Goal: Transaction & Acquisition: Book appointment/travel/reservation

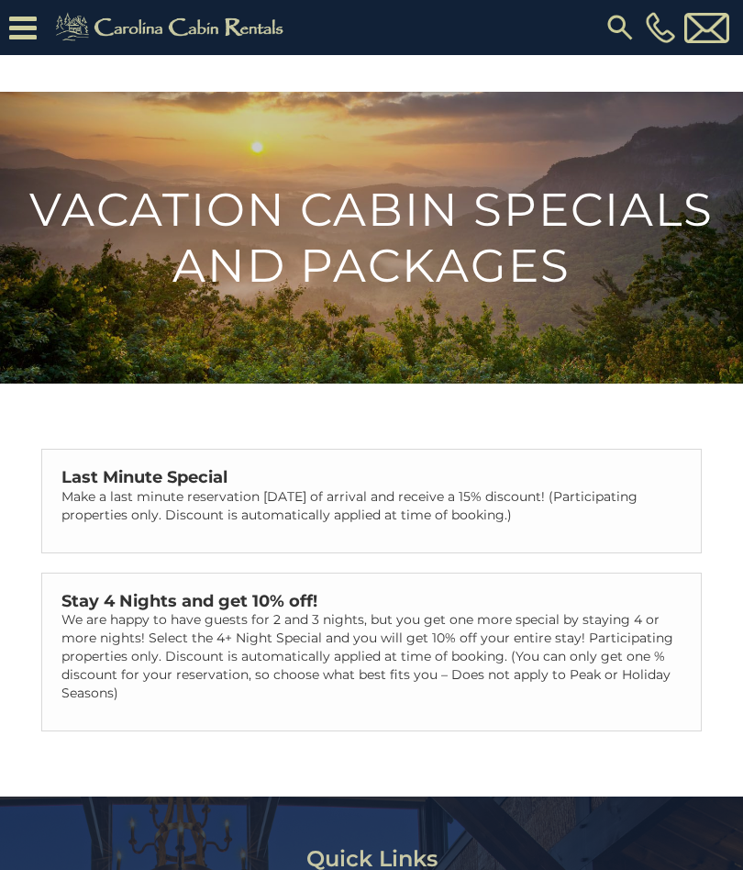
scroll to position [662, 0]
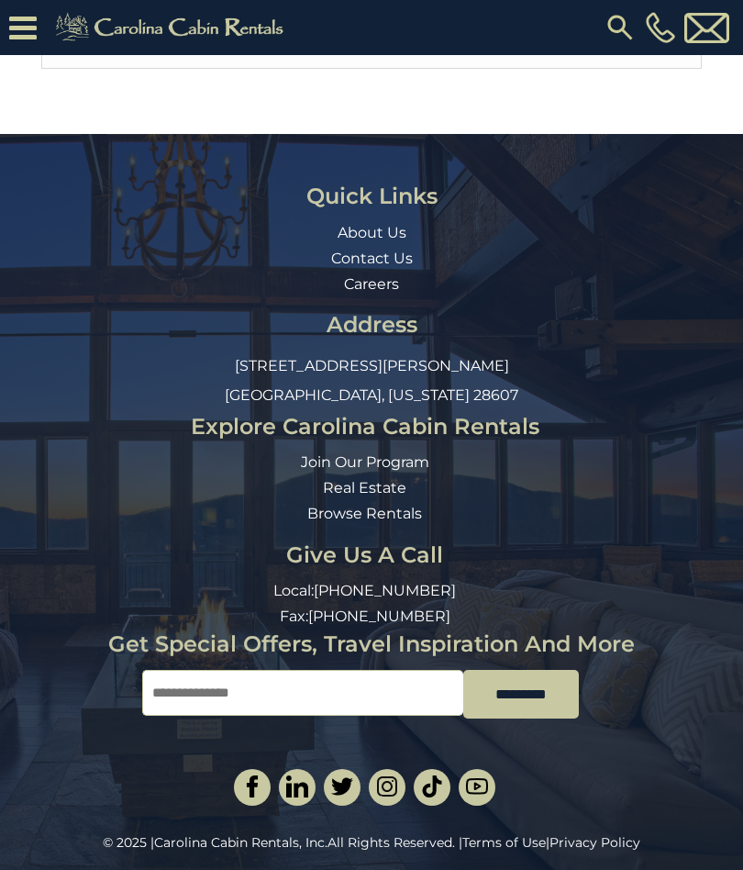
click at [414, 688] on input "Email" at bounding box center [302, 693] width 321 height 46
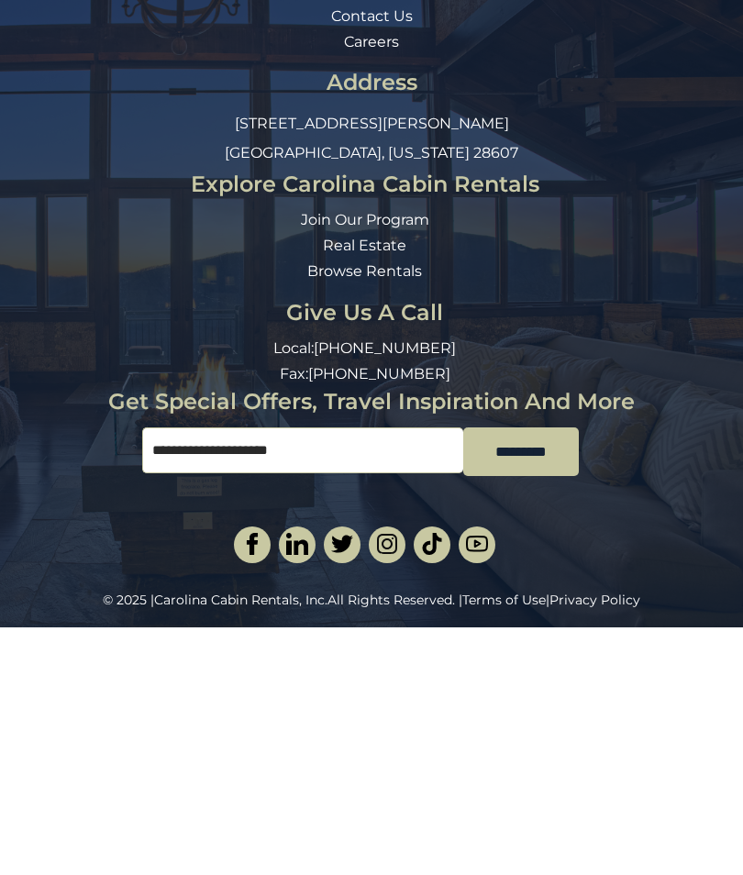
type input "**********"
click at [551, 675] on input "*********" at bounding box center [521, 699] width 116 height 49
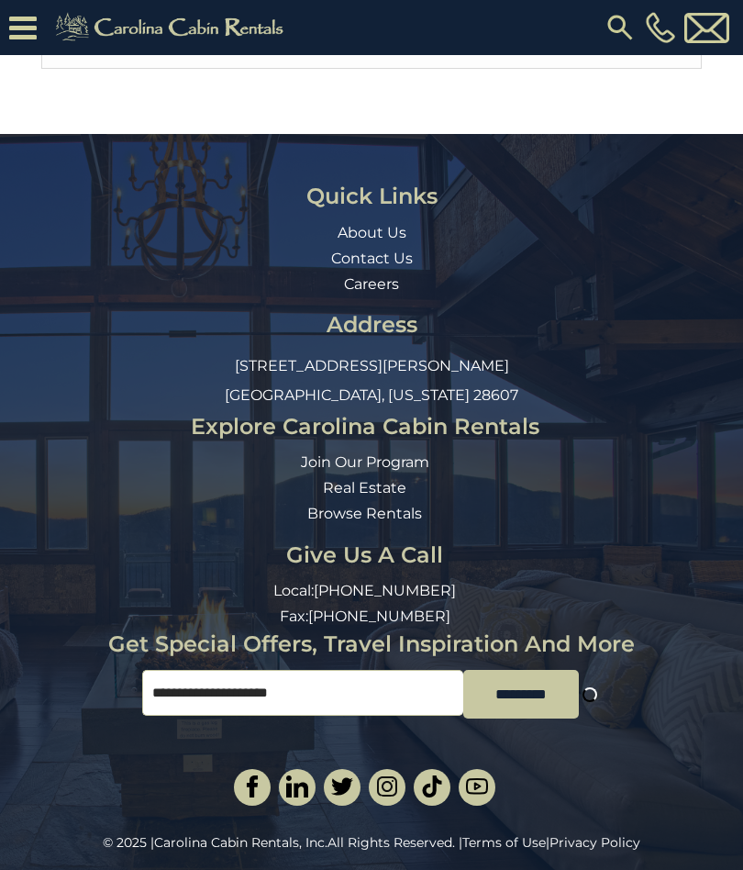
scroll to position [7, 7]
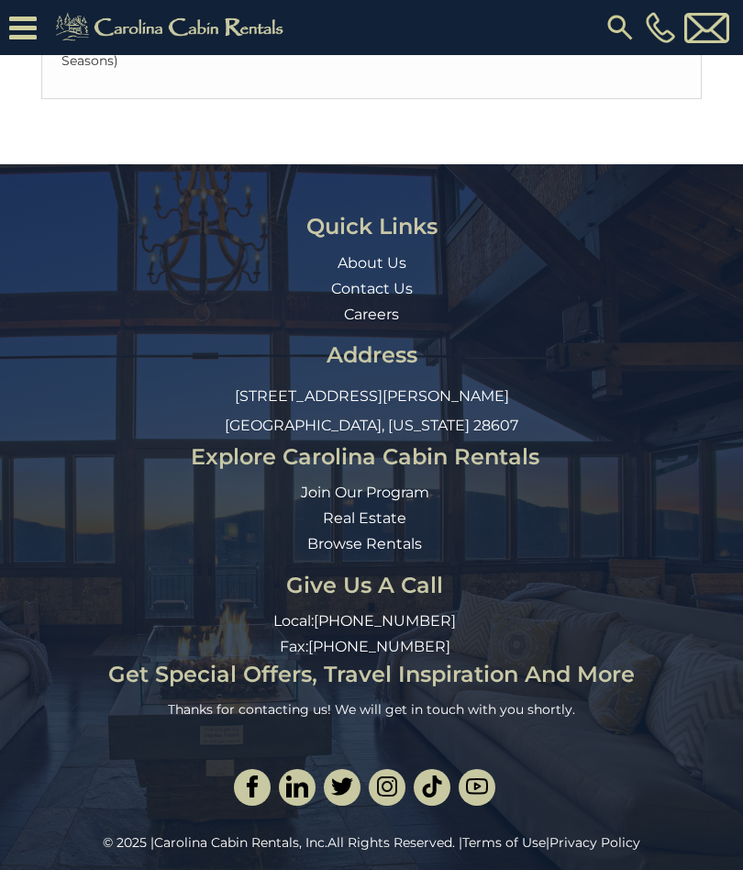
click at [34, 23] on icon at bounding box center [23, 28] width 28 height 32
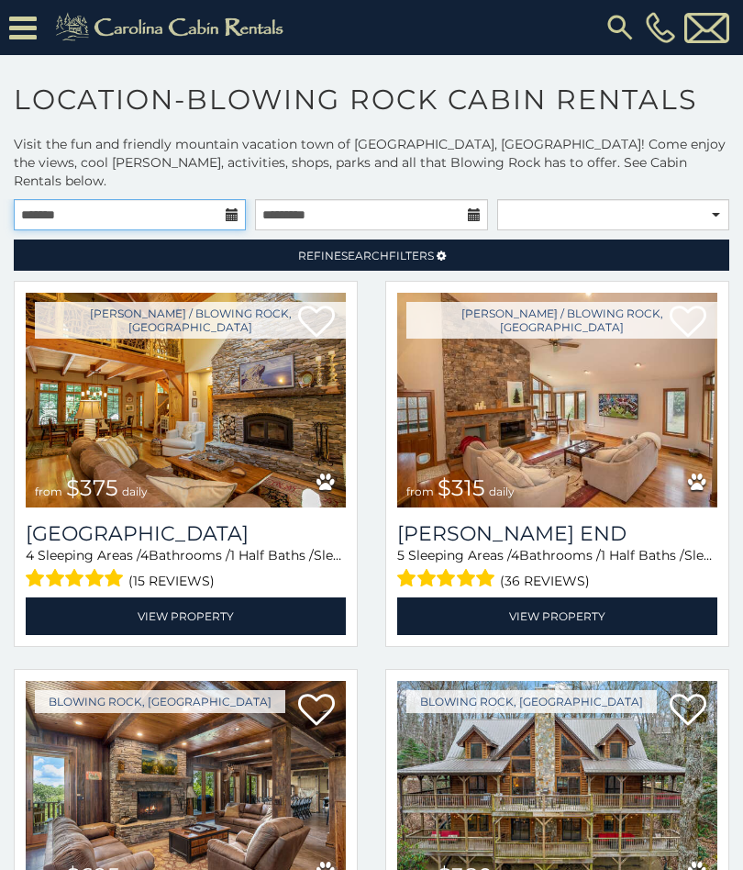
click at [113, 199] on input "text" at bounding box center [130, 214] width 232 height 31
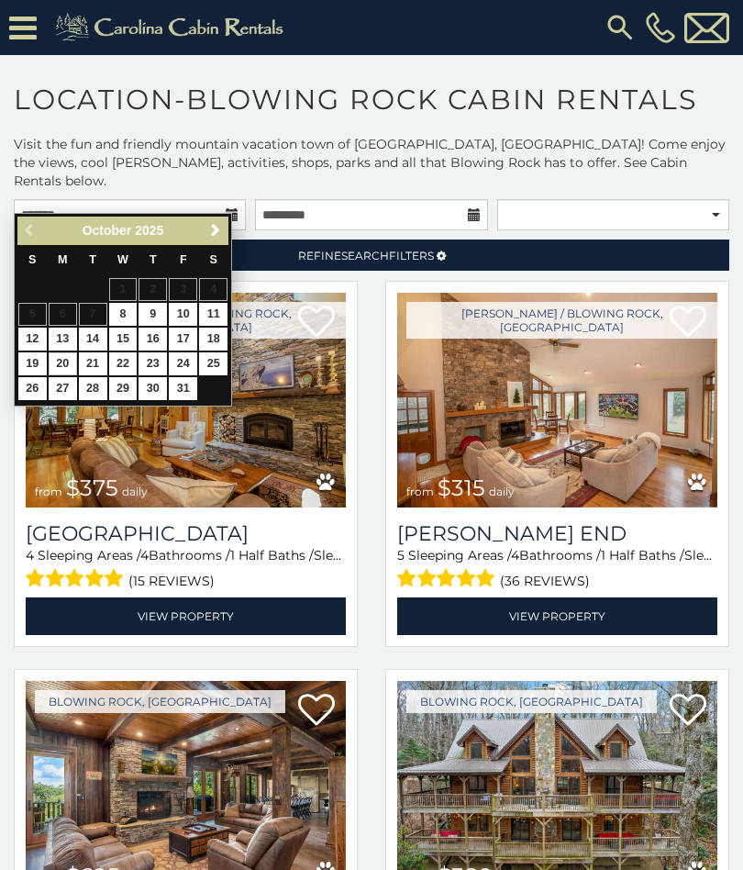
click at [71, 356] on link "20" at bounding box center [63, 363] width 28 height 23
type input "**********"
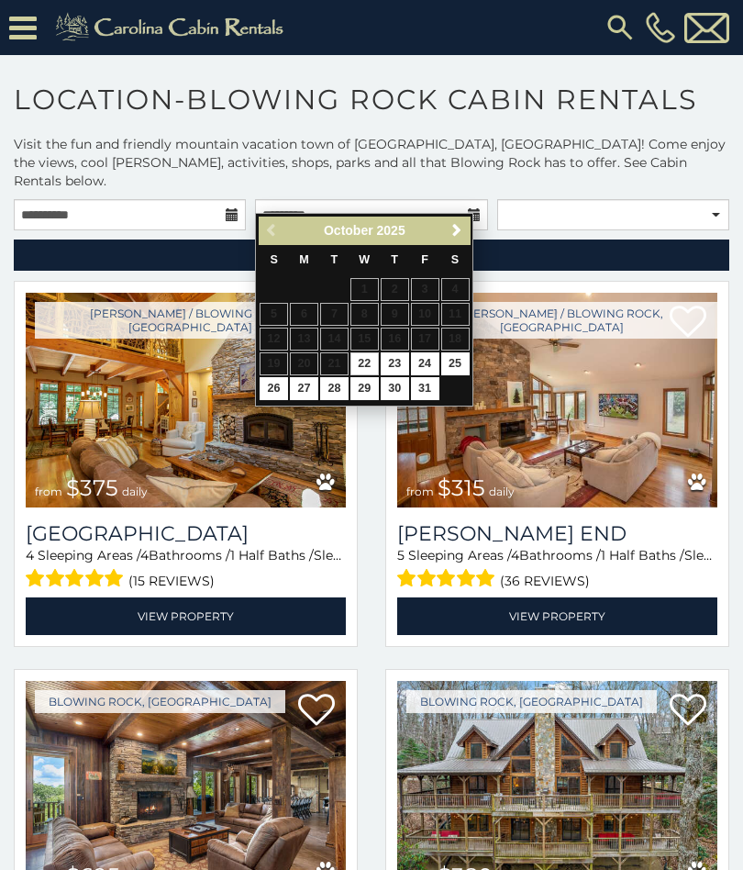
click at [374, 359] on link "22" at bounding box center [364, 363] width 28 height 23
type input "**********"
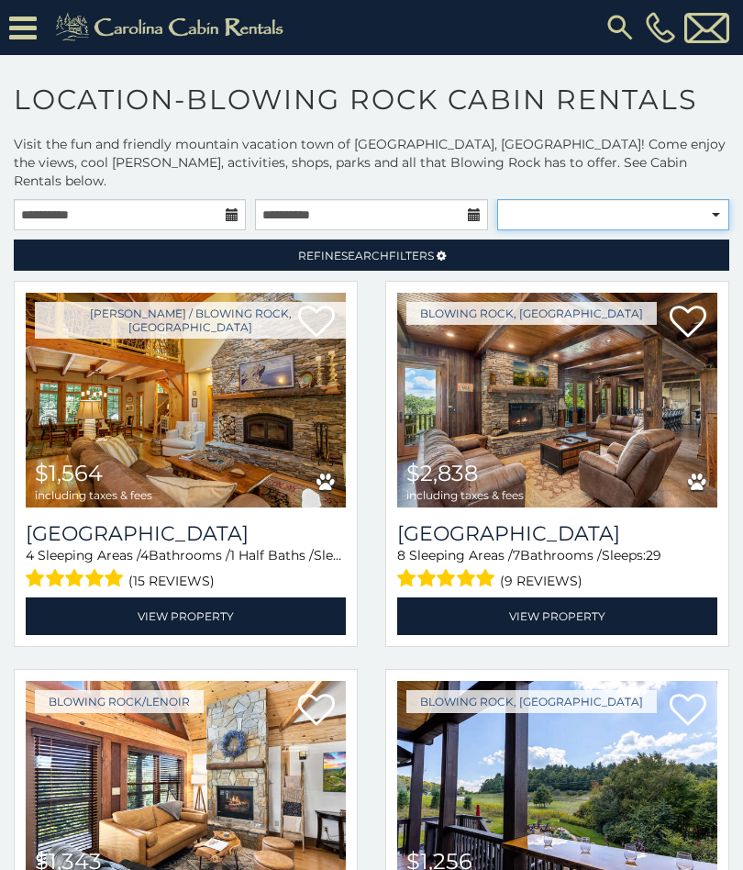
click at [720, 199] on select "**********" at bounding box center [613, 214] width 232 height 31
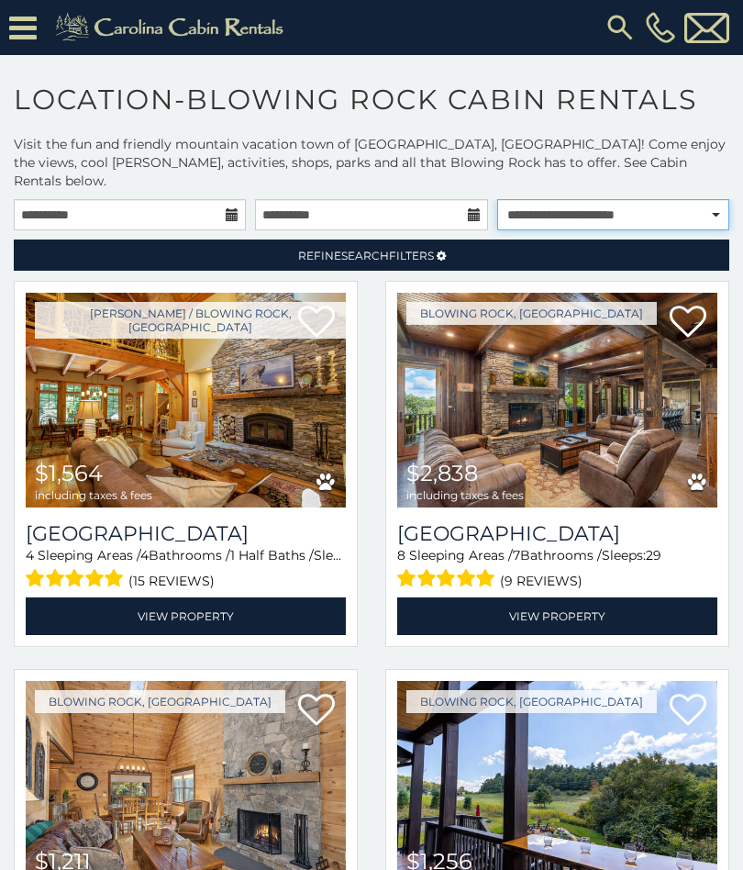
click at [727, 199] on select "**********" at bounding box center [613, 214] width 232 height 31
select select "*********"
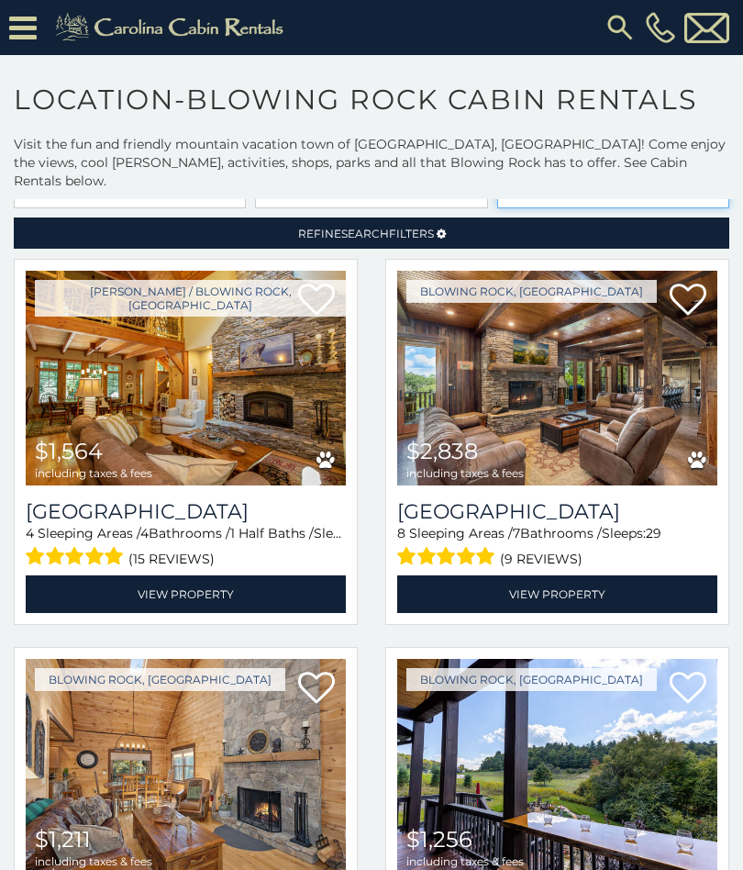
scroll to position [27, 0]
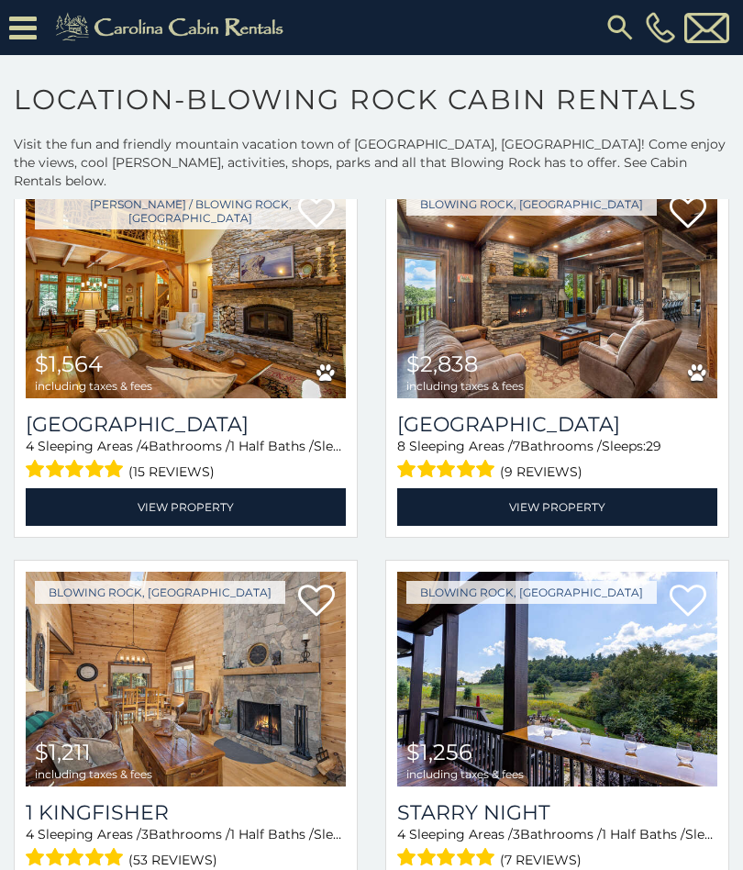
scroll to position [101, 0]
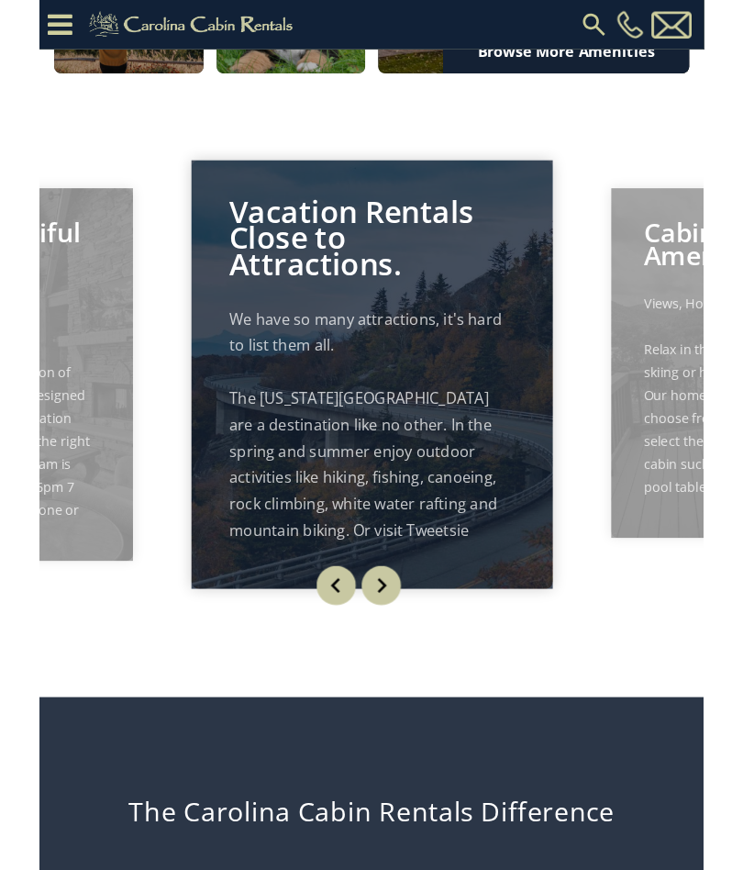
scroll to position [1195, 0]
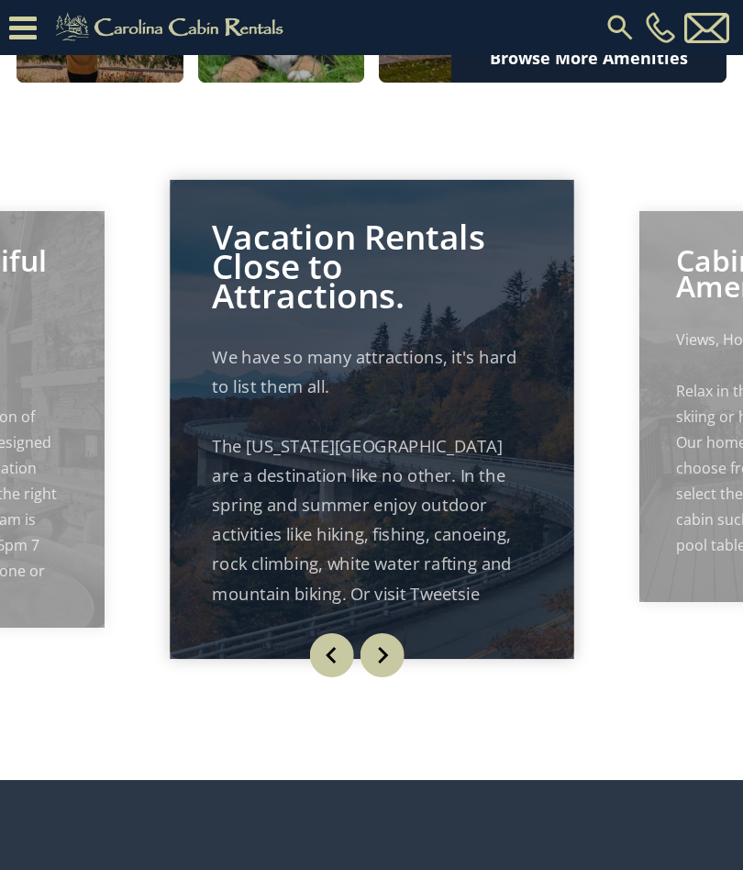
click at [392, 677] on img "Next" at bounding box center [382, 655] width 44 height 44
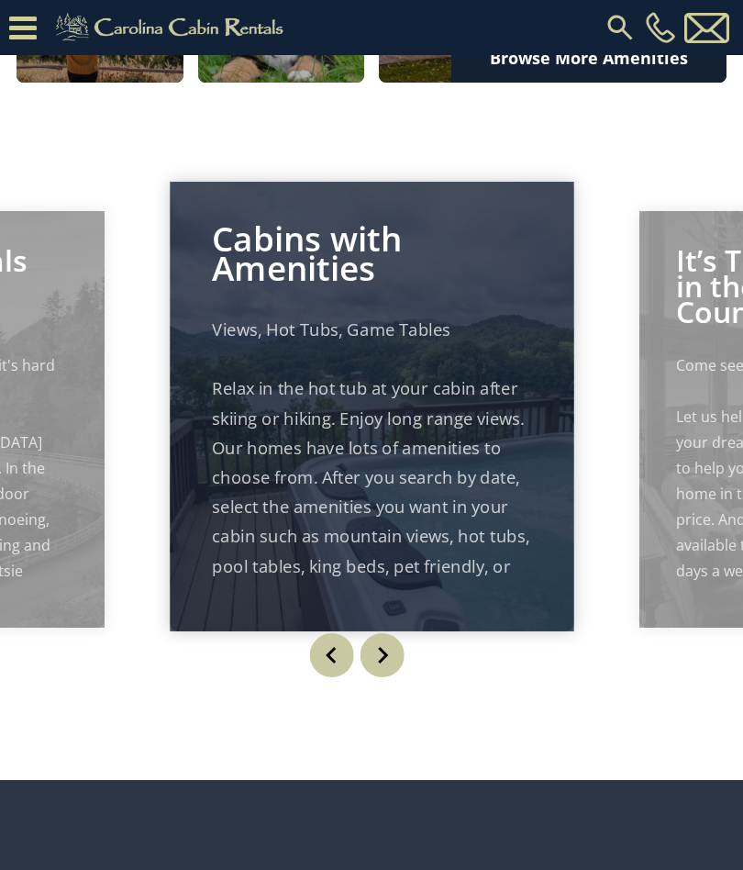
click at [385, 677] on img "Next" at bounding box center [382, 655] width 44 height 44
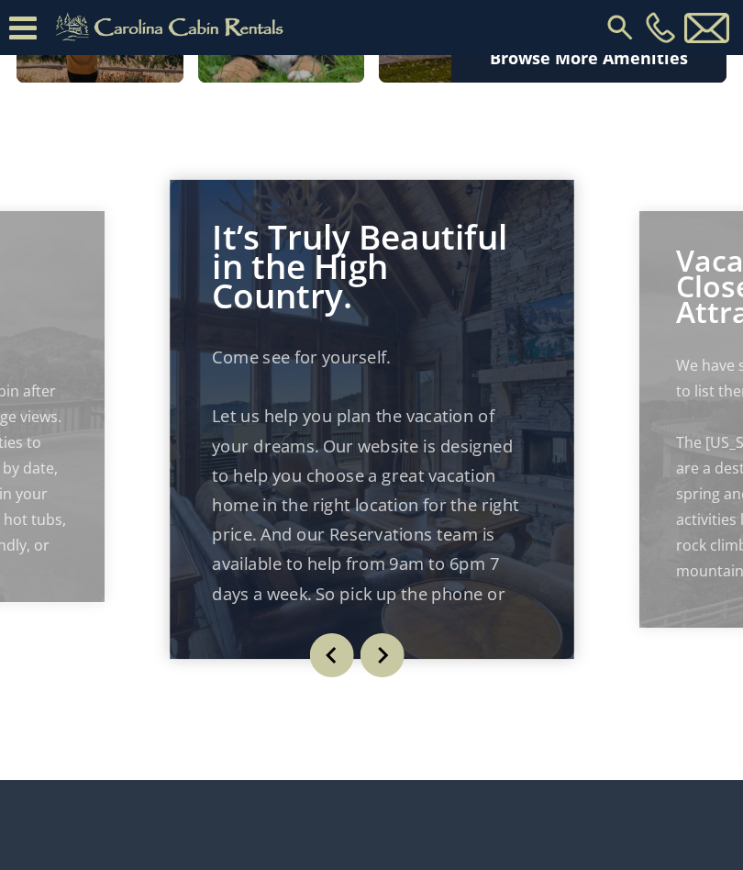
click at [392, 677] on img "Next" at bounding box center [382, 655] width 44 height 44
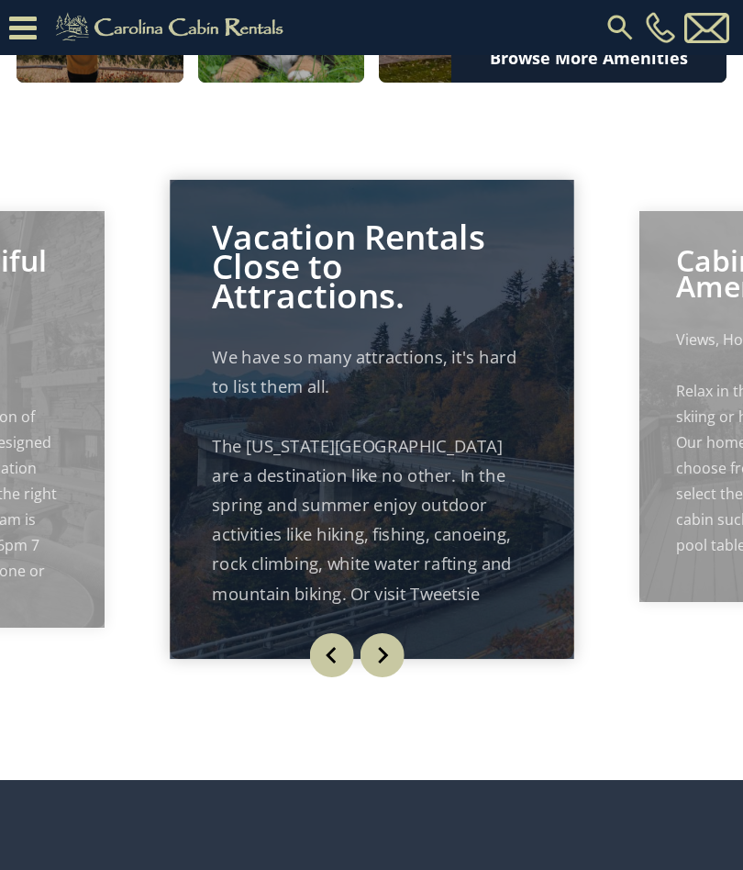
click at [387, 677] on img "Next" at bounding box center [382, 655] width 44 height 44
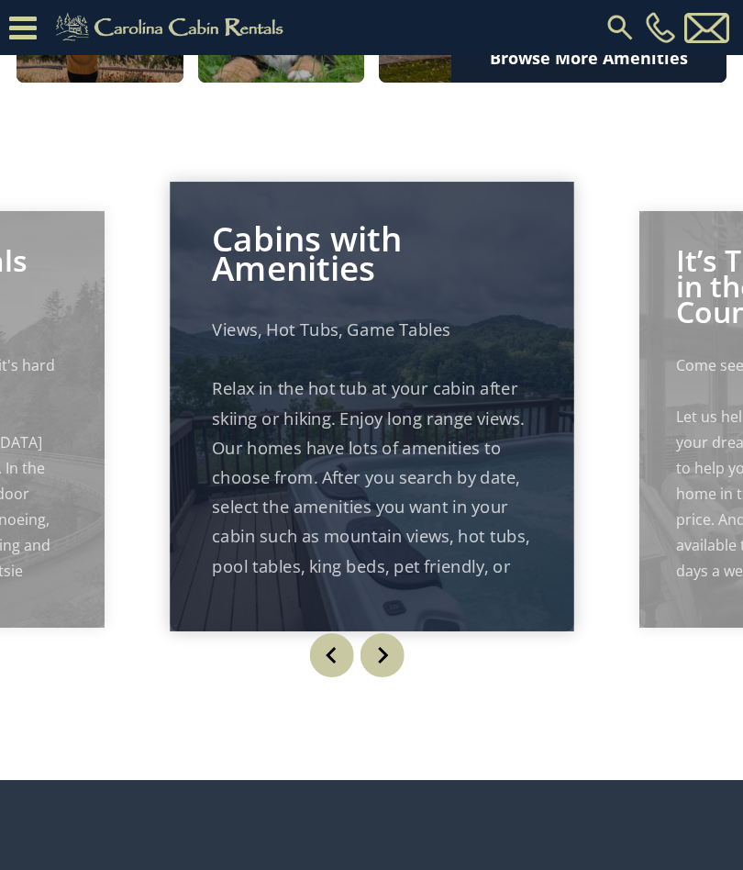
click at [385, 677] on img "Next" at bounding box center [382, 655] width 44 height 44
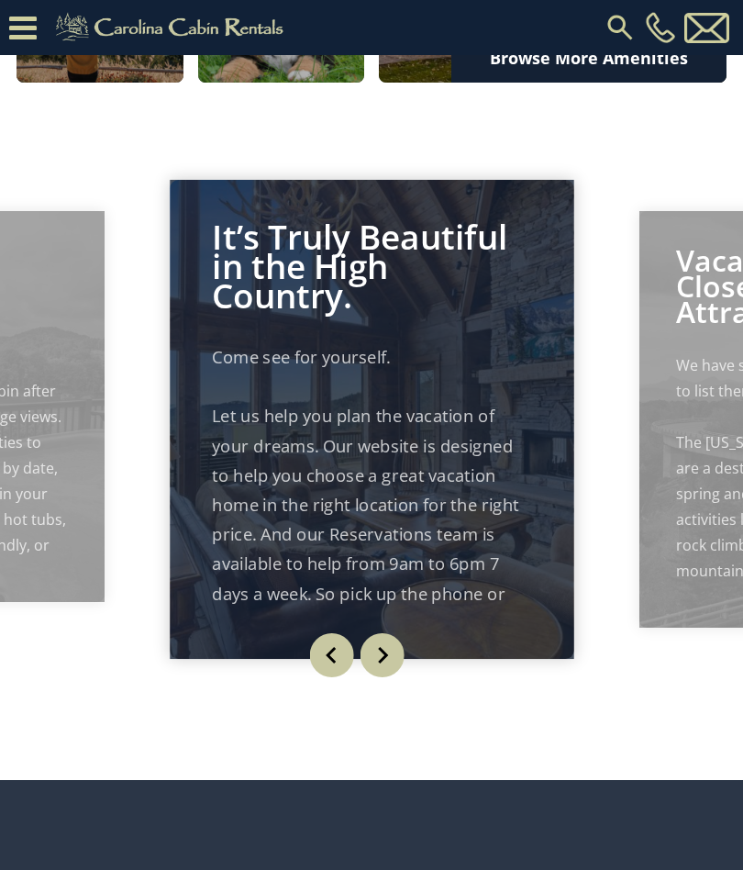
click at [394, 677] on img "Next" at bounding box center [382, 655] width 44 height 44
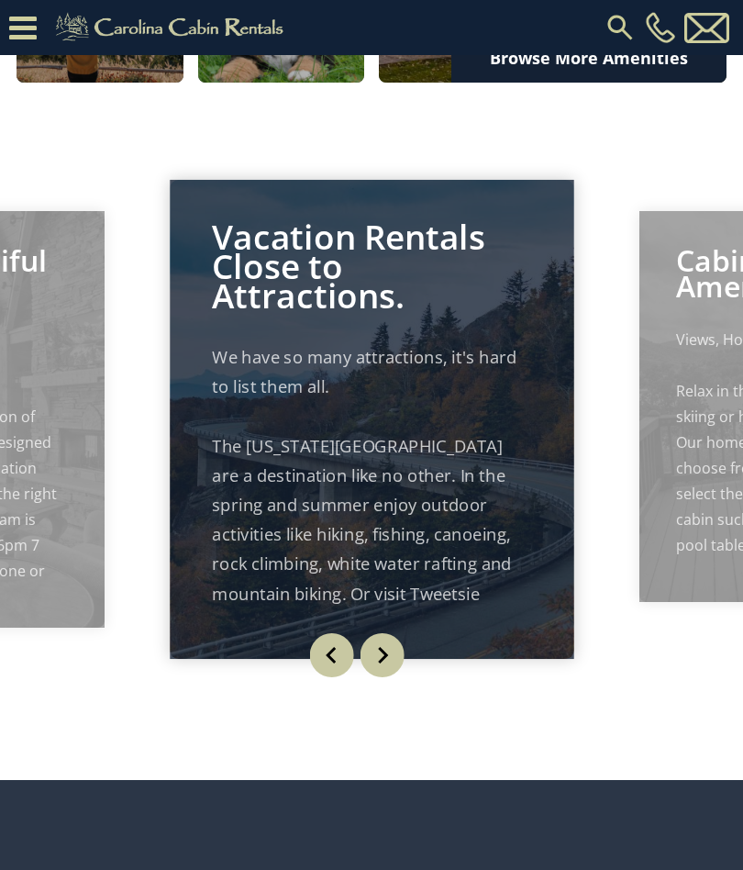
click at [421, 547] on p "We have so many attractions, it's hard to list them all. The North Carolina Mou…" at bounding box center [371, 637] width 319 height 591
click at [363, 619] on p "We have so many attractions, it's hard to list them all. The North Carolina Mou…" at bounding box center [371, 637] width 319 height 591
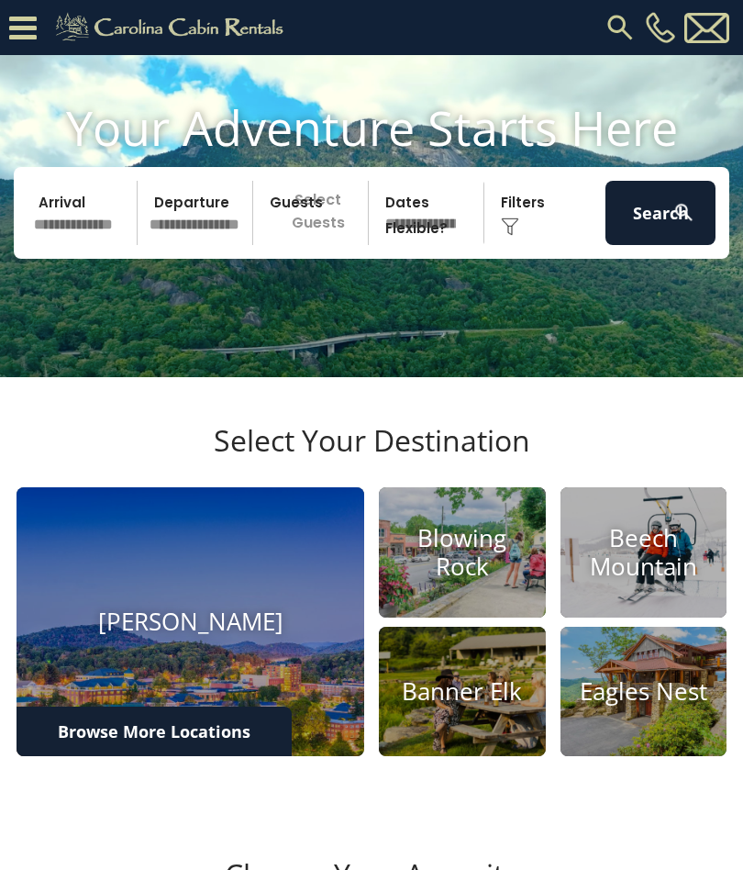
scroll to position [0, 0]
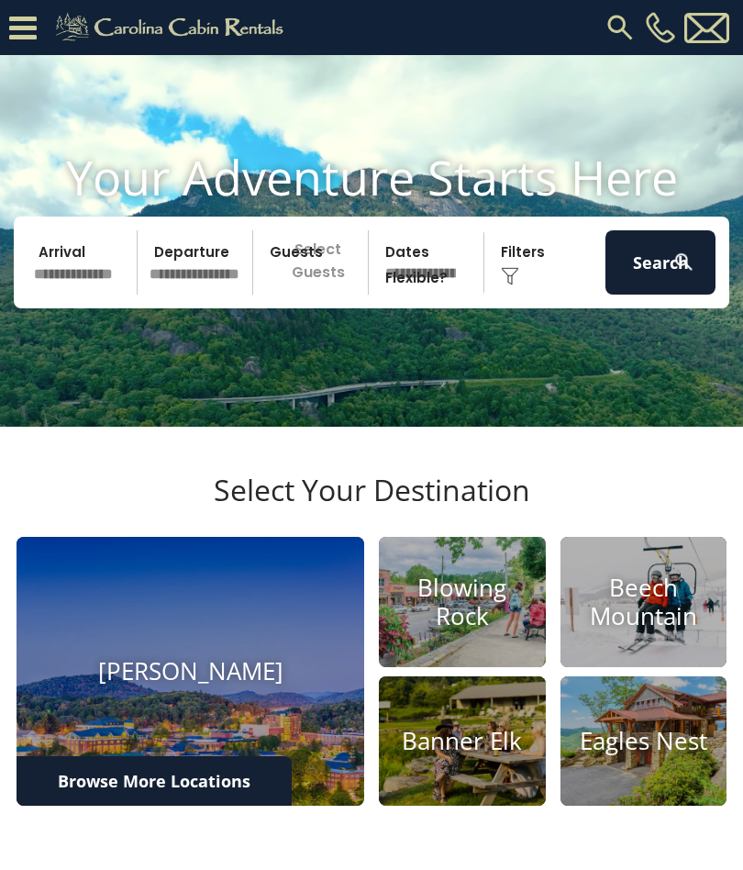
click at [89, 291] on input "text" at bounding box center [83, 262] width 110 height 64
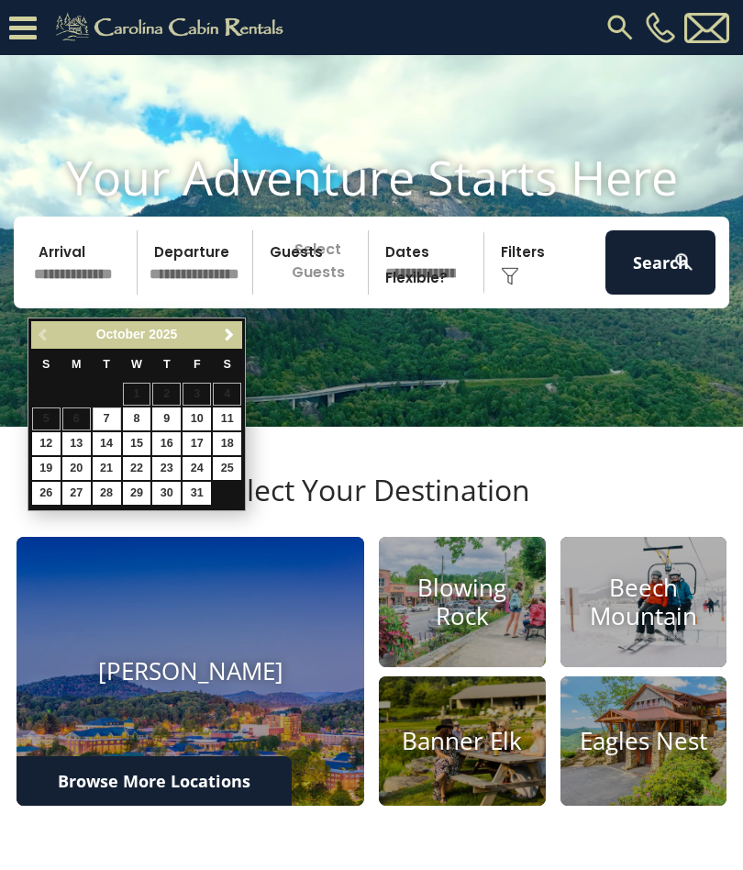
click at [80, 461] on link "20" at bounding box center [76, 468] width 28 height 23
type input "********"
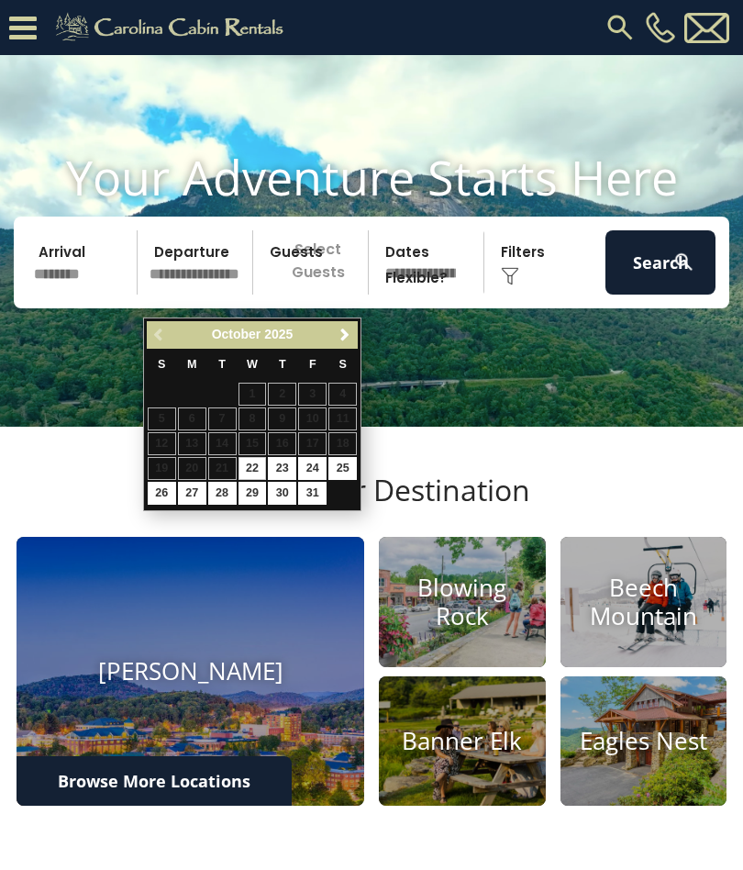
click at [256, 464] on link "22" at bounding box center [253, 468] width 28 height 23
type input "********"
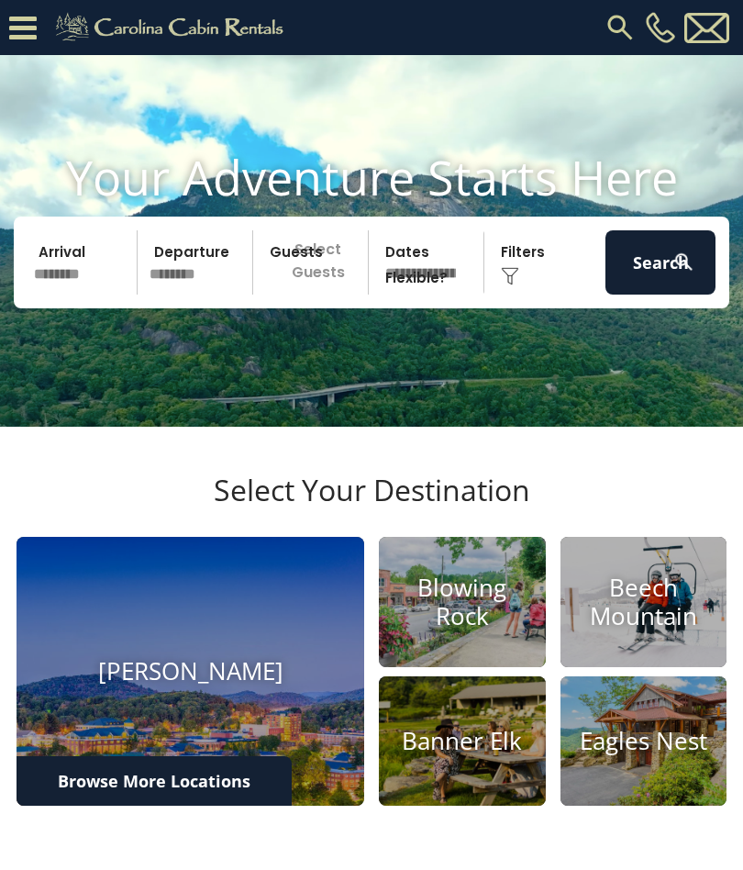
click at [312, 295] on p "Select Guests" at bounding box center [313, 262] width 109 height 64
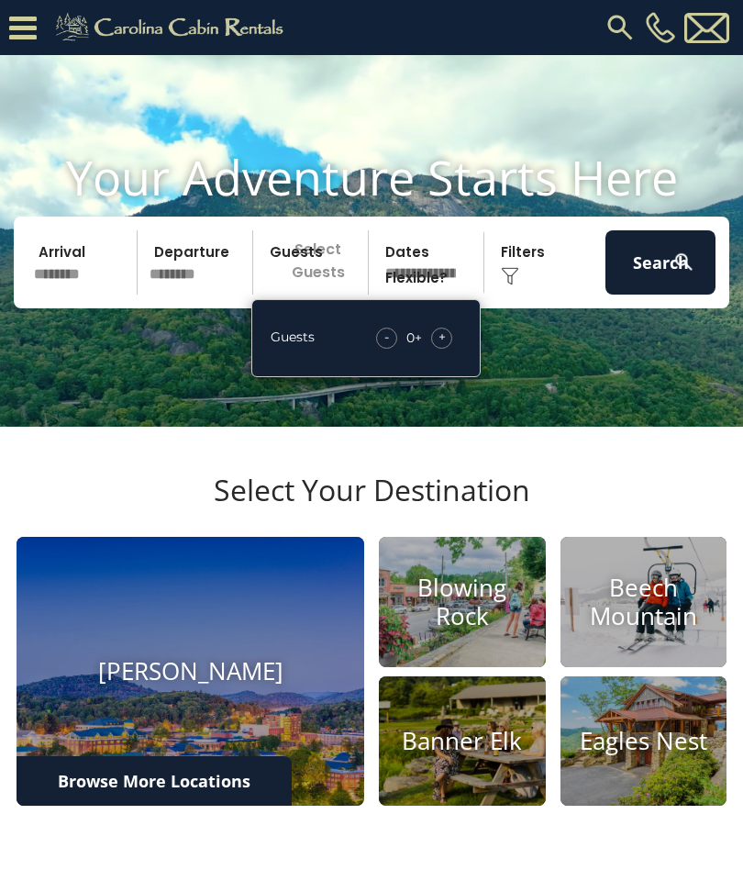
click at [448, 349] on div "+" at bounding box center [441, 338] width 21 height 21
click at [451, 349] on div "+" at bounding box center [441, 338] width 21 height 21
click at [456, 294] on select "**********" at bounding box center [428, 262] width 109 height 64
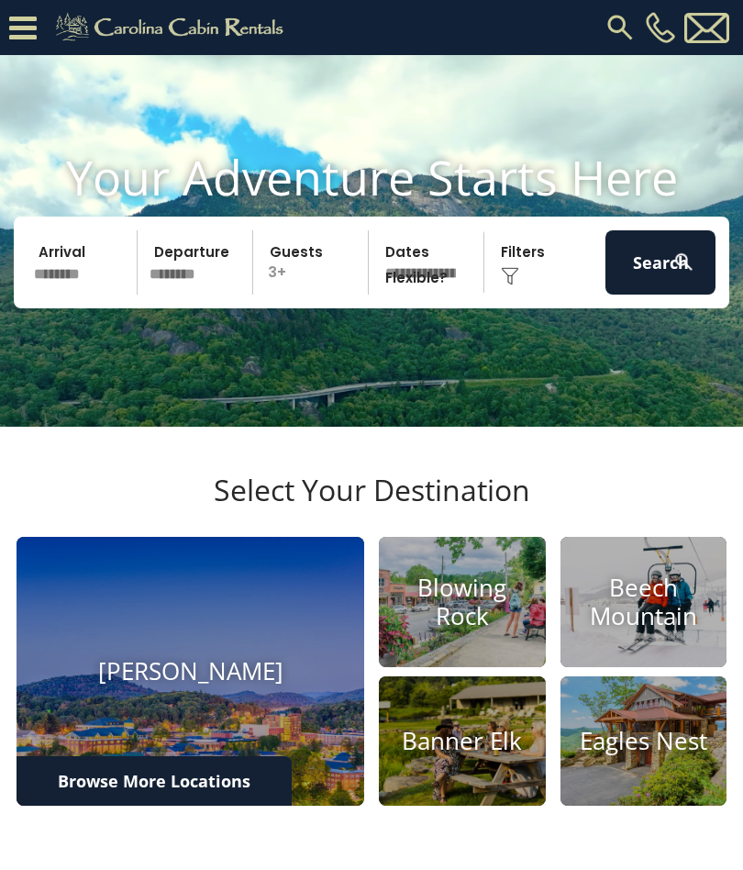
click at [530, 294] on div "Click to Choose" at bounding box center [545, 262] width 110 height 64
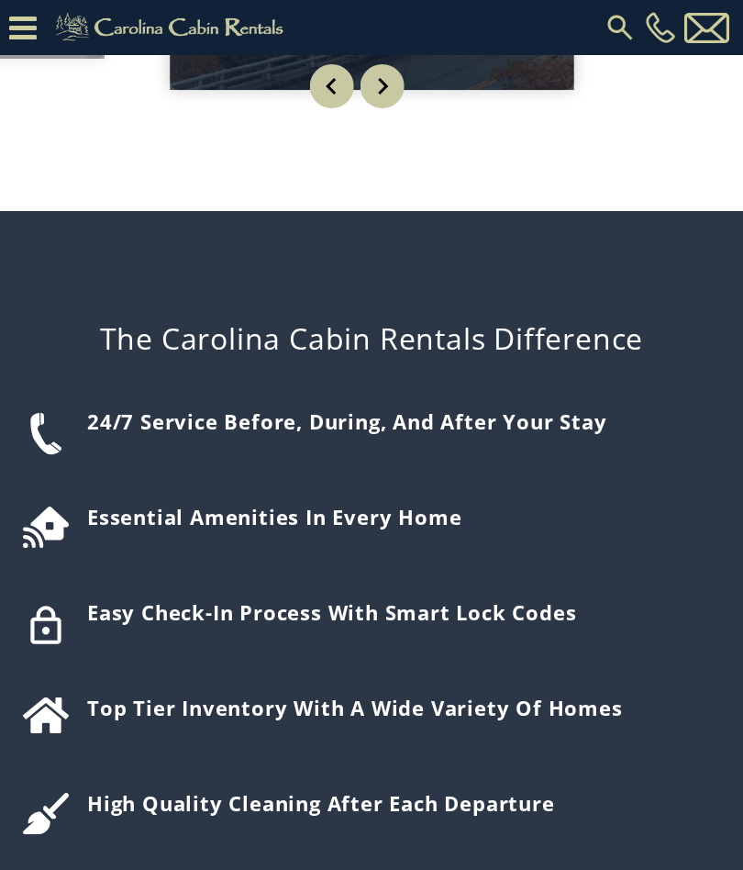
scroll to position [1762, 0]
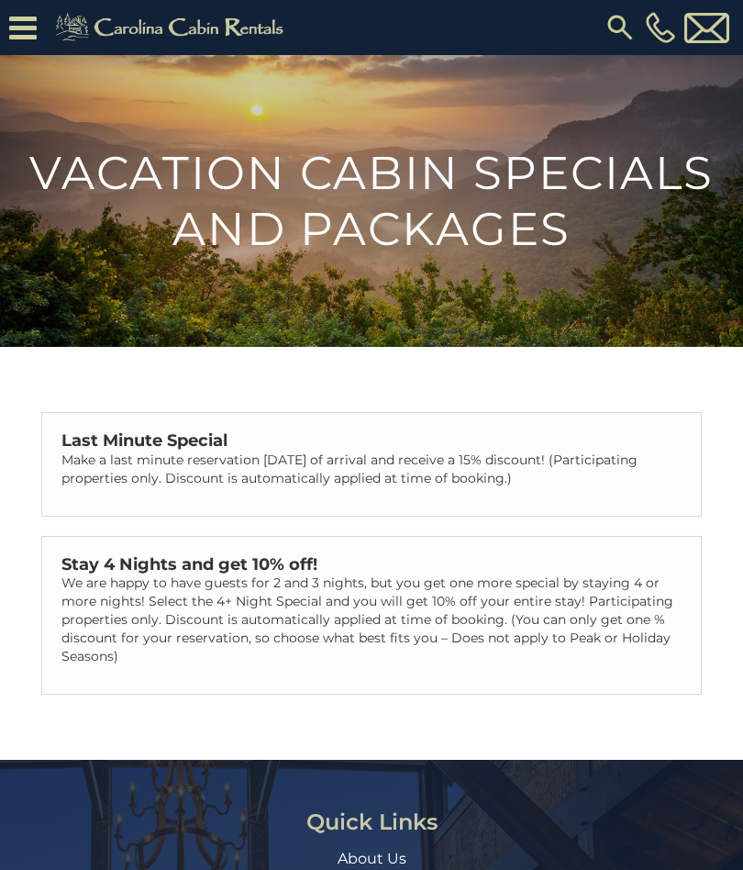
click at [34, 26] on icon at bounding box center [23, 28] width 28 height 32
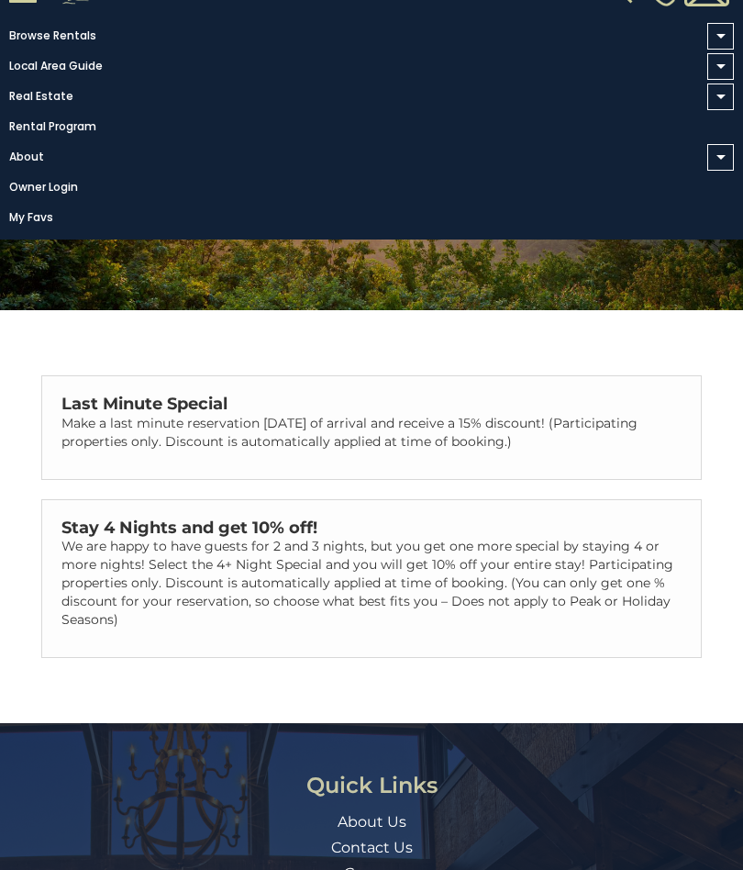
scroll to position [29, 0]
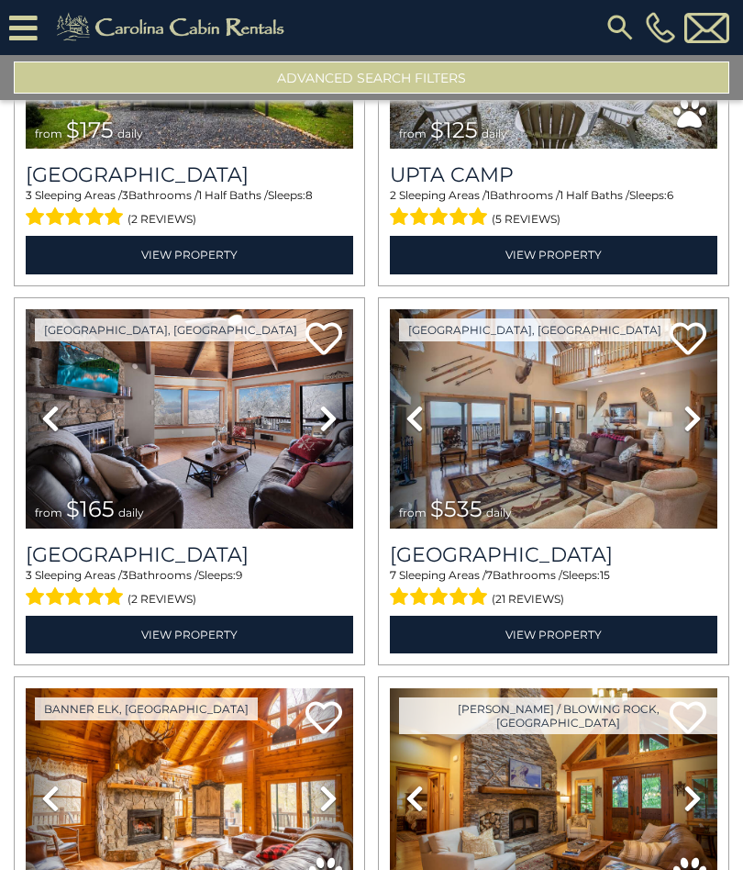
scroll to position [4419, 0]
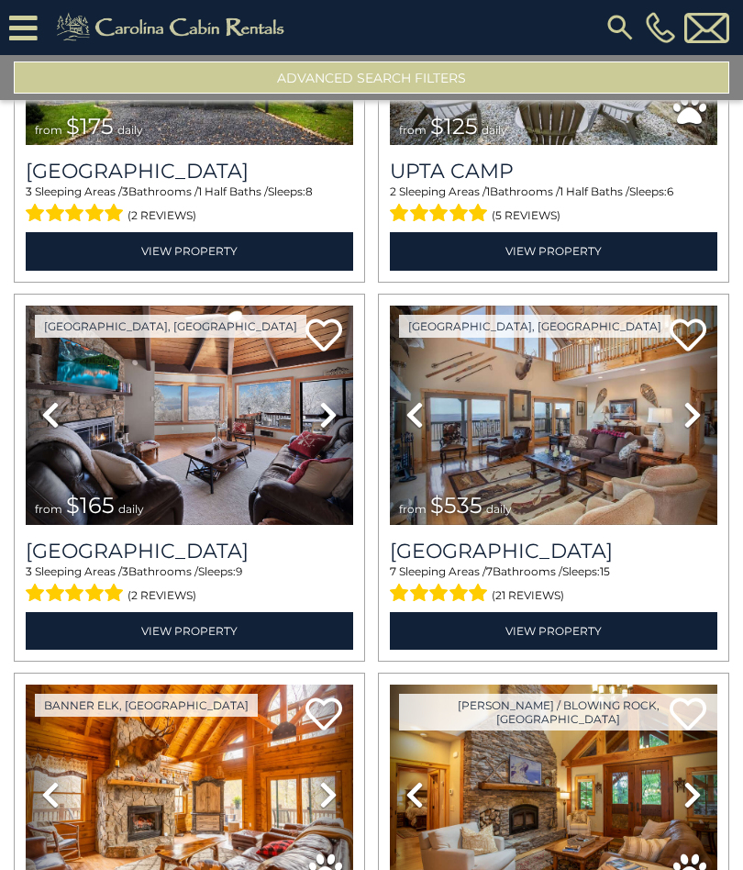
click at [185, 461] on img at bounding box center [190, 415] width 328 height 219
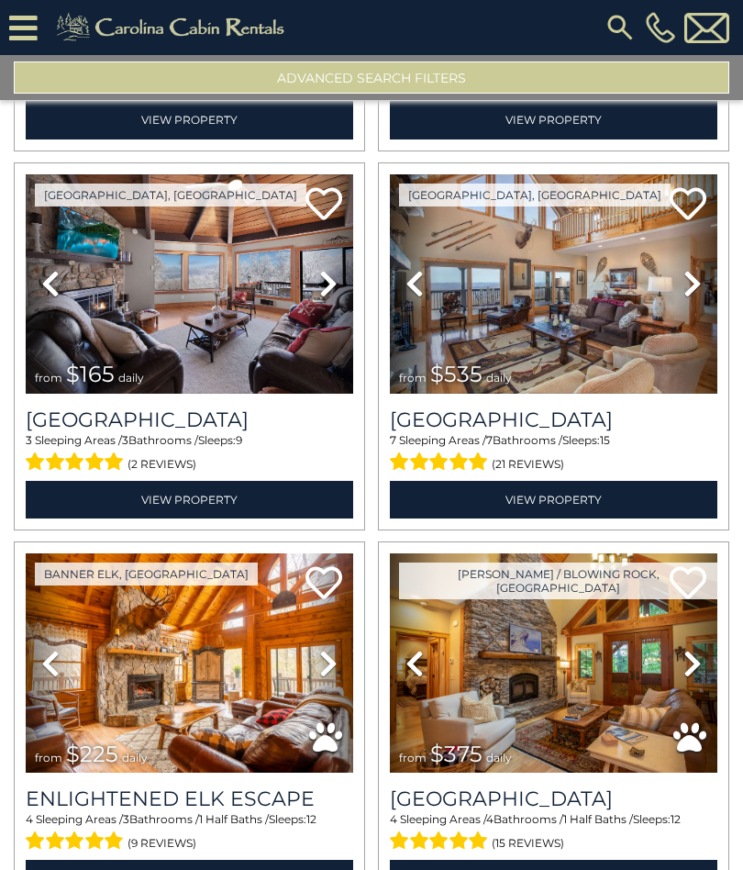
scroll to position [4551, 0]
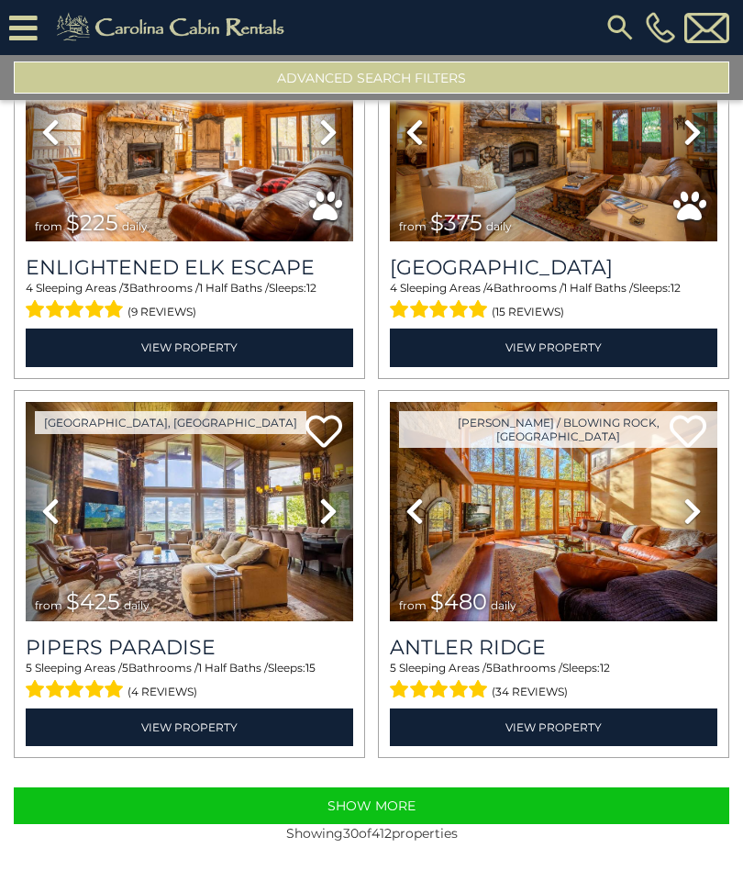
click at [495, 808] on button "Show More" at bounding box center [372, 805] width 716 height 37
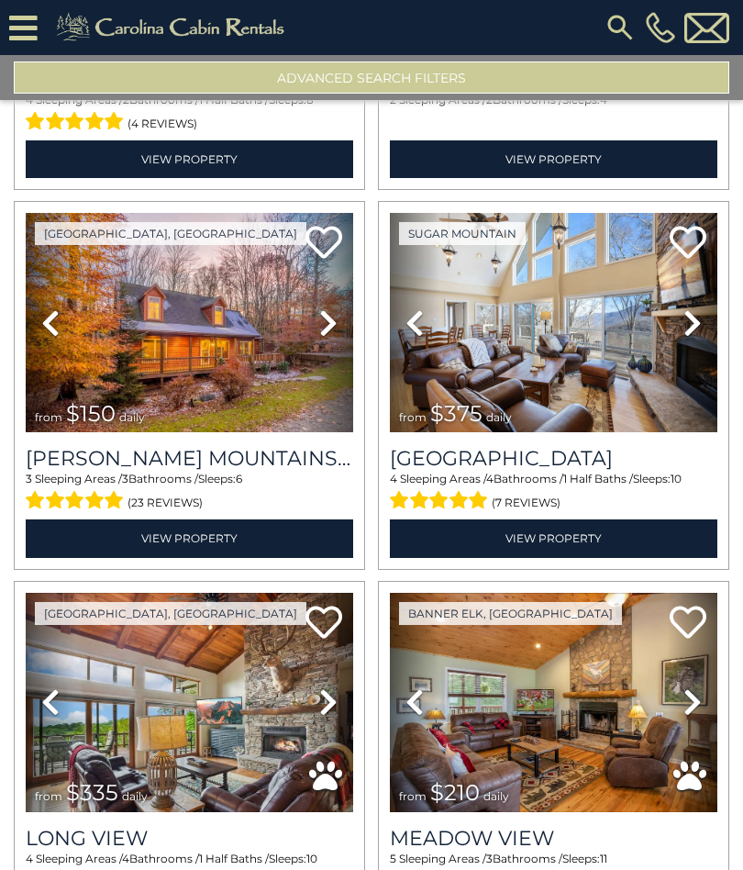
scroll to position [10581, 0]
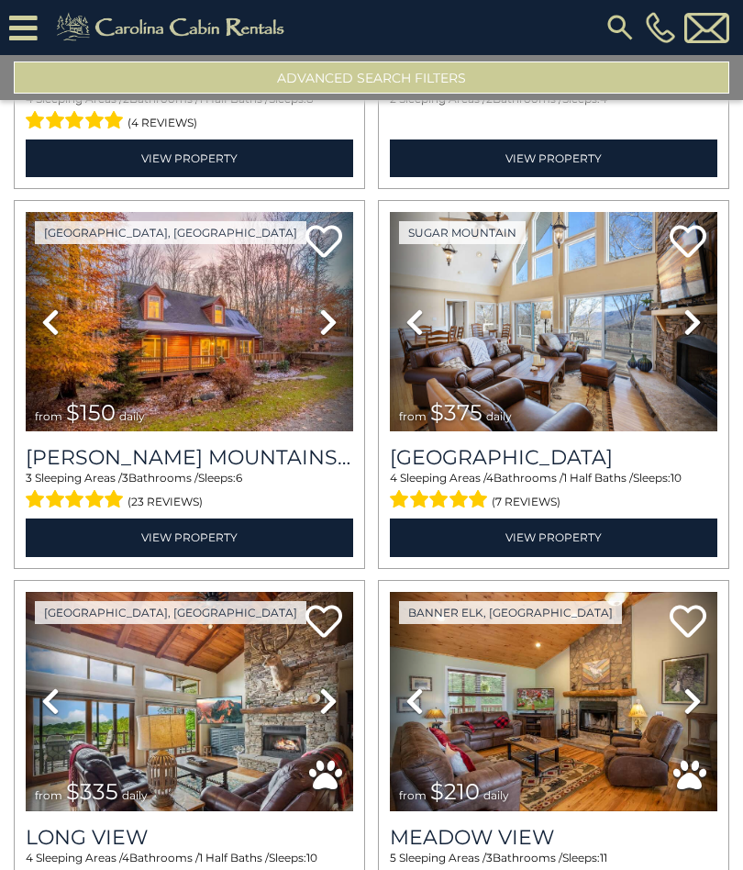
click at [129, 403] on img at bounding box center [190, 321] width 328 height 219
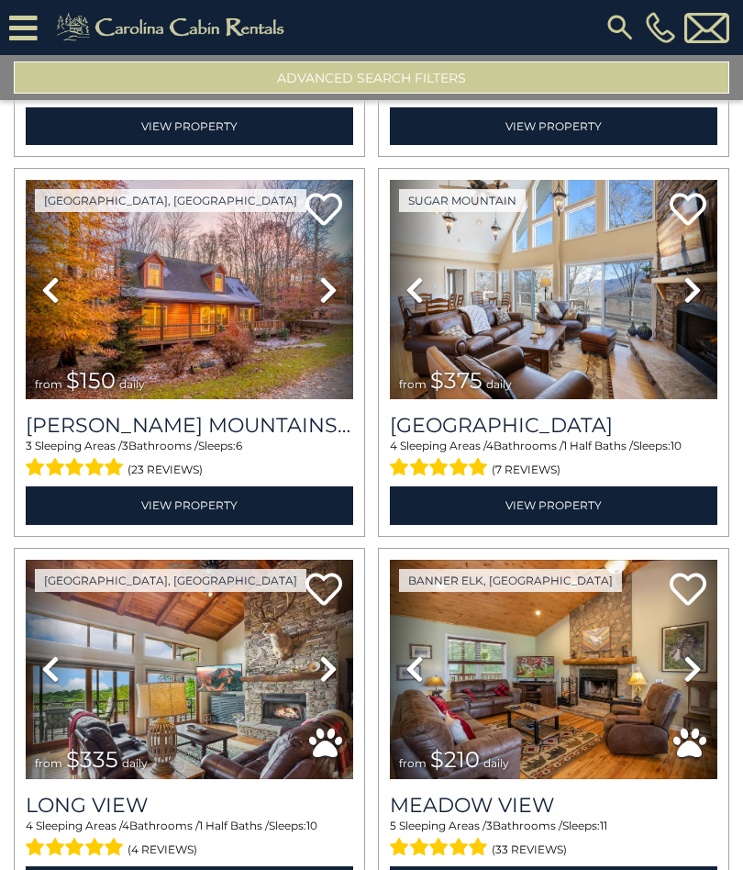
scroll to position [10613, 0]
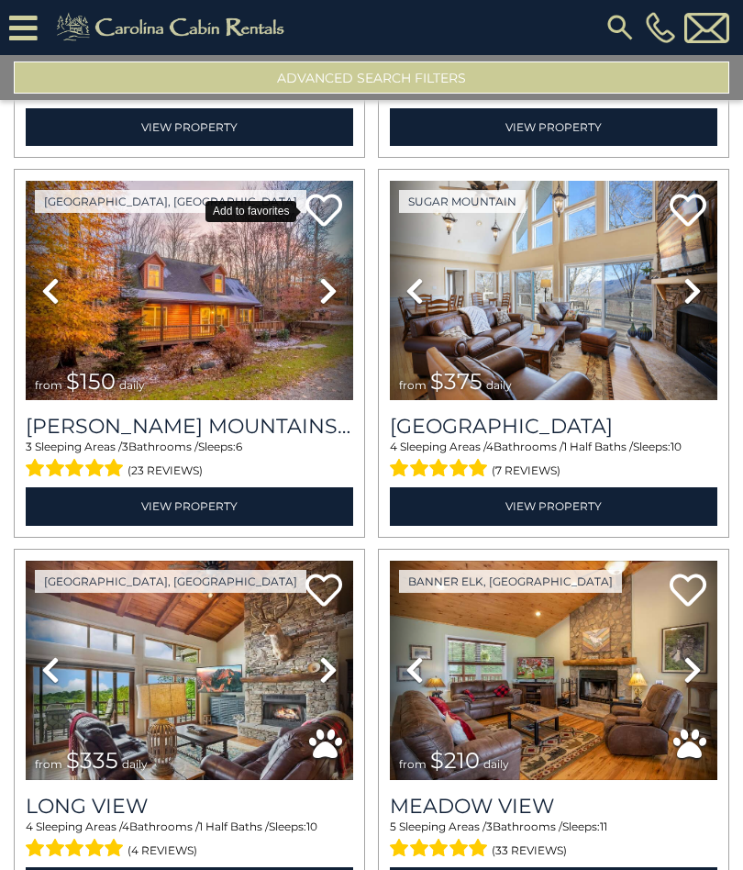
click at [323, 218] on icon at bounding box center [324, 210] width 37 height 37
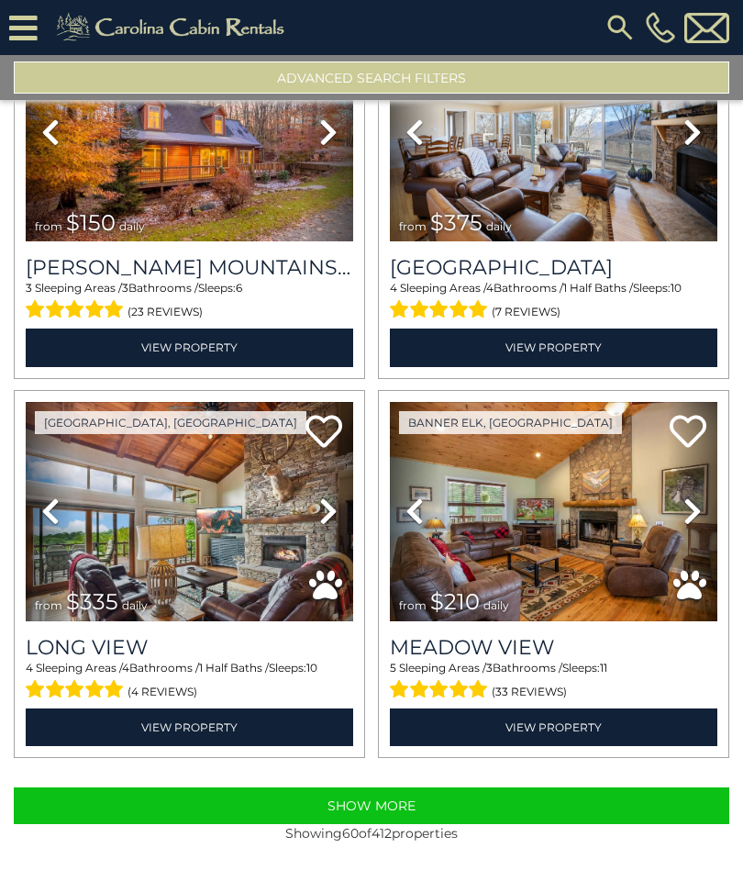
click at [522, 801] on button "Show More" at bounding box center [372, 805] width 716 height 37
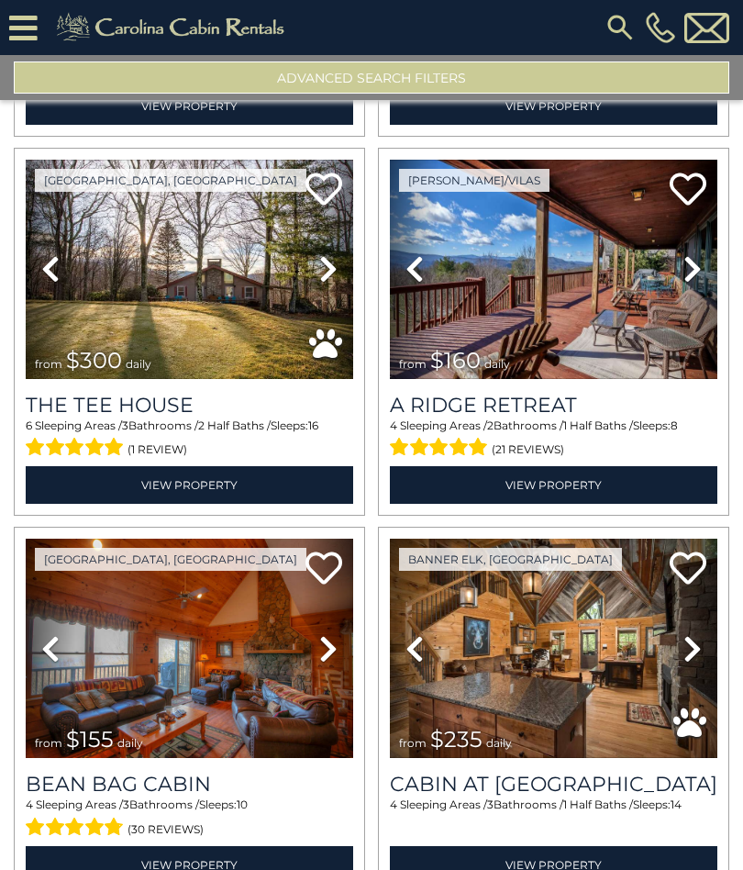
scroll to position [14503, 0]
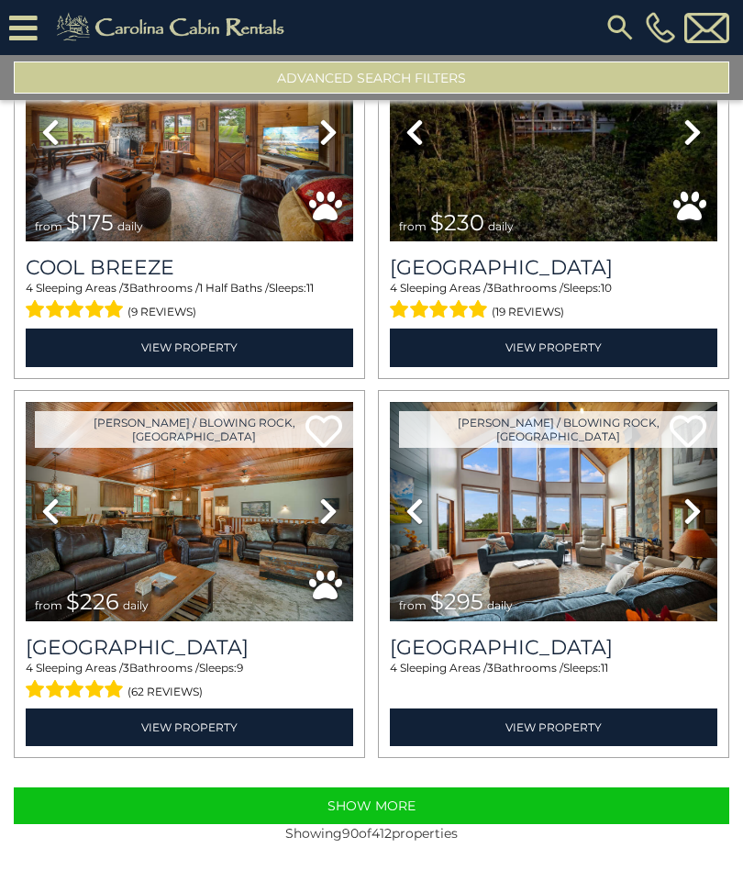
click at [524, 804] on button "Show More" at bounding box center [372, 805] width 716 height 37
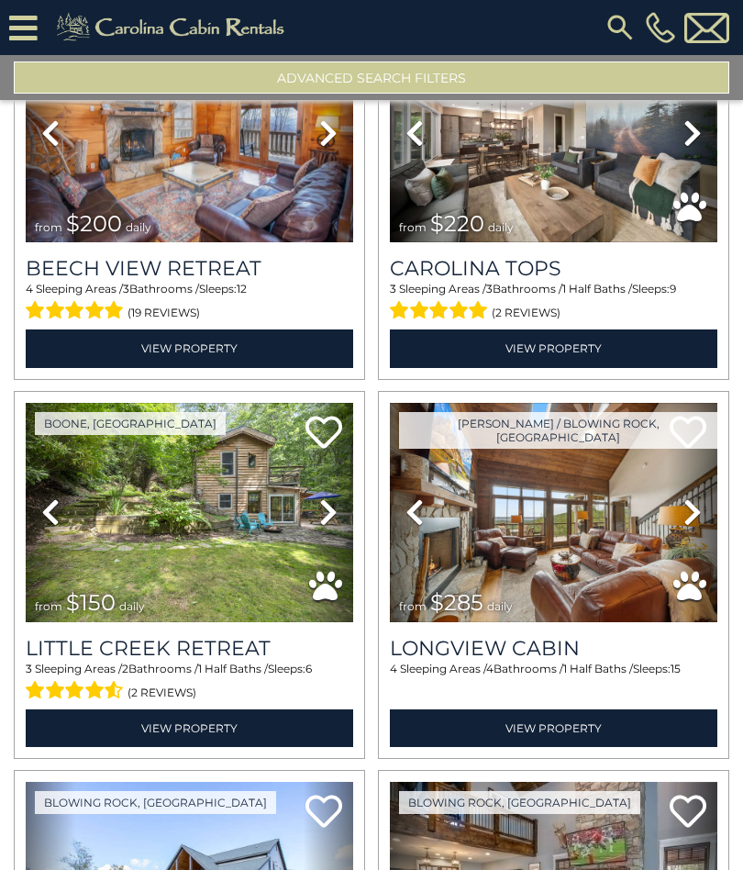
scroll to position [17224, 0]
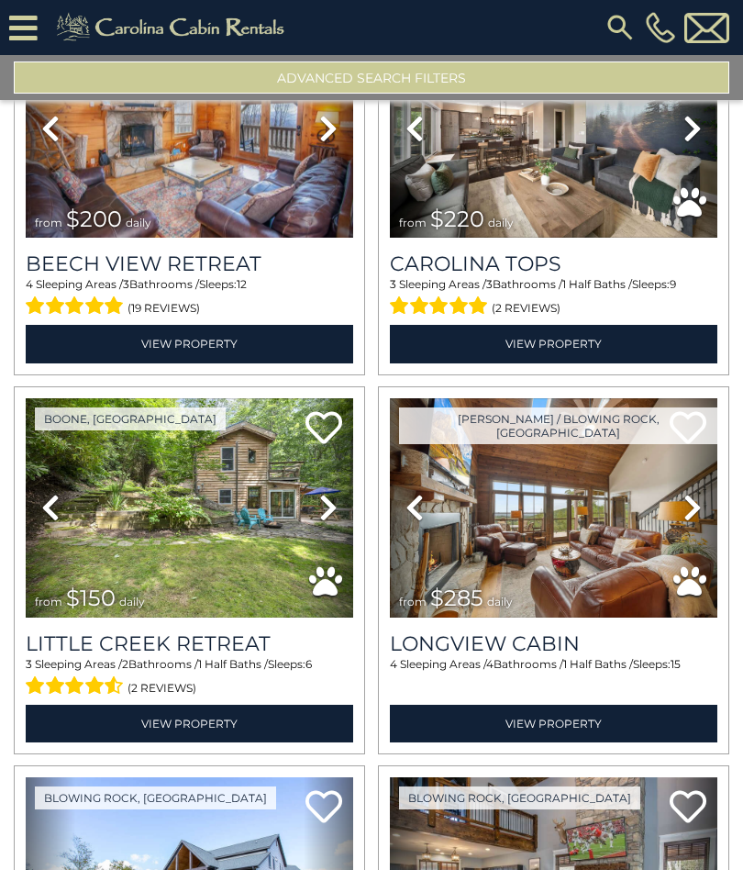
click at [178, 592] on img at bounding box center [190, 507] width 328 height 219
click at [330, 446] on icon at bounding box center [324, 427] width 37 height 37
click at [218, 742] on link "View Property" at bounding box center [190, 724] width 328 height 38
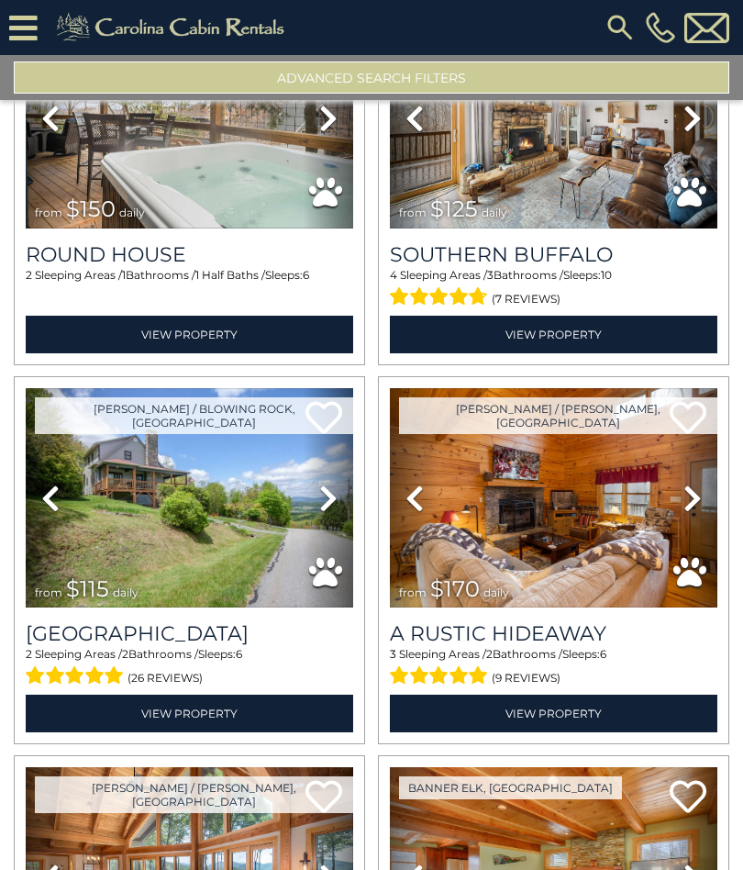
scroll to position [19129, 0]
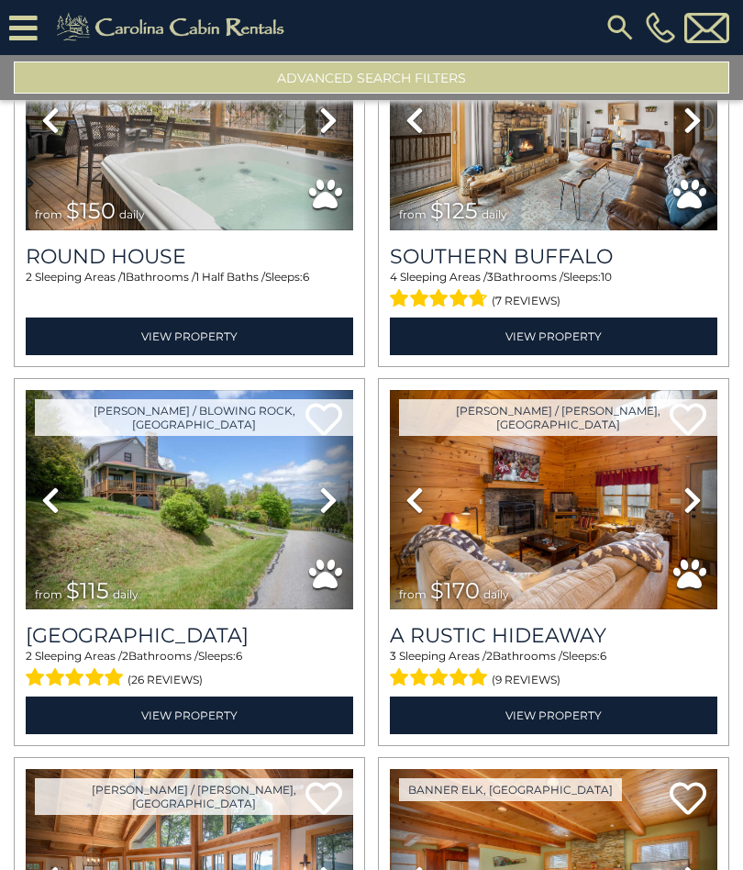
click at [211, 734] on link "View Property" at bounding box center [190, 715] width 328 height 38
click at [317, 440] on link at bounding box center [324, 420] width 37 height 39
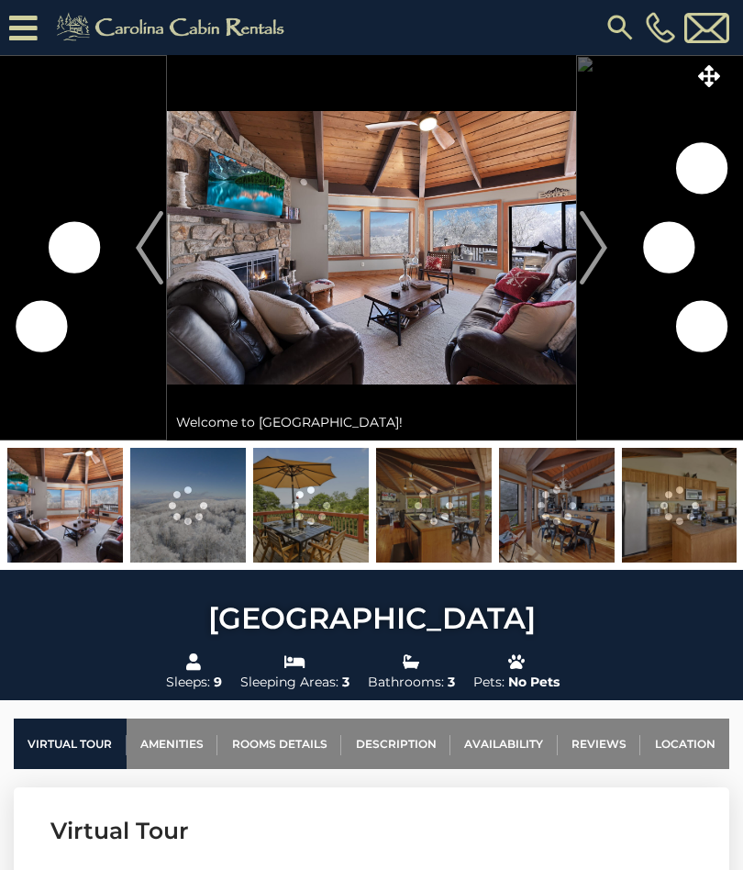
click at [604, 253] on img "Next" at bounding box center [594, 247] width 28 height 73
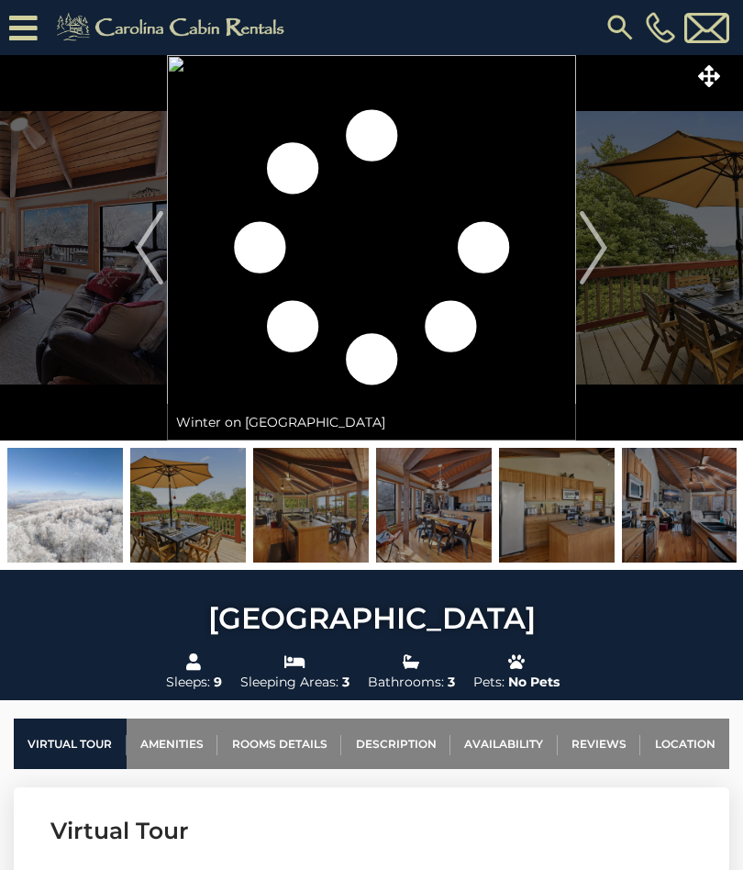
click at [602, 248] on img "Next" at bounding box center [594, 247] width 28 height 73
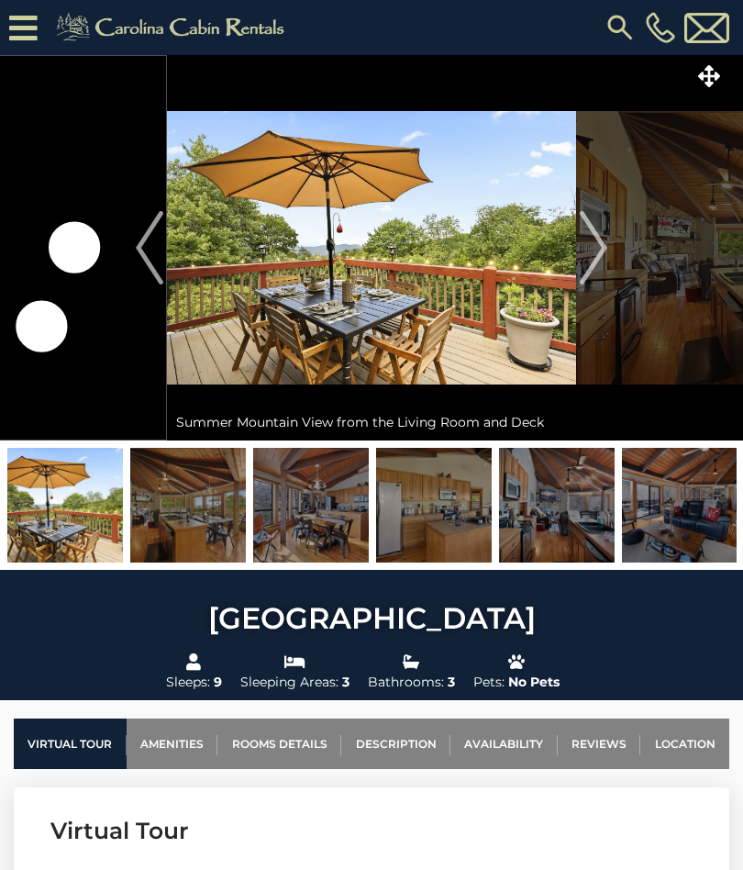
click at [602, 254] on img "Next" at bounding box center [594, 247] width 28 height 73
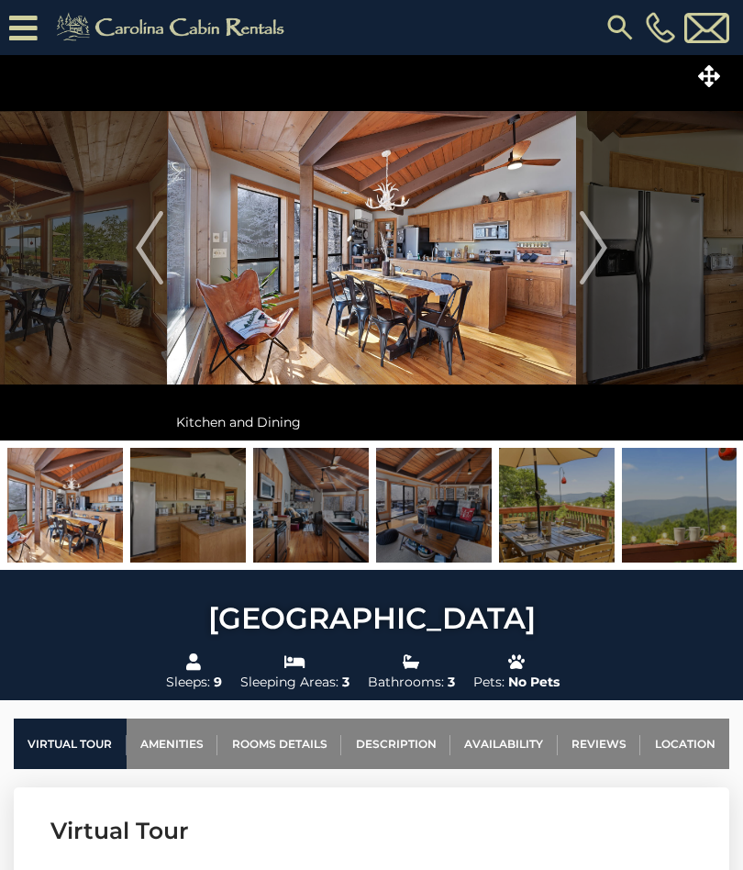
click at [604, 258] on img "Next" at bounding box center [594, 247] width 28 height 73
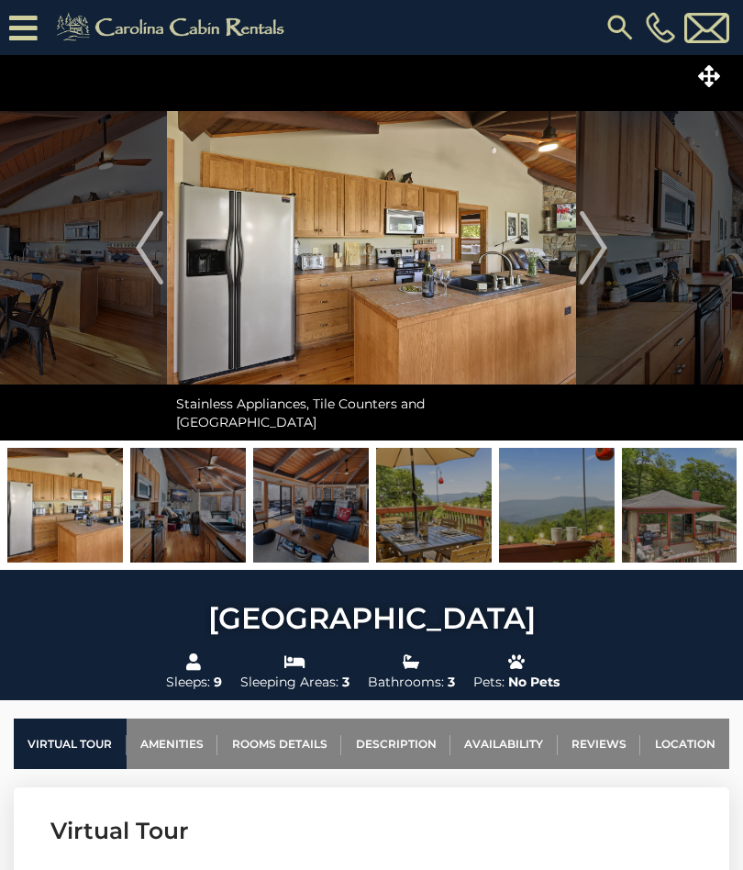
click at [601, 257] on img "Next" at bounding box center [594, 247] width 28 height 73
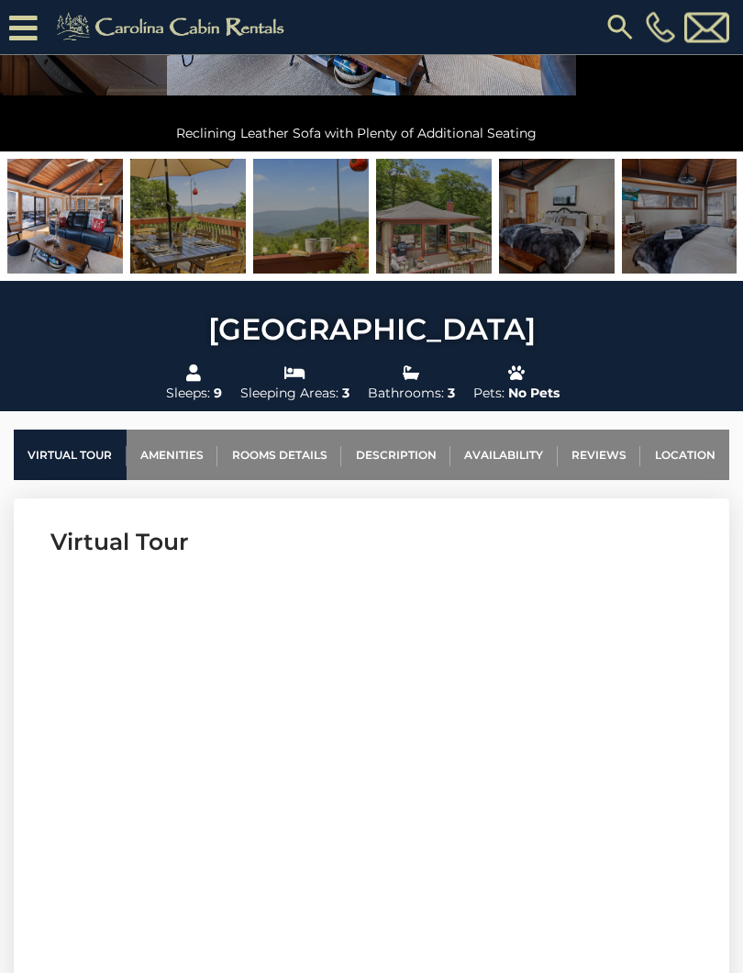
scroll to position [369, 0]
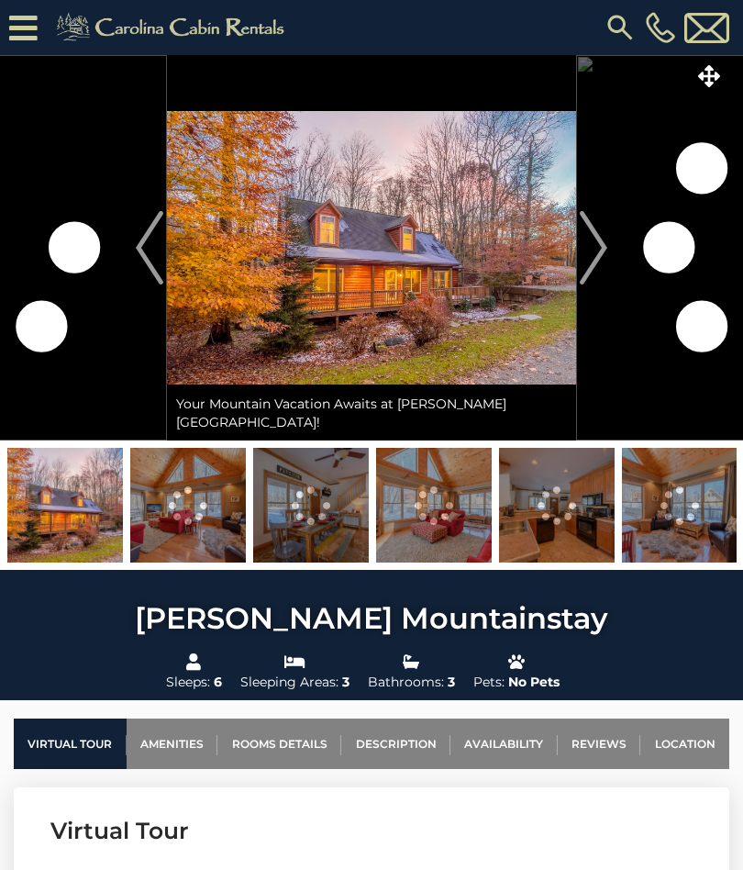
click at [604, 258] on img "Next" at bounding box center [594, 247] width 28 height 73
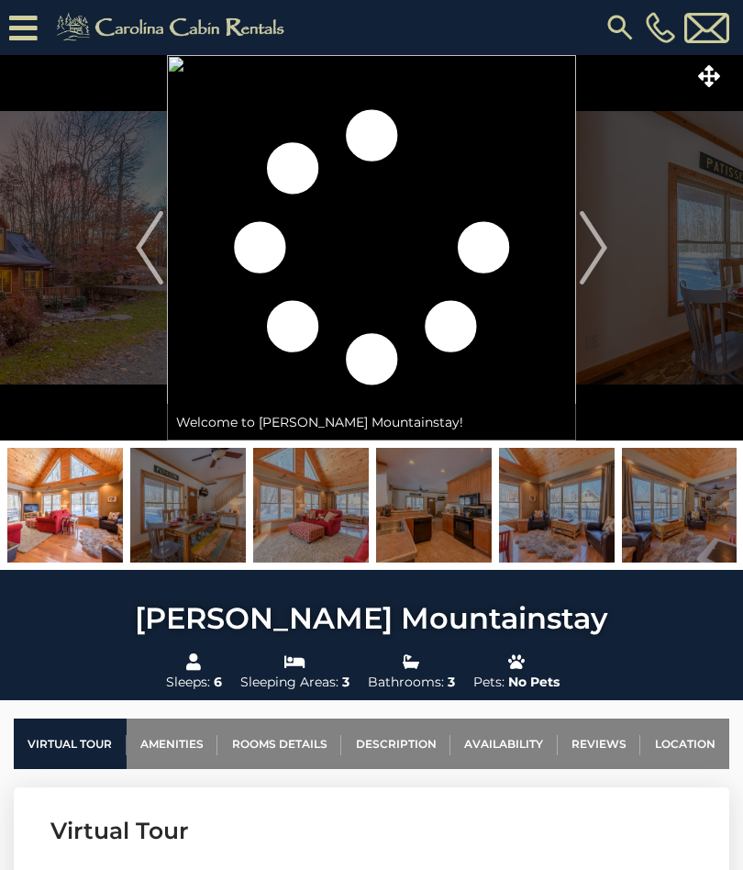
click at [357, 350] on img at bounding box center [371, 247] width 409 height 385
click at [603, 253] on img "Next" at bounding box center [594, 247] width 28 height 73
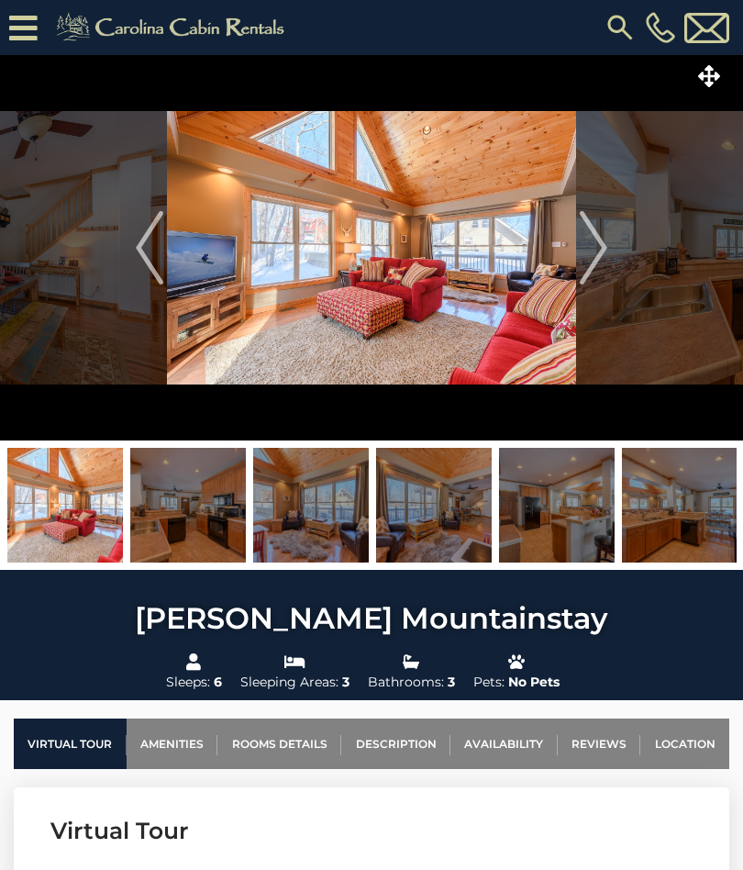
click at [606, 248] on img "Next" at bounding box center [594, 247] width 28 height 73
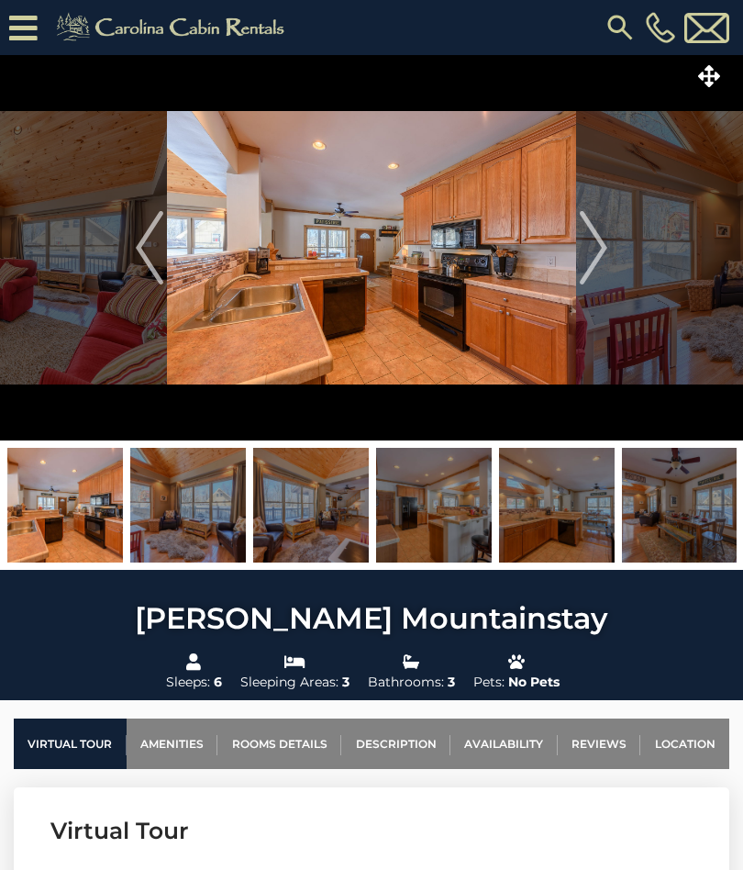
click at [609, 250] on button "Next" at bounding box center [593, 247] width 35 height 385
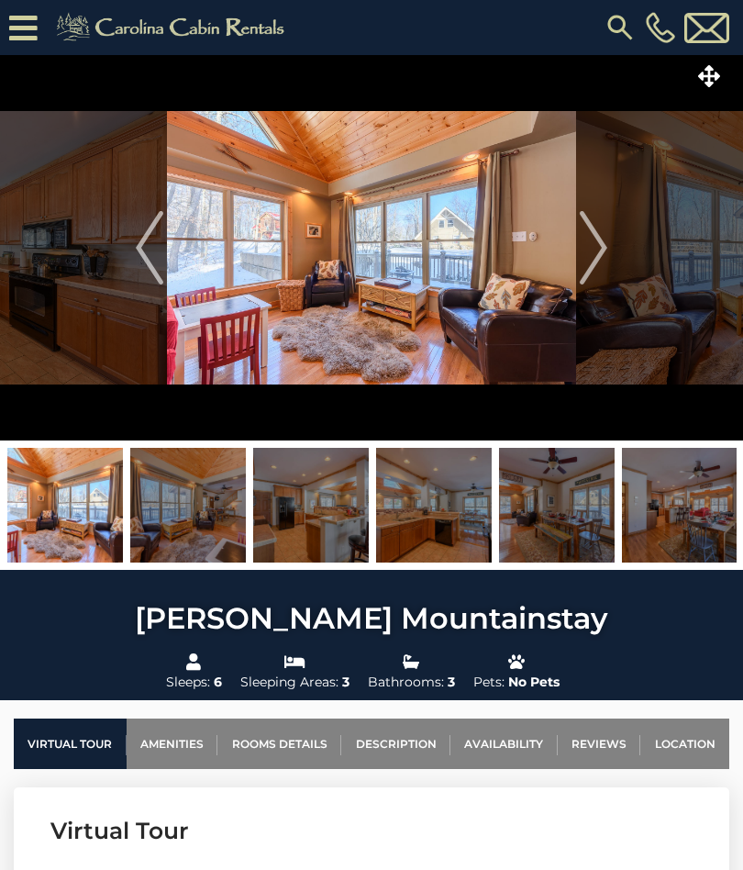
click at [609, 256] on button "Next" at bounding box center [593, 247] width 35 height 385
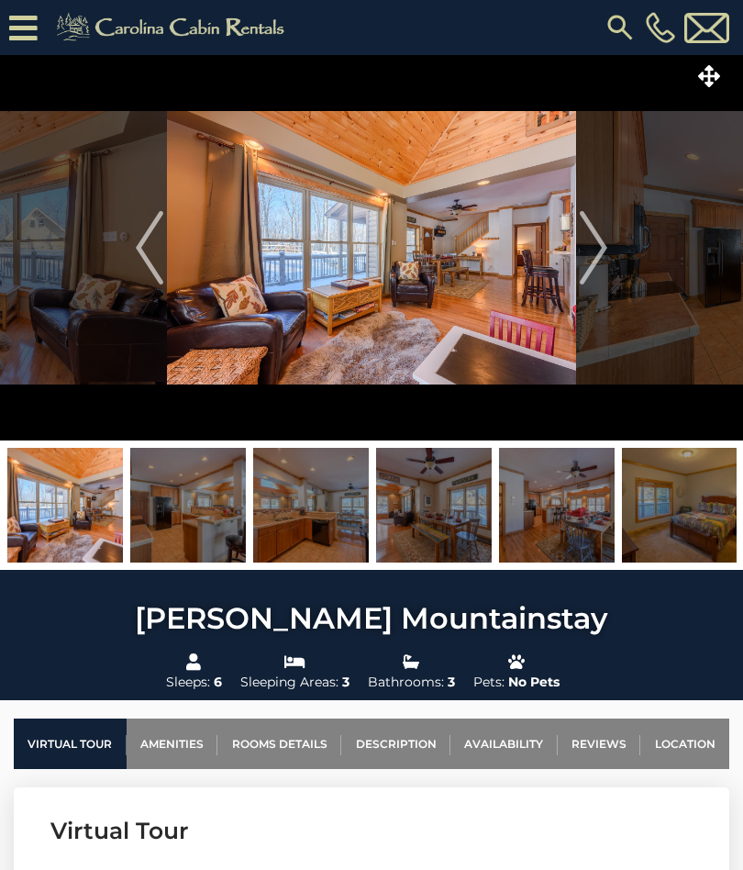
click at [606, 250] on img "Next" at bounding box center [594, 247] width 28 height 73
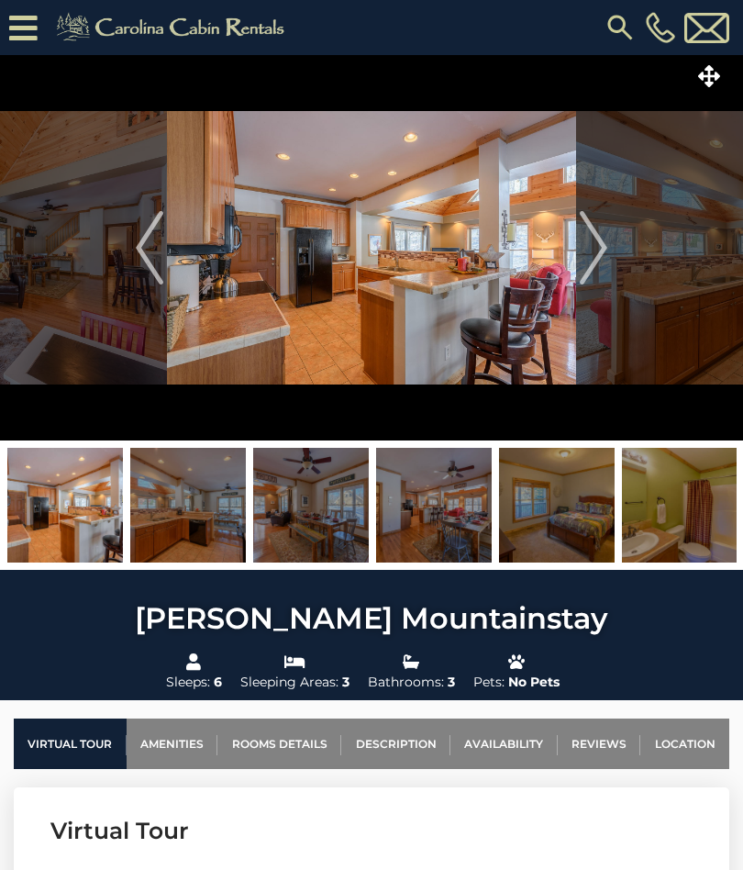
click at [608, 264] on button "Next" at bounding box center [593, 247] width 35 height 385
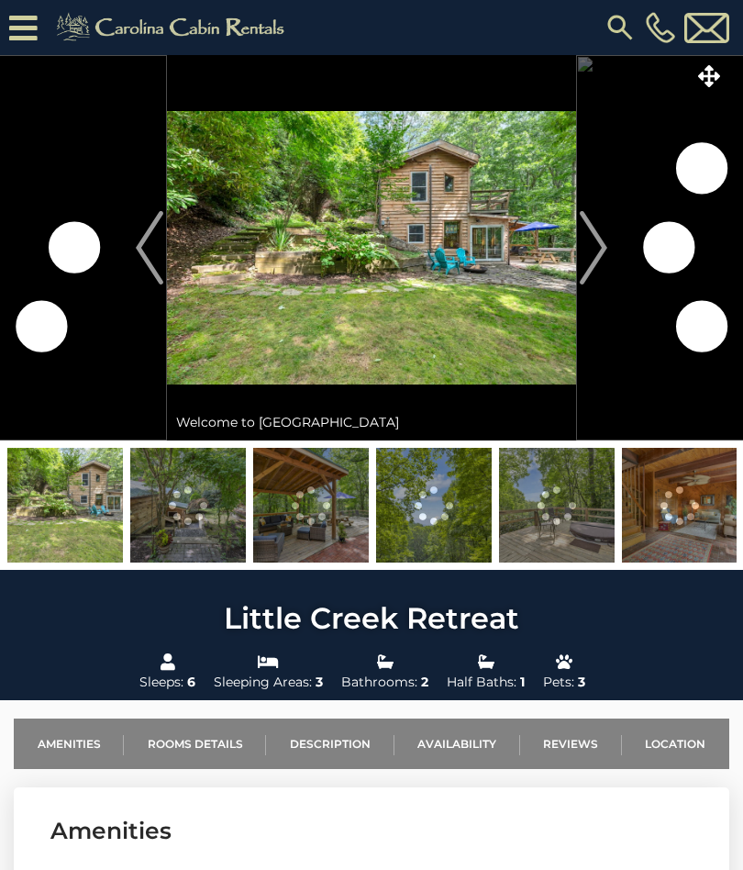
click at [188, 515] on img at bounding box center [188, 505] width 116 height 115
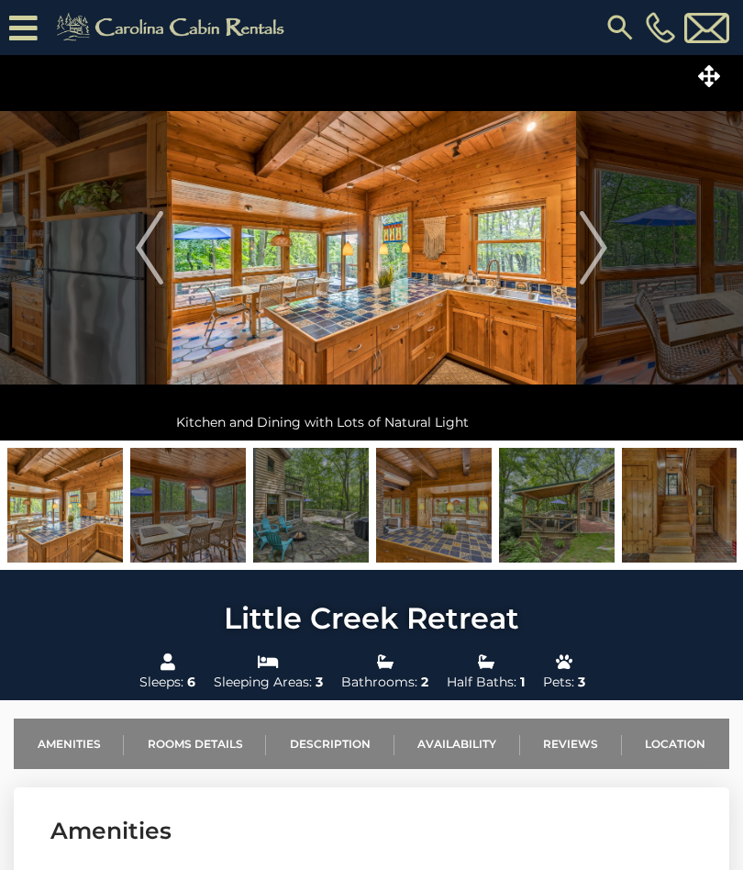
click at [608, 255] on button "Next" at bounding box center [593, 247] width 35 height 385
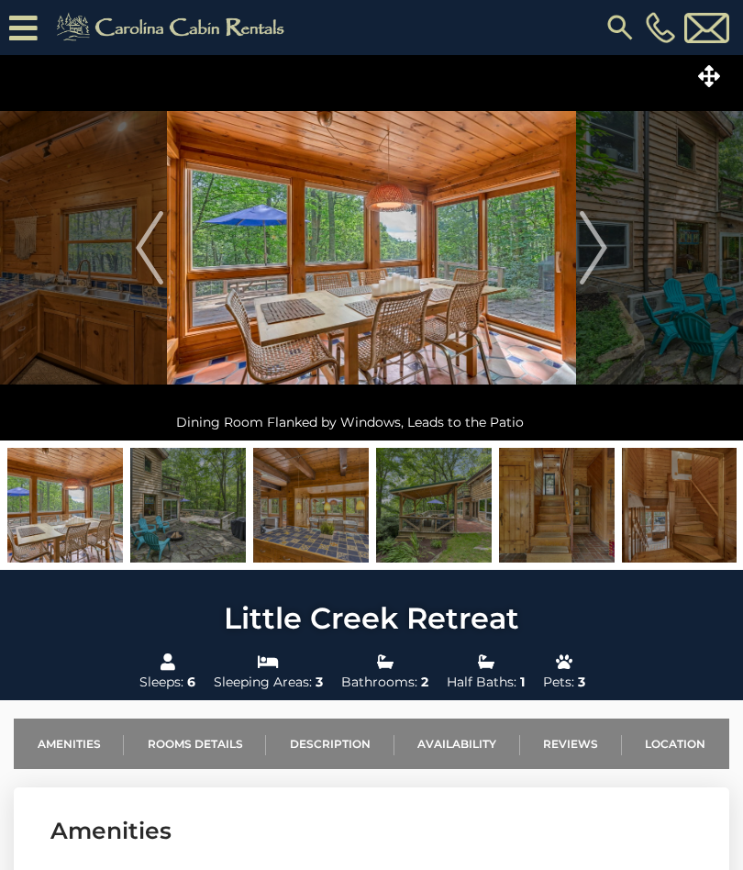
click at [601, 259] on img "Next" at bounding box center [594, 247] width 28 height 73
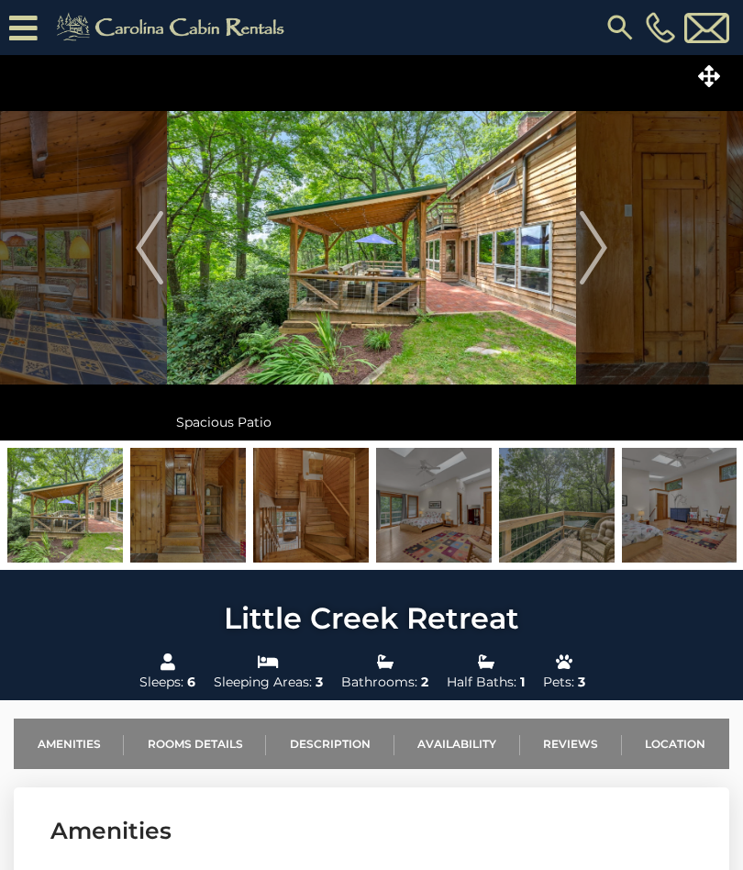
click at [593, 251] on img "Next" at bounding box center [594, 247] width 28 height 73
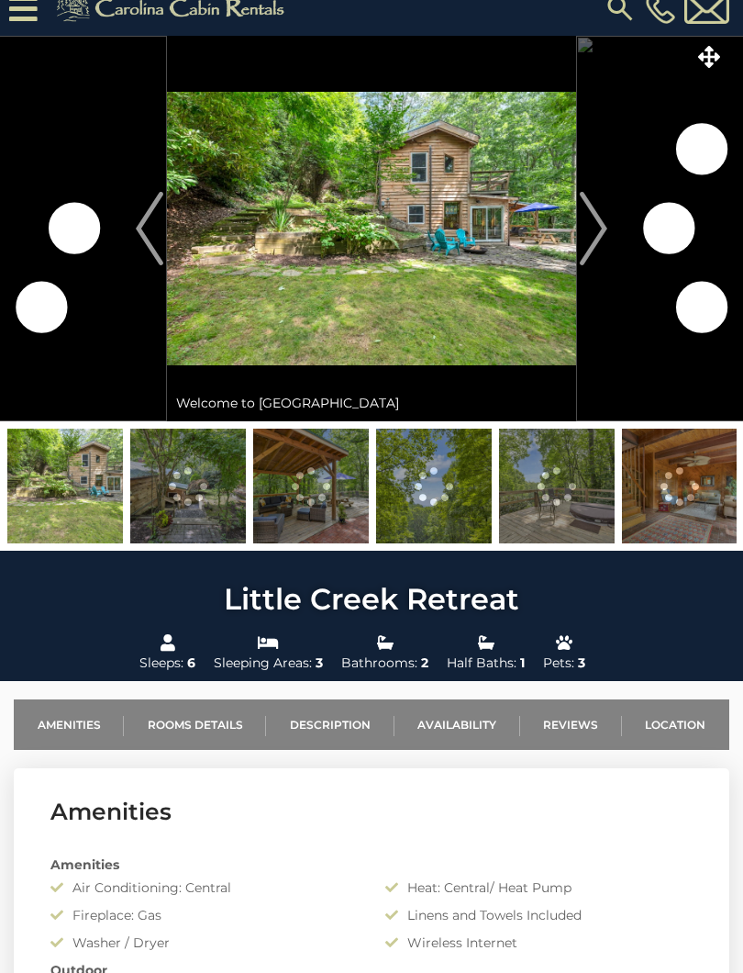
scroll to position [19, 0]
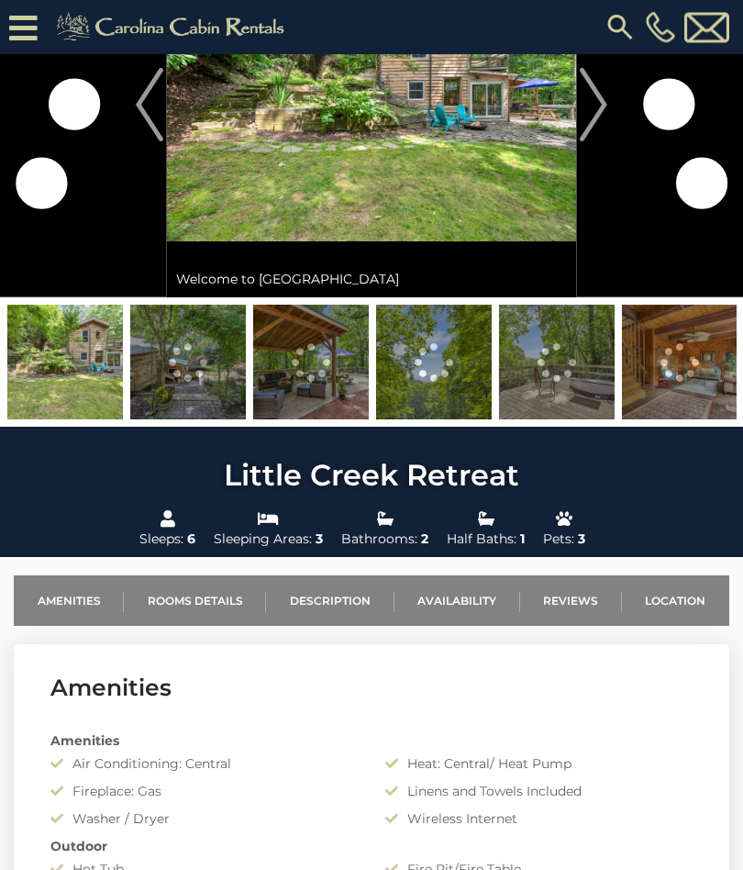
click at [677, 600] on link "Location" at bounding box center [675, 601] width 107 height 50
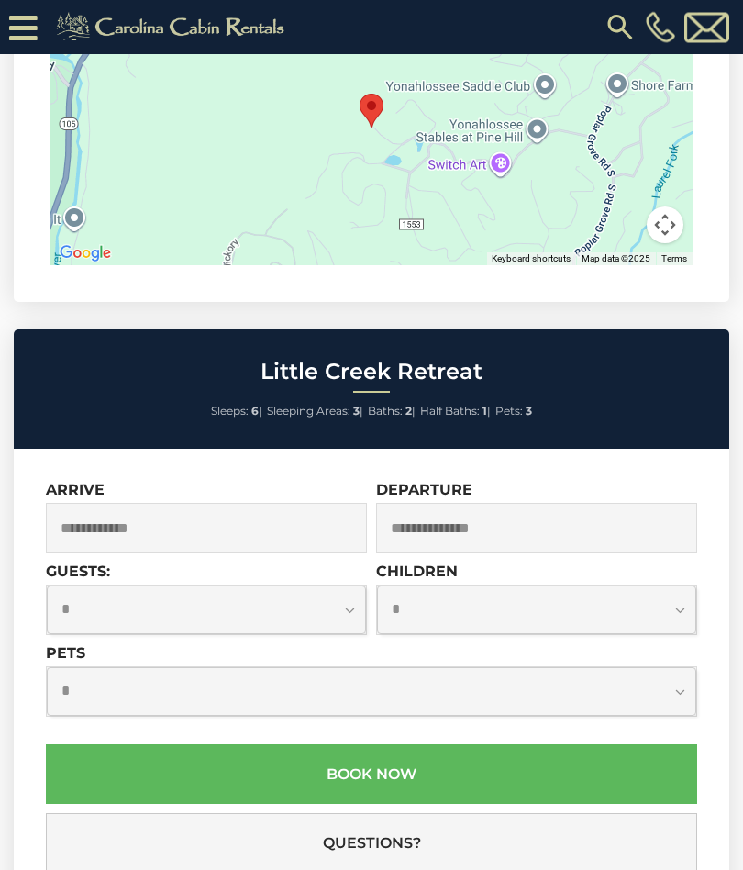
scroll to position [3556, 0]
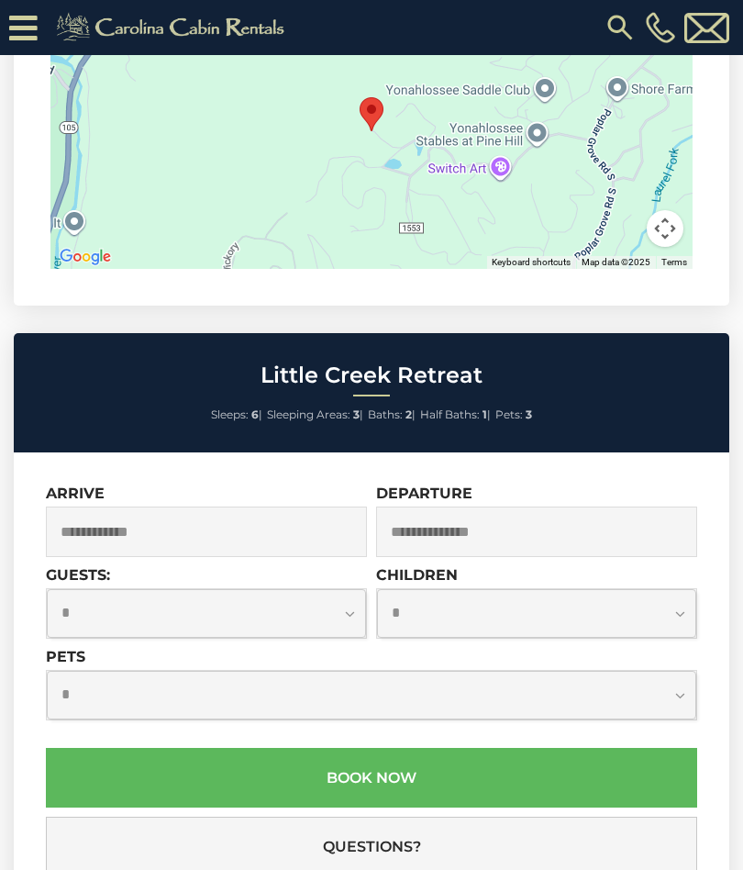
click at [246, 533] on input "text" at bounding box center [206, 531] width 321 height 50
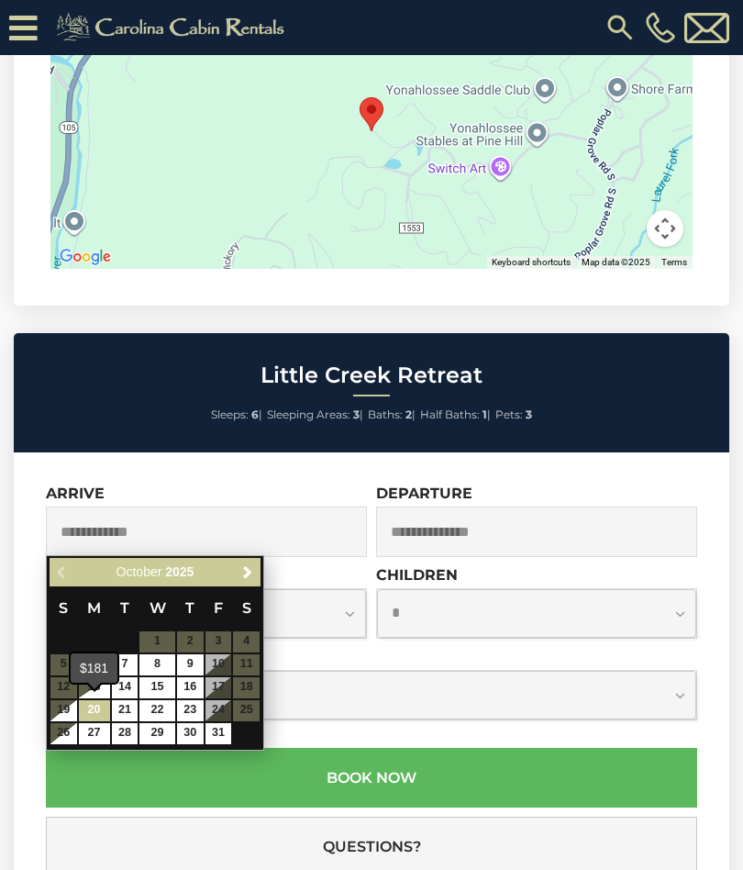
click at [91, 713] on link "20" at bounding box center [94, 710] width 31 height 21
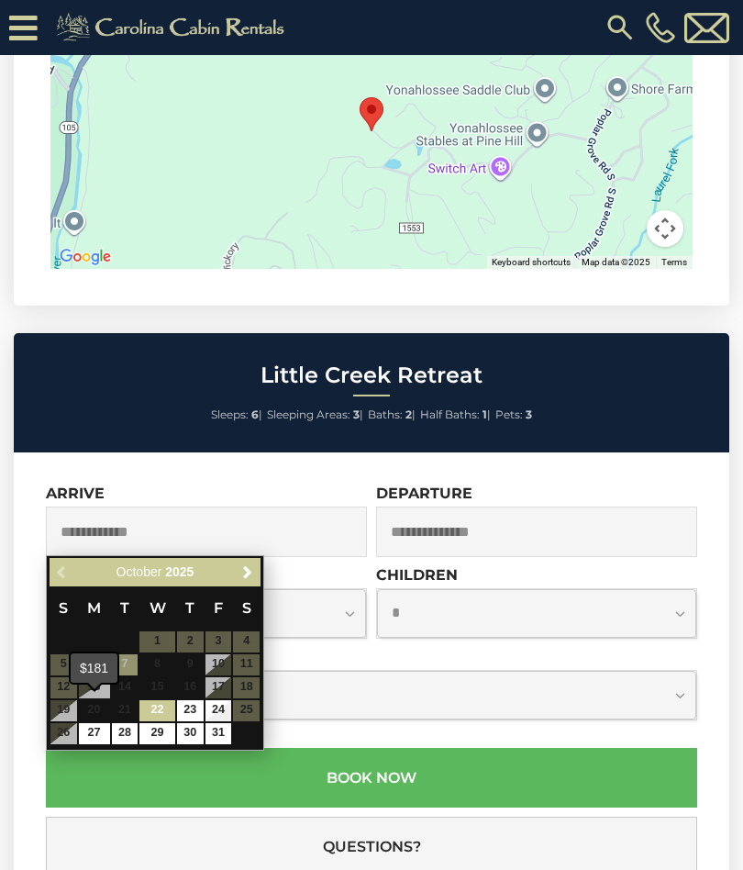
type input "**********"
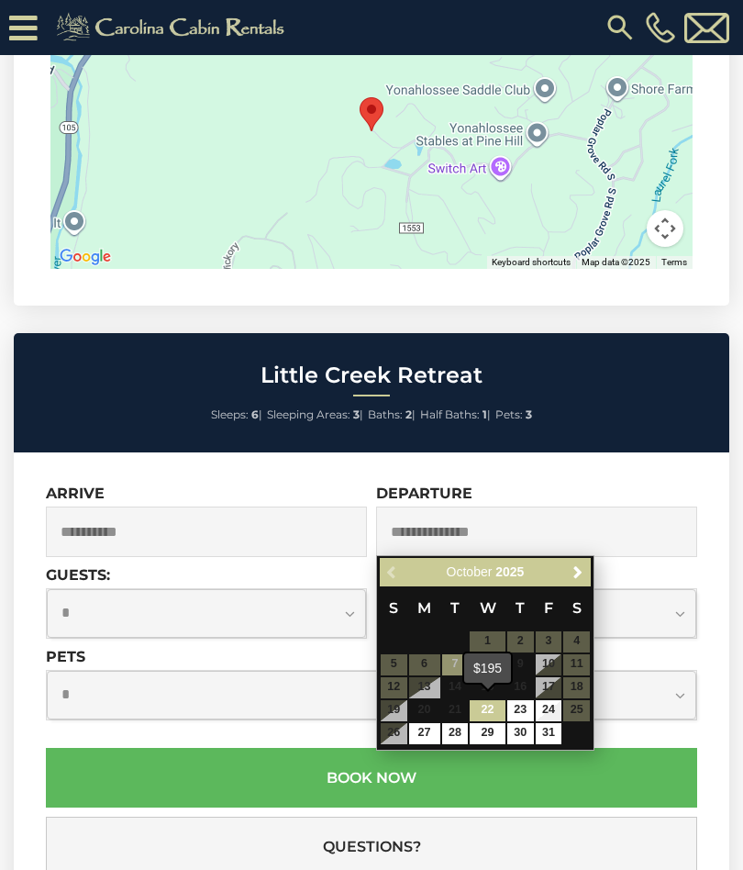
click at [487, 716] on link "22" at bounding box center [487, 710] width 35 height 21
type input "**********"
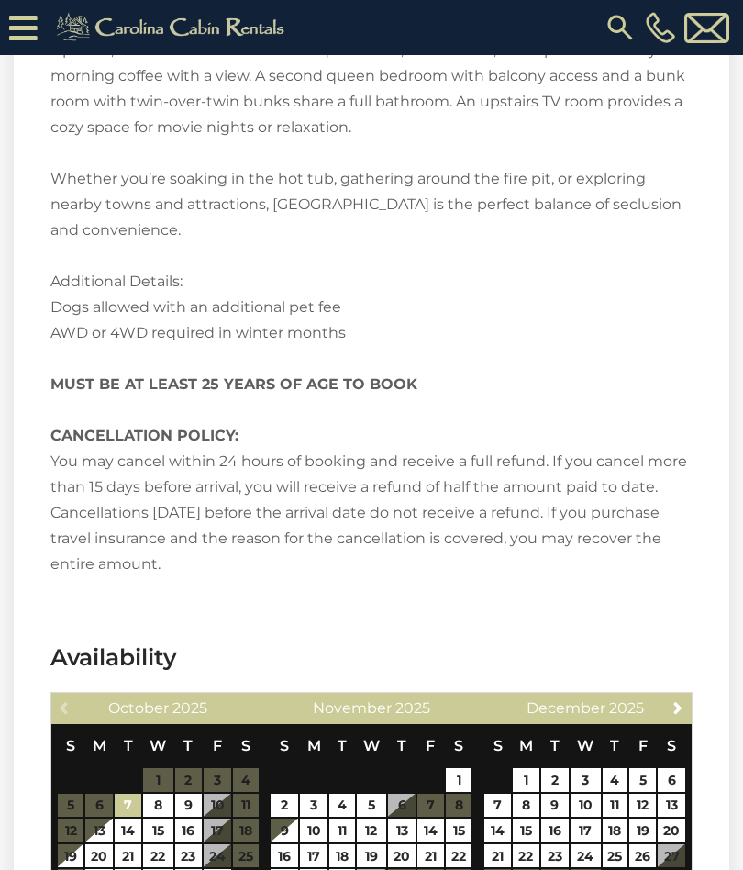
scroll to position [2190, 0]
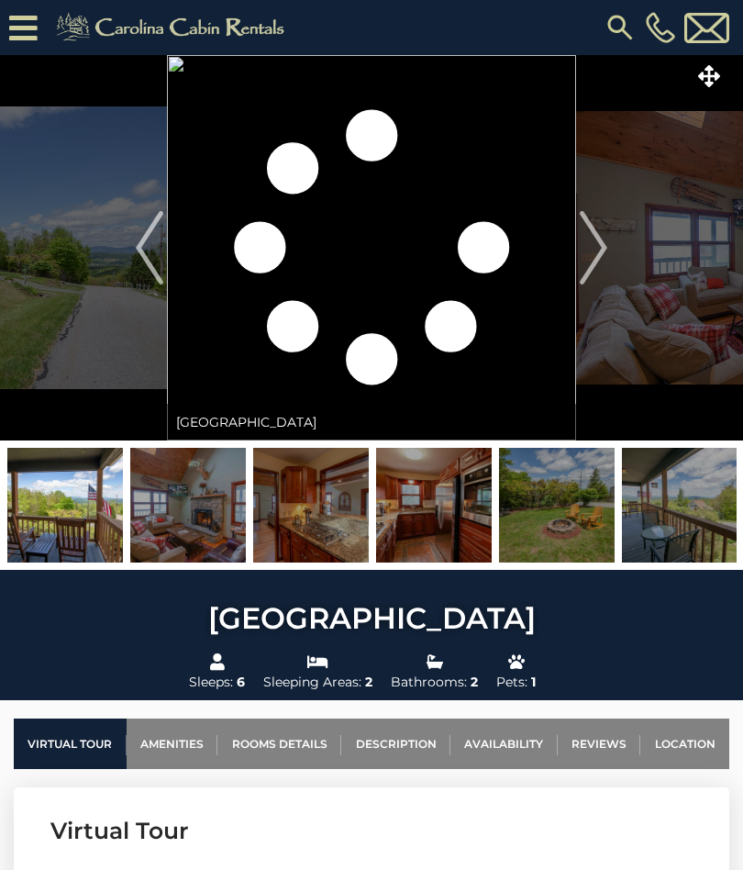
click at [609, 258] on button "Next" at bounding box center [593, 247] width 35 height 385
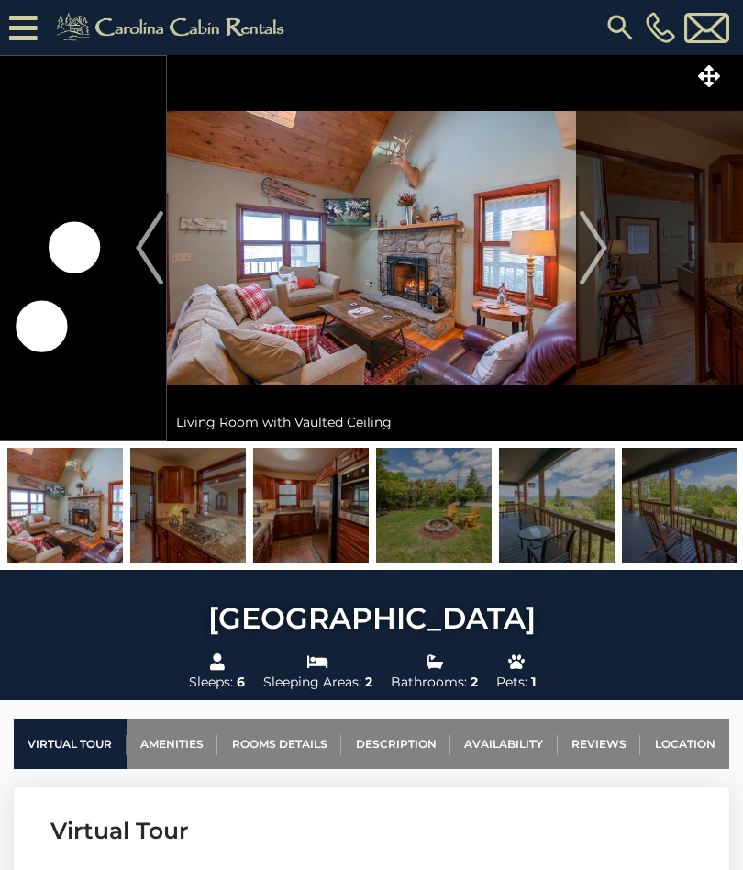
click at [603, 255] on img "Next" at bounding box center [594, 247] width 28 height 73
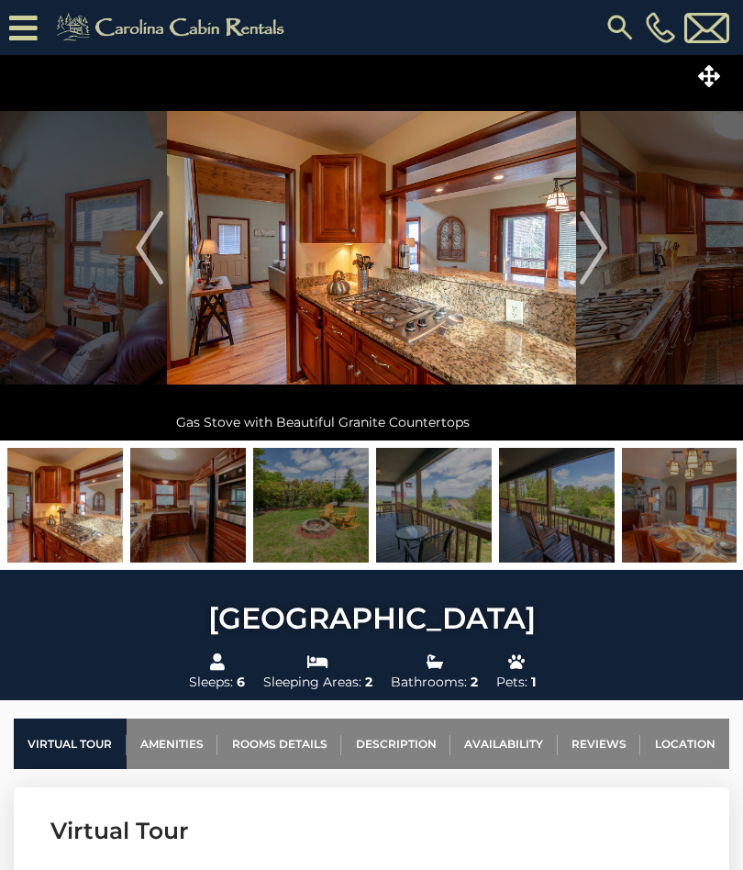
click at [606, 258] on img "Next" at bounding box center [594, 247] width 28 height 73
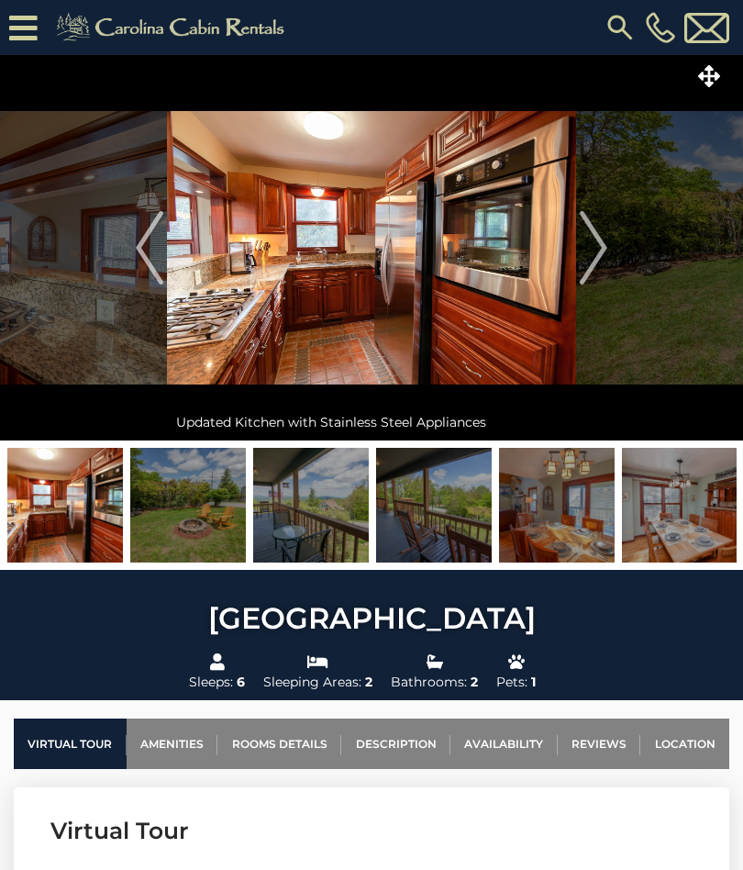
click at [608, 258] on button "Next" at bounding box center [593, 247] width 35 height 385
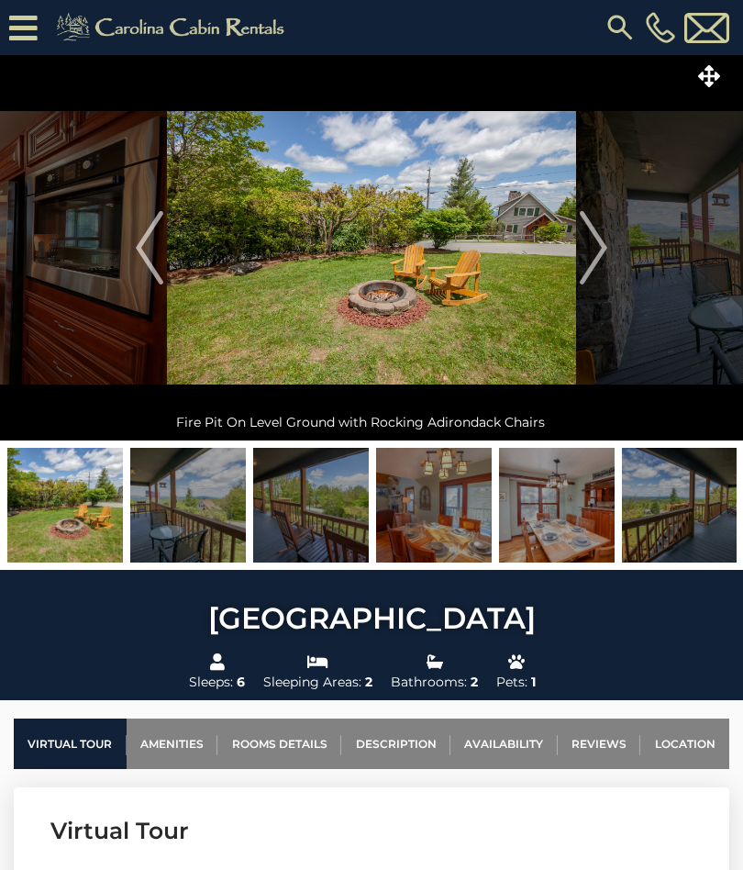
click at [608, 255] on button "Next" at bounding box center [593, 247] width 35 height 385
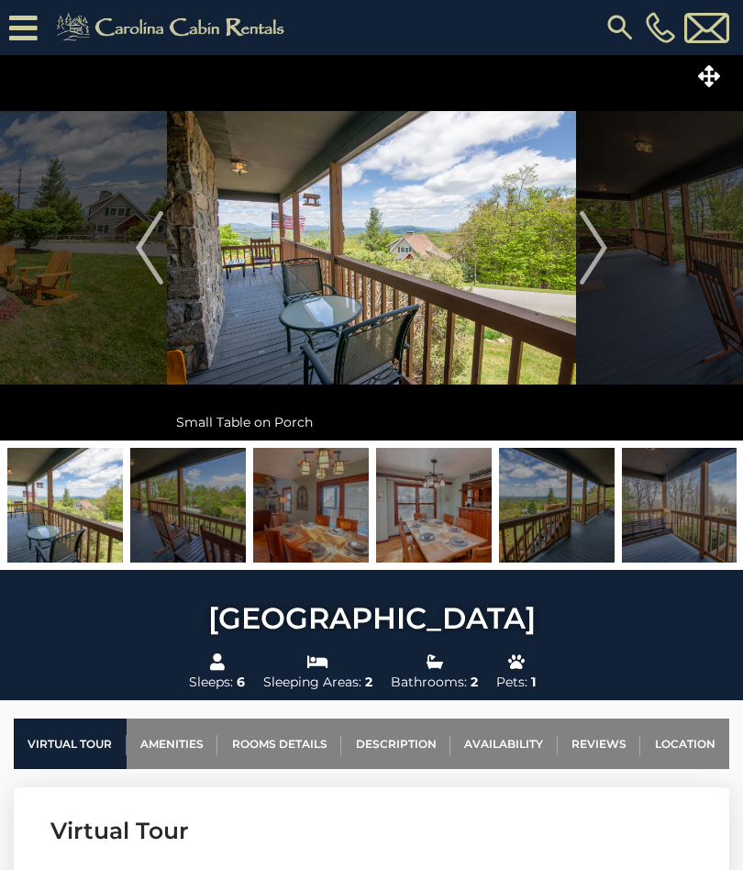
click at [602, 254] on img "Next" at bounding box center [594, 247] width 28 height 73
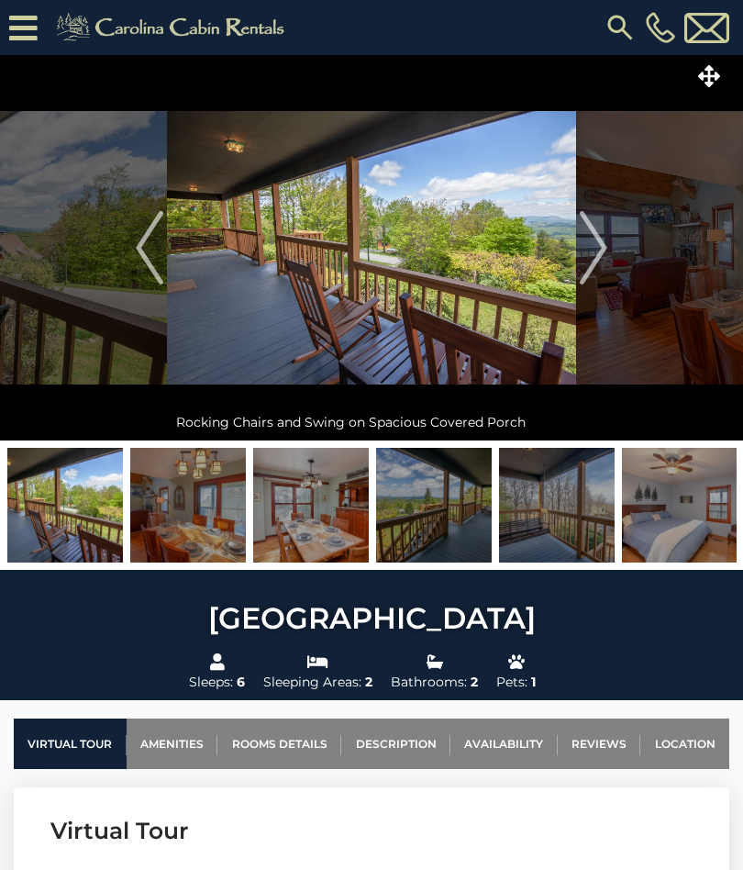
click at [606, 261] on img "Next" at bounding box center [594, 247] width 28 height 73
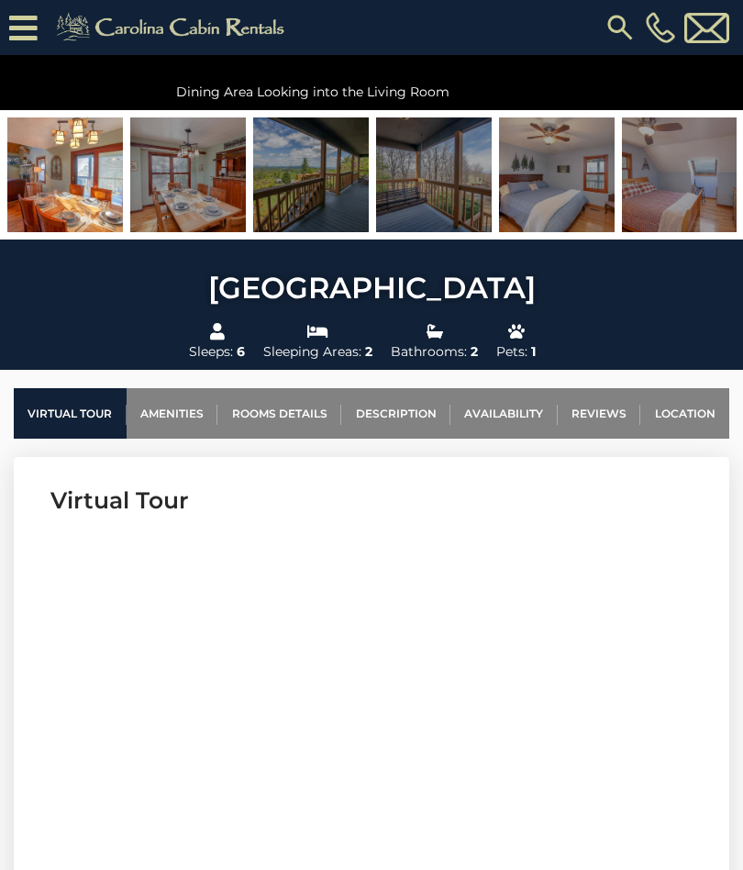
scroll to position [364, 0]
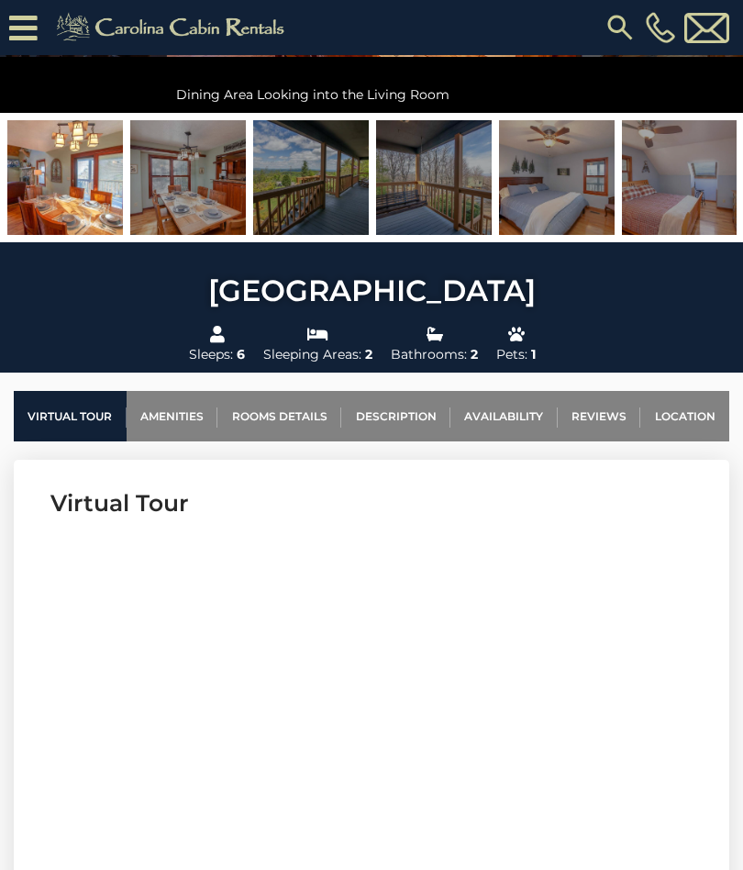
click at [521, 416] on link "Availability" at bounding box center [503, 416] width 107 height 50
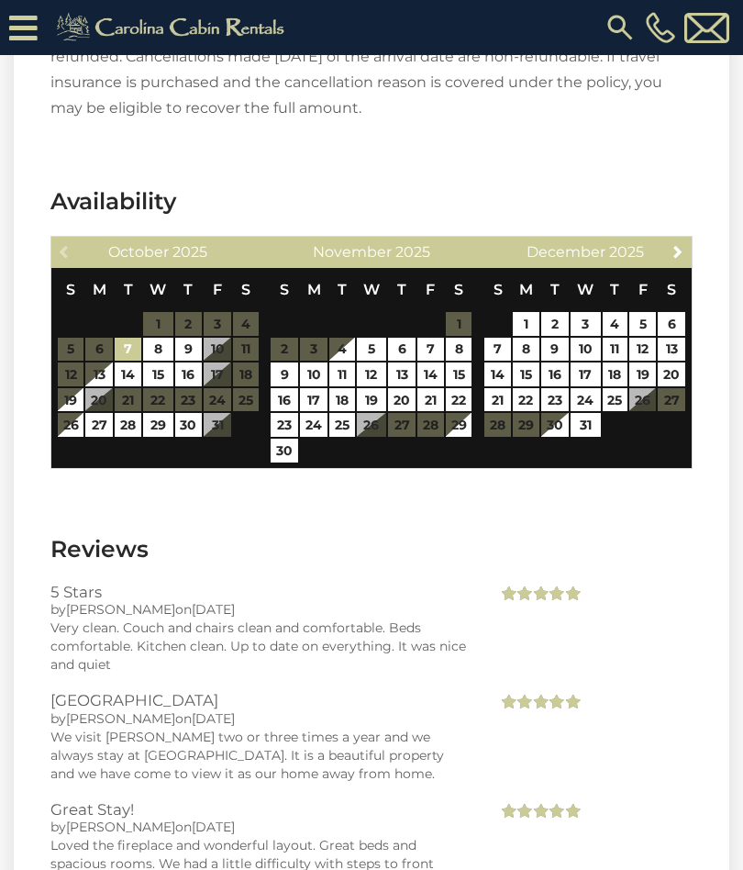
scroll to position [3562, 0]
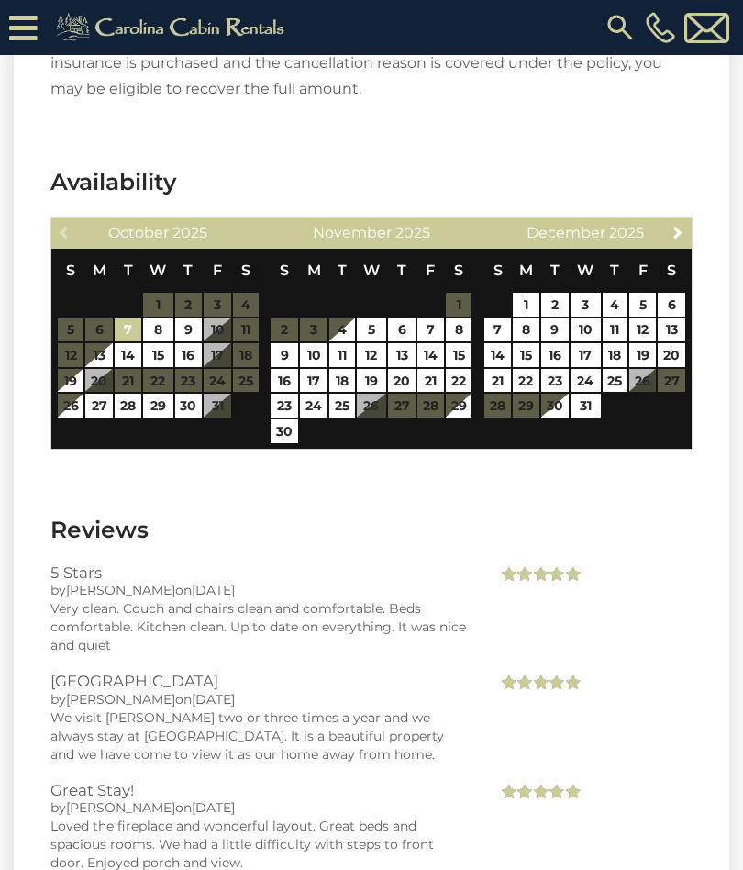
click at [111, 380] on table "S M T W T F S 1 2 3 4 5 6 7 8 9 10 11 12 13 14 15 16 17 18 19 20 21 22 23 24 25…" at bounding box center [158, 334] width 203 height 170
click at [105, 383] on table "S M T W T F S 1 2 3 4 5 6 7 8 9 10 11 12 13 14 15 16 17 18 19 20 21 22 23 24 25…" at bounding box center [158, 334] width 203 height 170
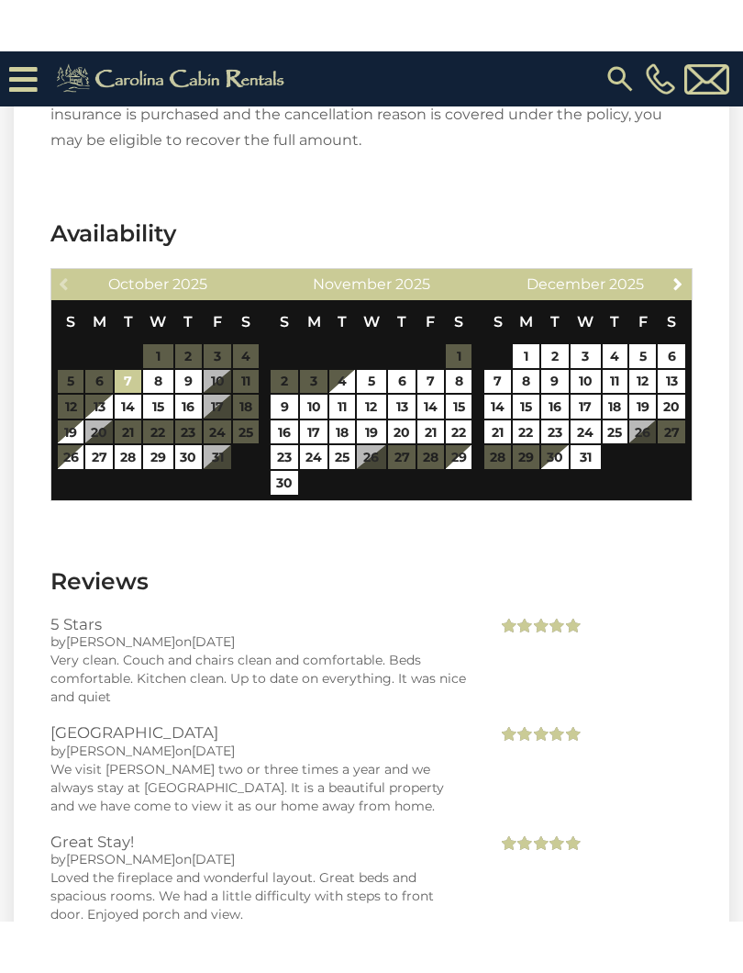
scroll to position [3426, 0]
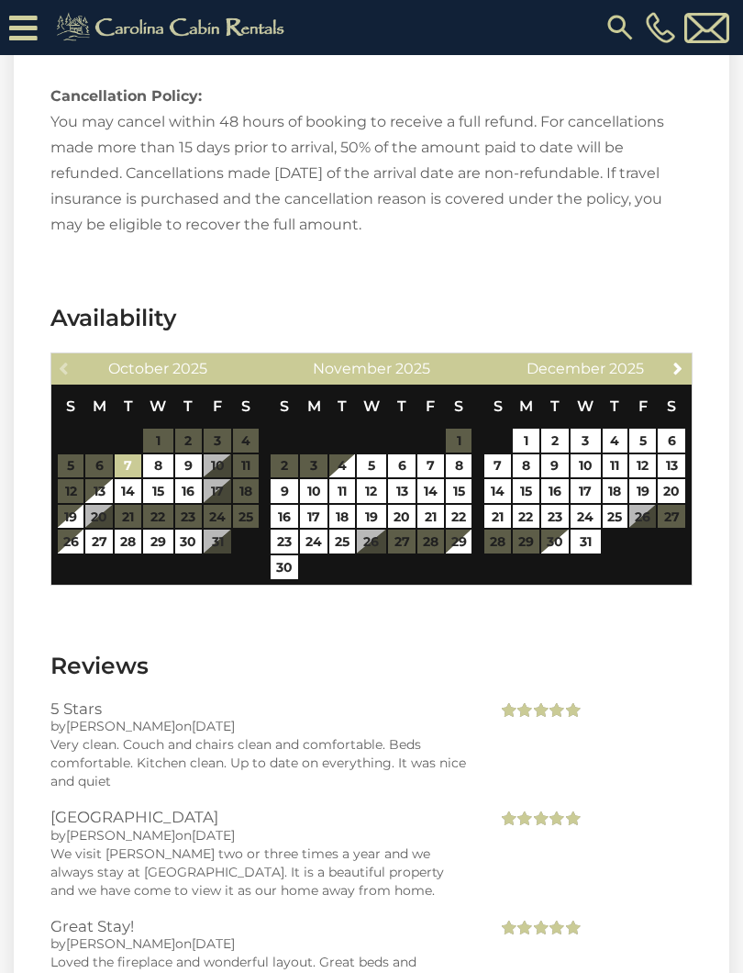
click at [104, 515] on table "S M T W T F S 1 2 3 4 5 6 7 8 9 10 11 12 13 14 15 16 17 18 19 20 21 22 23 24 25…" at bounding box center [158, 469] width 203 height 170
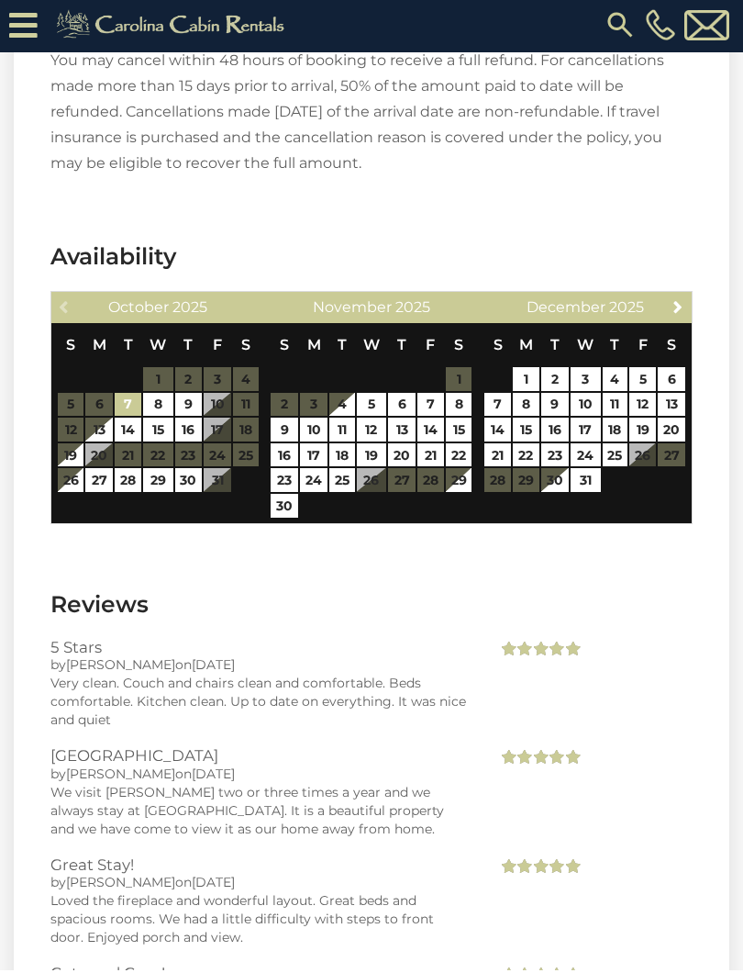
scroll to position [3487, 0]
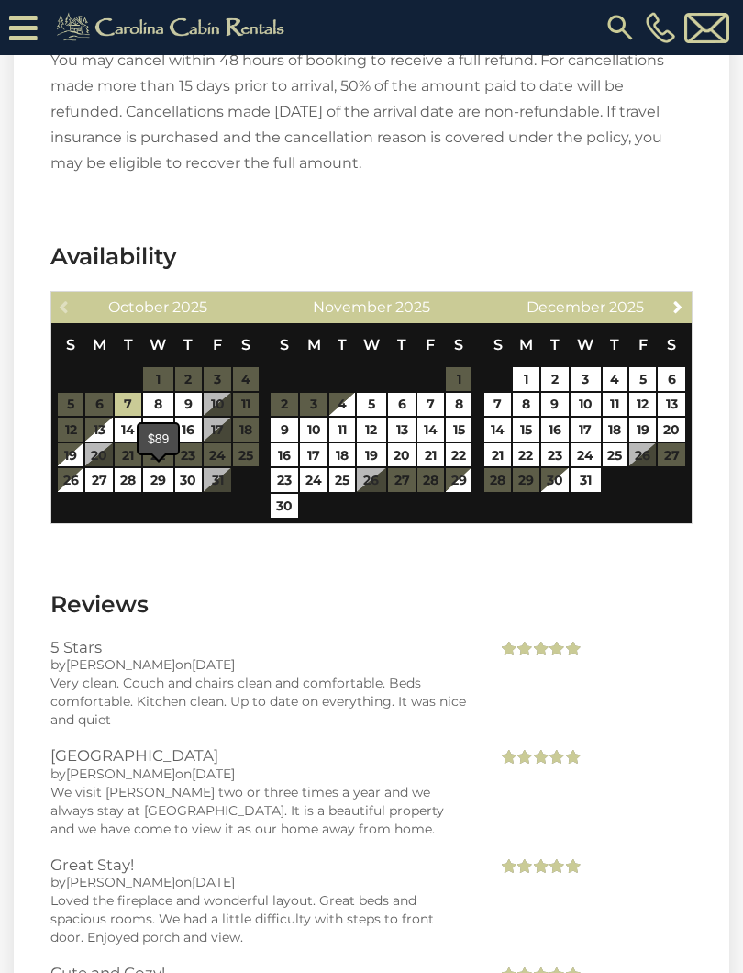
click at [170, 447] on div "$89" at bounding box center [158, 438] width 39 height 29
click at [168, 537] on section "Availability Previous October 2025 S M T W T F S 1 2 3 4 5 6 7 8 9 10 11 12 13 …" at bounding box center [372, 387] width 716 height 348
click at [101, 458] on table "S M T W T F S 1 2 3 4 5 6 7 8 9 10 11 12 13 14 15 16 17 18 19 20 21 22 23 24 25…" at bounding box center [158, 408] width 203 height 170
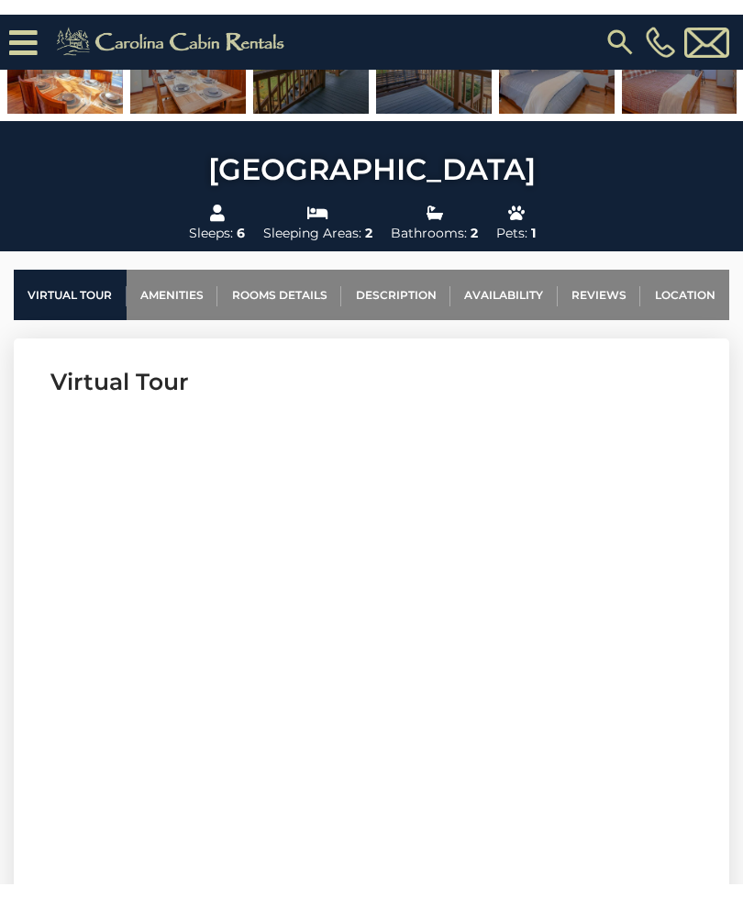
scroll to position [499, 0]
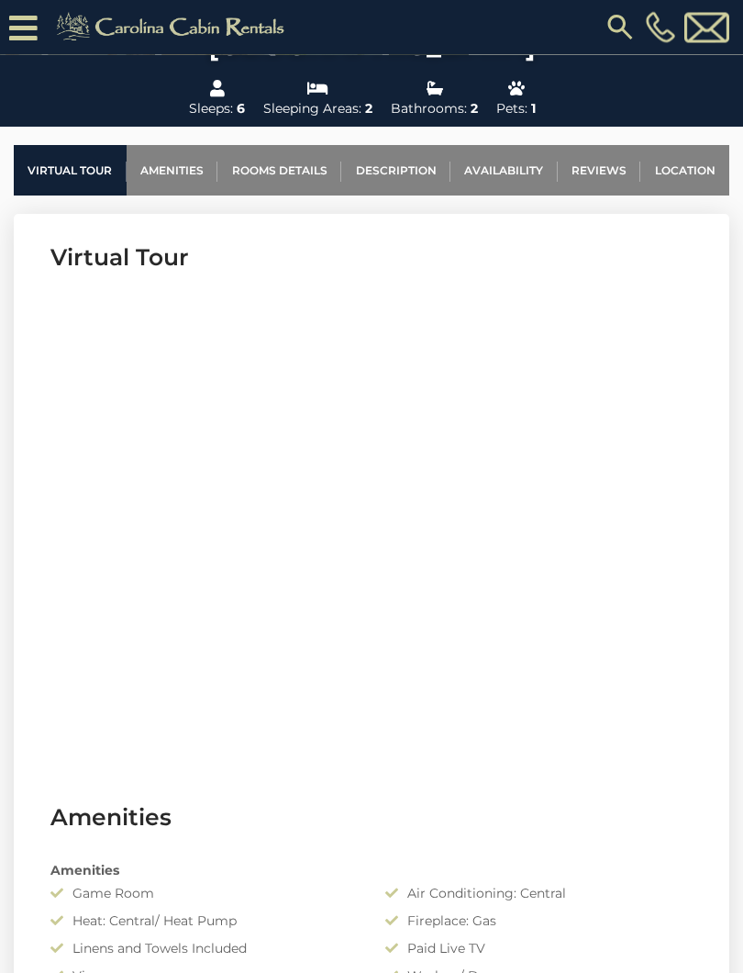
click at [686, 159] on link "Location" at bounding box center [684, 171] width 89 height 50
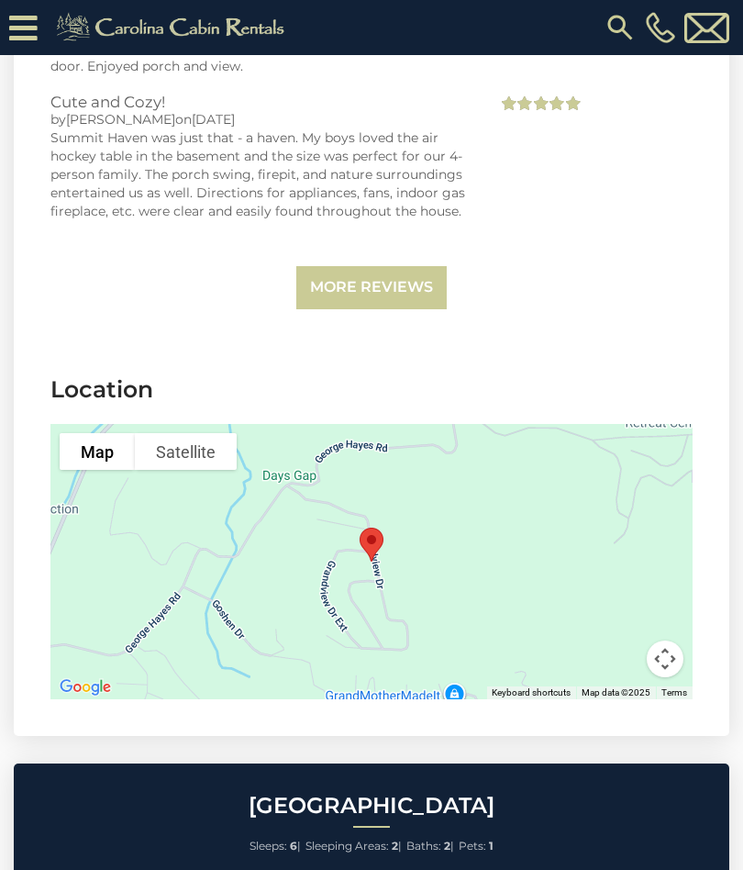
scroll to position [4355, 0]
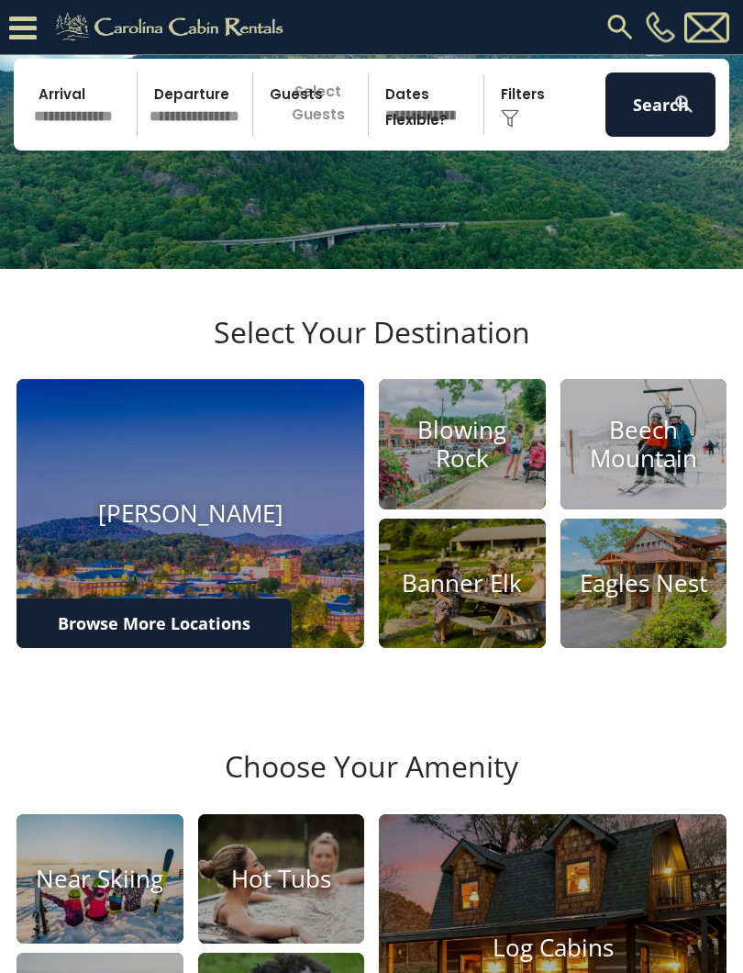
scroll to position [195, 0]
click at [477, 473] on h4 "Blowing Rock" at bounding box center [462, 444] width 167 height 57
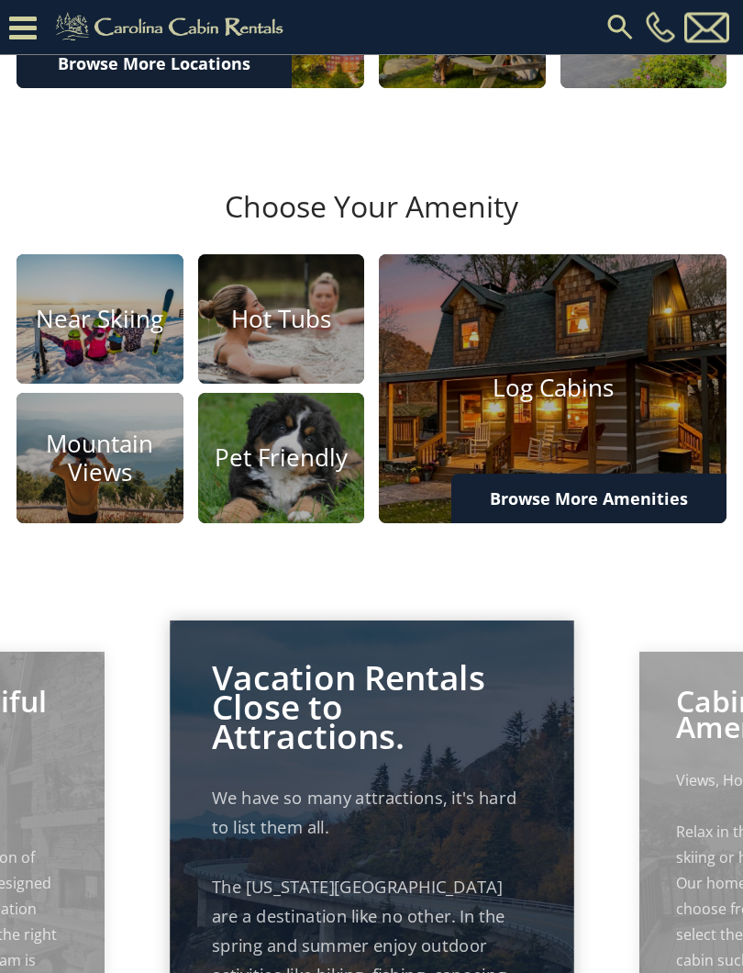
scroll to position [754, 0]
click at [576, 451] on img at bounding box center [553, 388] width 348 height 269
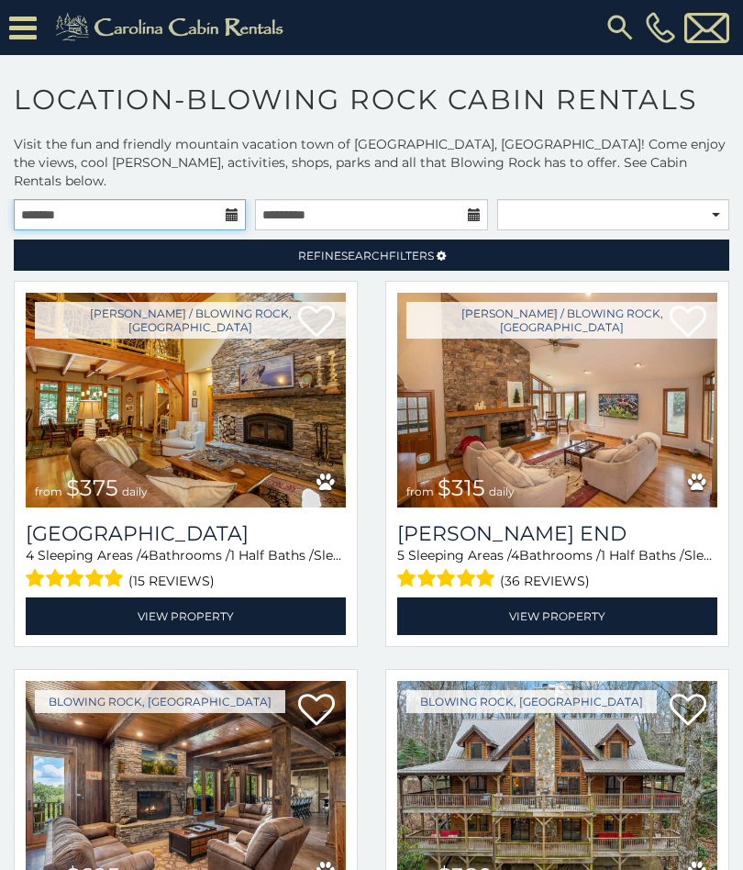
click at [171, 205] on input "text" at bounding box center [130, 214] width 232 height 31
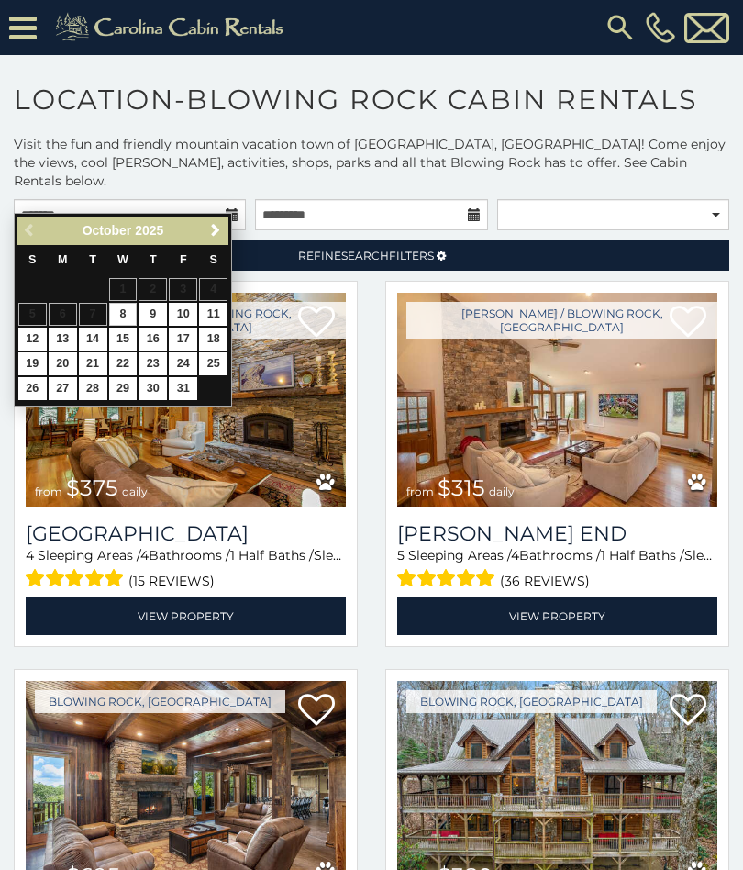
click at [65, 363] on link "20" at bounding box center [63, 363] width 28 height 23
type input "**********"
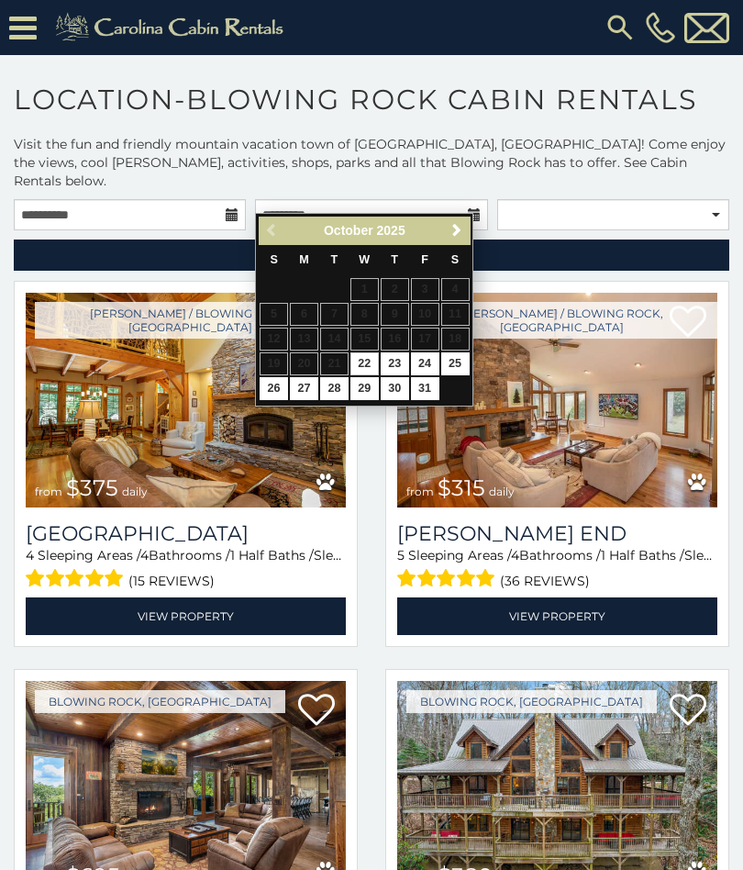
click at [371, 361] on link "22" at bounding box center [364, 363] width 28 height 23
type input "**********"
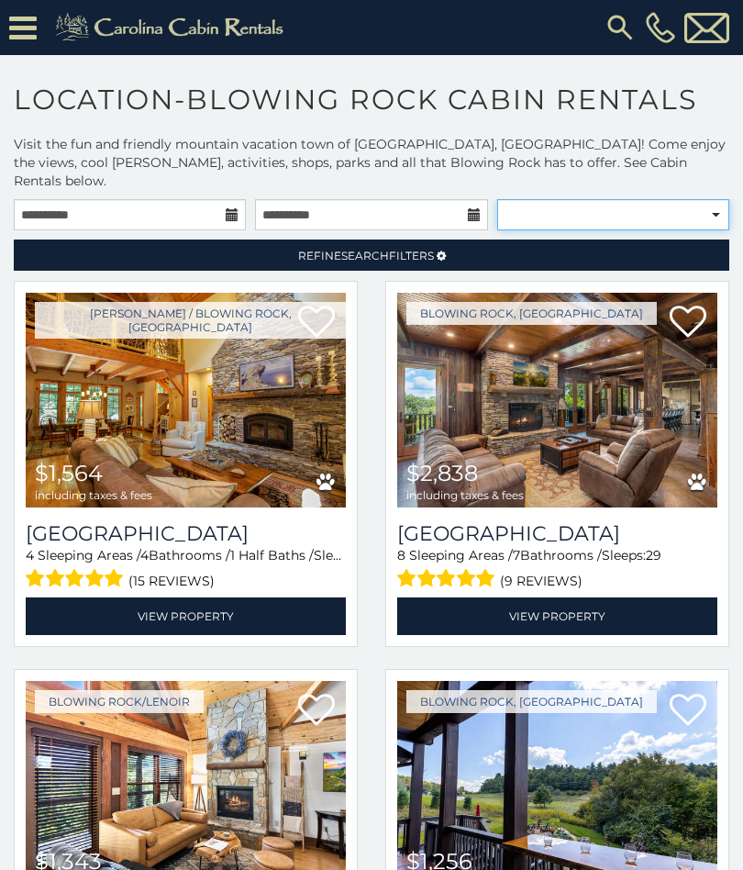
click at [720, 205] on select "**********" at bounding box center [613, 214] width 232 height 31
select select "*********"
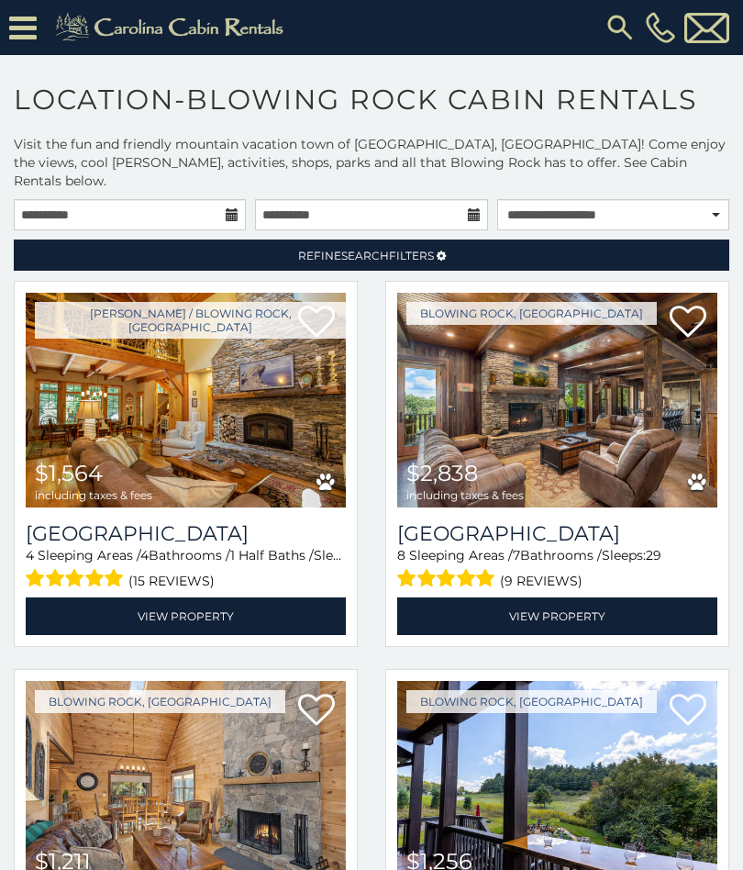
click at [429, 249] on span "Refine Search Filters" at bounding box center [366, 256] width 136 height 14
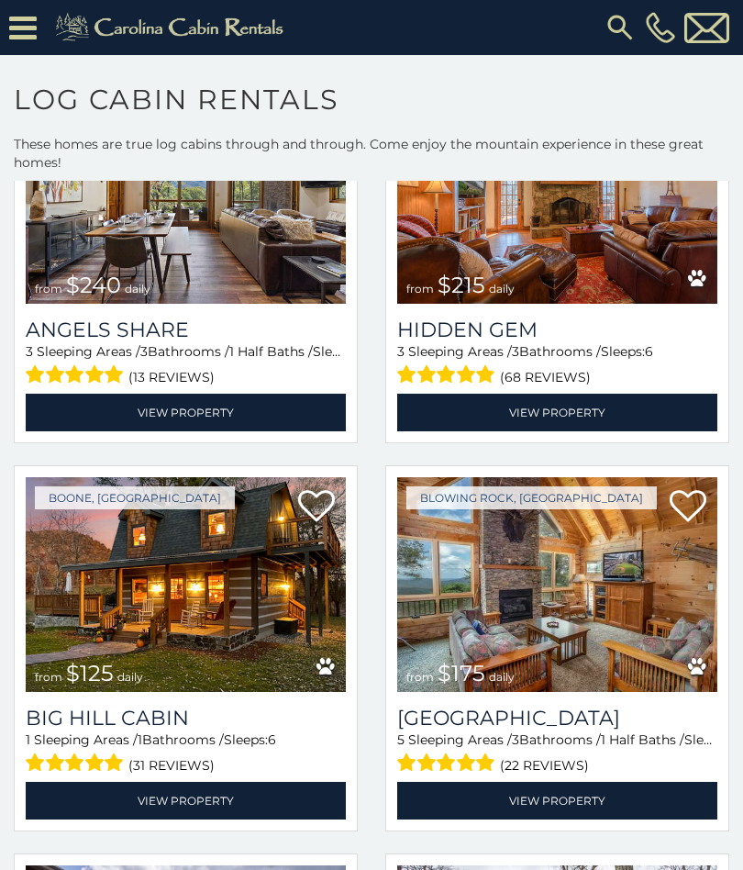
scroll to position [11443, 0]
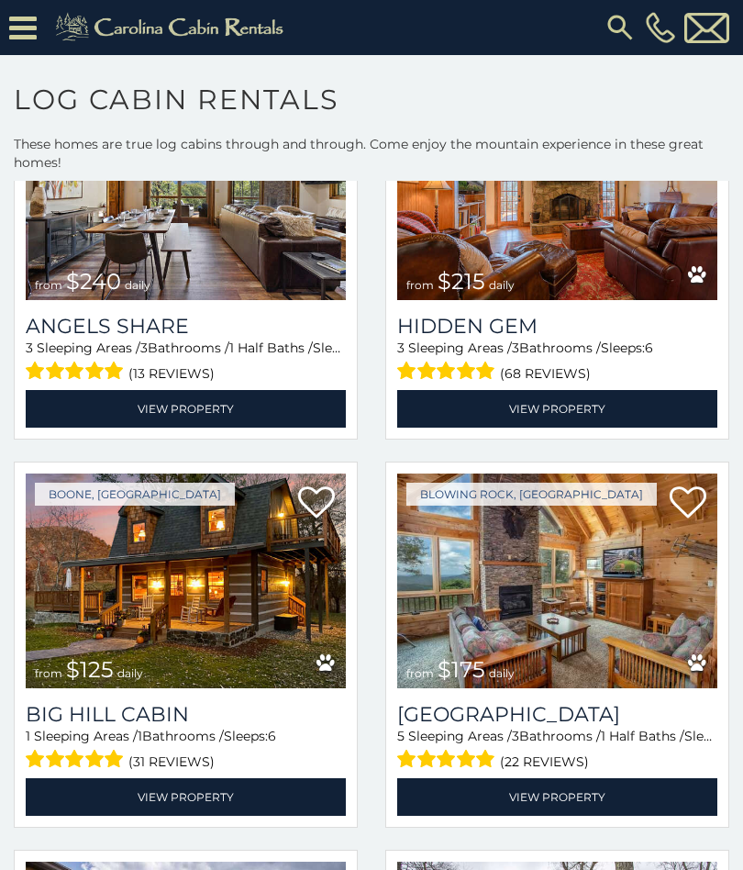
click at [191, 808] on link "View Property" at bounding box center [186, 797] width 320 height 38
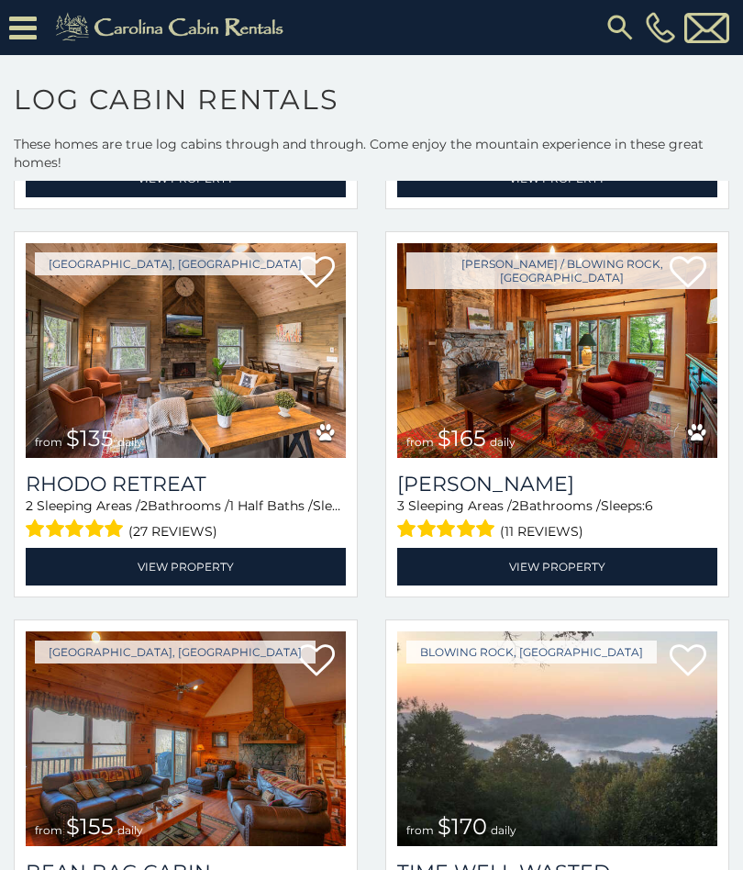
scroll to position [12830, 0]
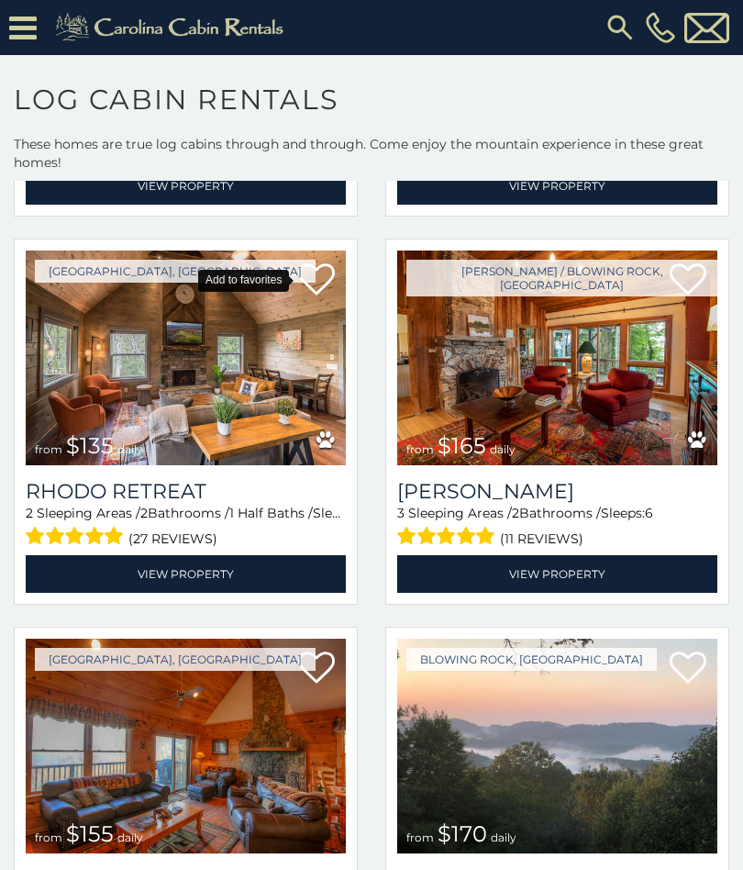
click at [324, 275] on icon at bounding box center [316, 279] width 37 height 37
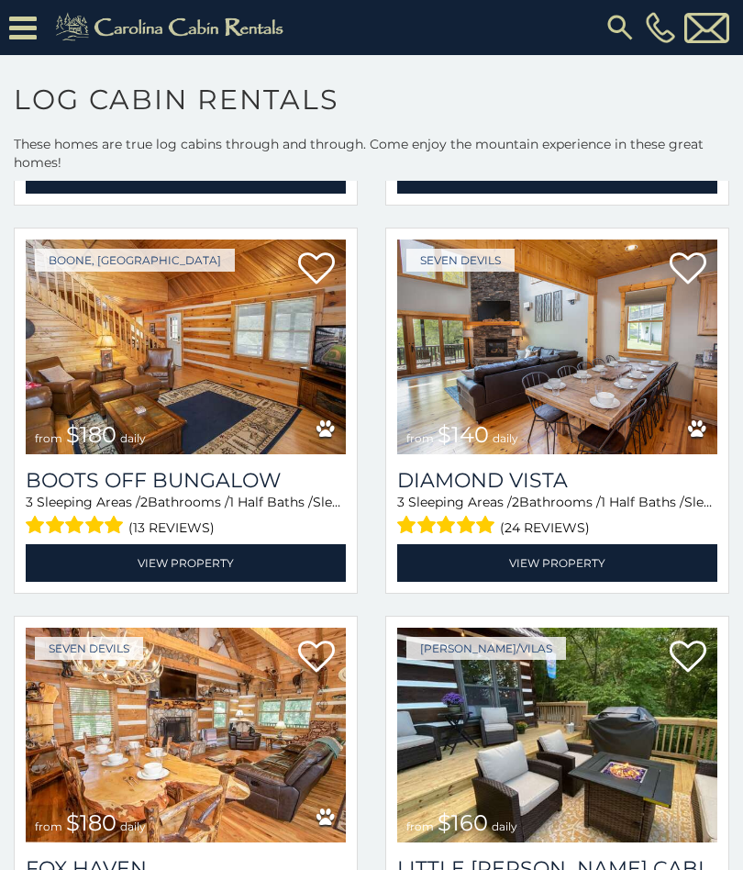
scroll to position [14395, 0]
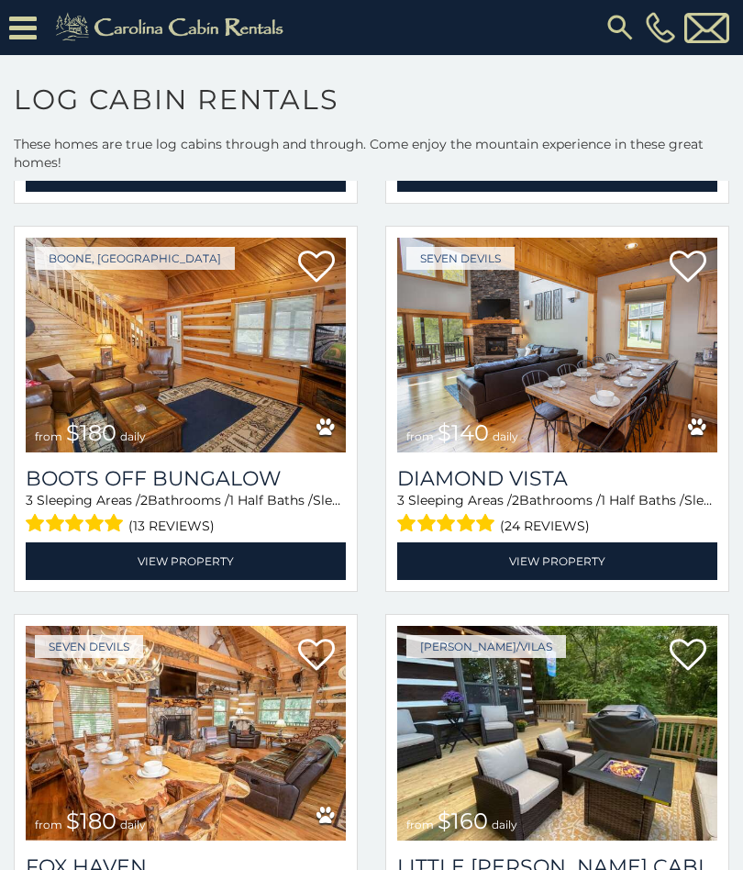
click at [554, 558] on link "View Property" at bounding box center [557, 561] width 320 height 38
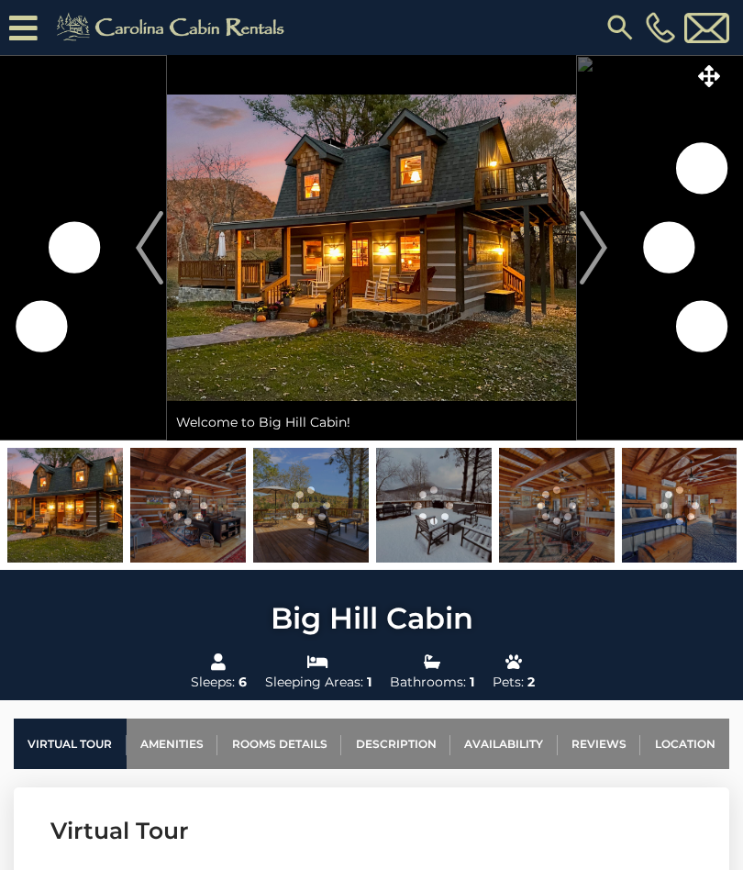
click at [604, 267] on img "Next" at bounding box center [594, 247] width 28 height 73
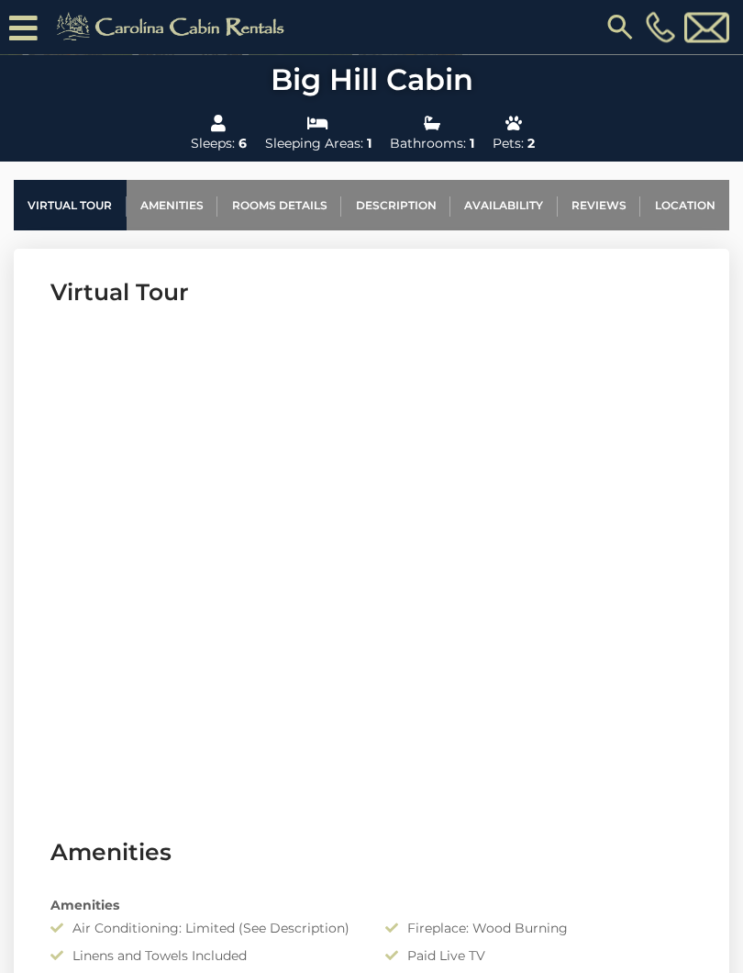
scroll to position [575, 0]
click at [509, 197] on link "Availability" at bounding box center [503, 205] width 107 height 50
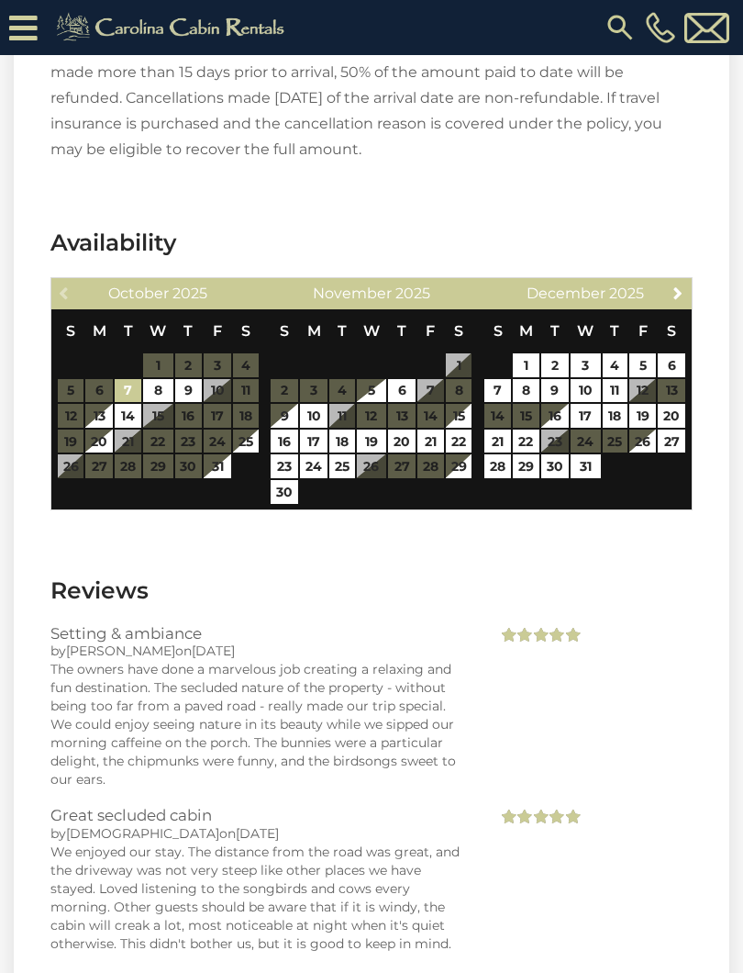
scroll to position [3546, 0]
